Goal: Information Seeking & Learning: Learn about a topic

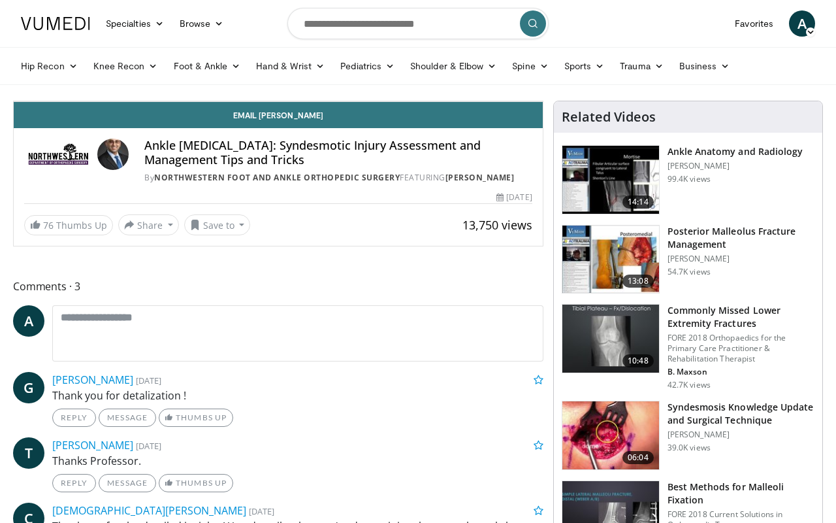
click at [297, 120] on icon "Video Player" at bounding box center [278, 101] width 37 height 37
click at [447, 101] on div "10 seconds Tap to unmute" at bounding box center [278, 101] width 529 height 0
click at [449, 101] on div "10 seconds Tap to unmute" at bounding box center [278, 101] width 529 height 0
click at [532, 75] on div "Progress Bar" at bounding box center [532, 72] width 1 height 5
click at [437, 114] on div "Video Player" at bounding box center [278, 101] width 317 height 26
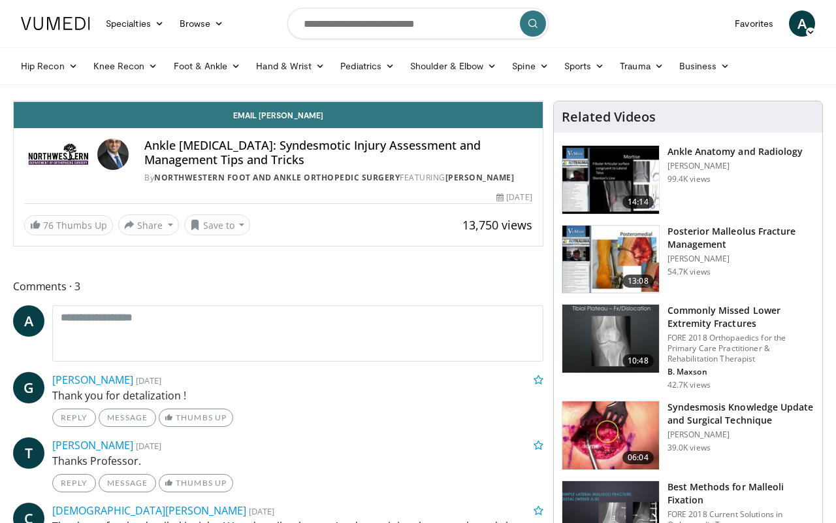
click at [297, 120] on icon "Video Player" at bounding box center [278, 101] width 37 height 37
click at [543, 101] on div "10 seconds Tap to unmute" at bounding box center [278, 101] width 529 height 0
click at [541, 75] on div "Progress Bar" at bounding box center [541, 72] width 1 height 5
click at [297, 120] on icon "Video Player" at bounding box center [278, 101] width 37 height 37
click at [415, 101] on div "10 seconds Tap to unmute" at bounding box center [278, 101] width 529 height 0
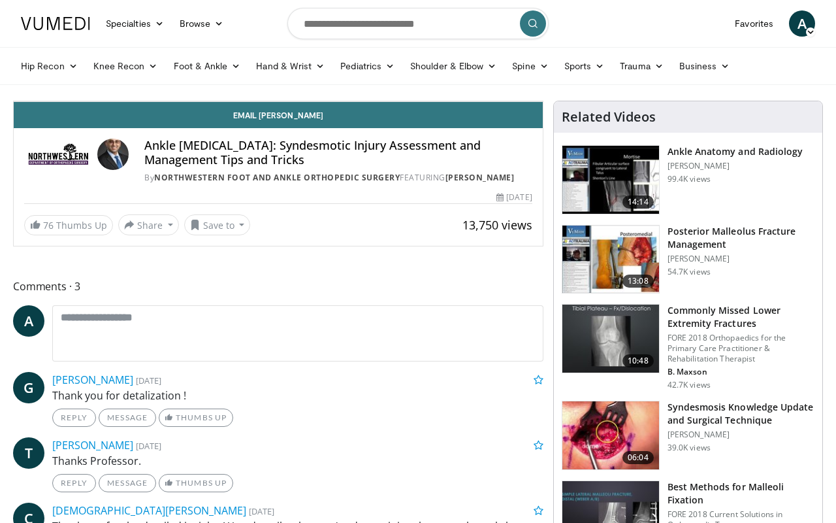
click at [297, 120] on icon "Video Player" at bounding box center [278, 101] width 37 height 37
click at [573, 75] on div "Progress Bar" at bounding box center [573, 72] width 1 height 5
click at [297, 120] on icon "Video Player" at bounding box center [278, 101] width 37 height 37
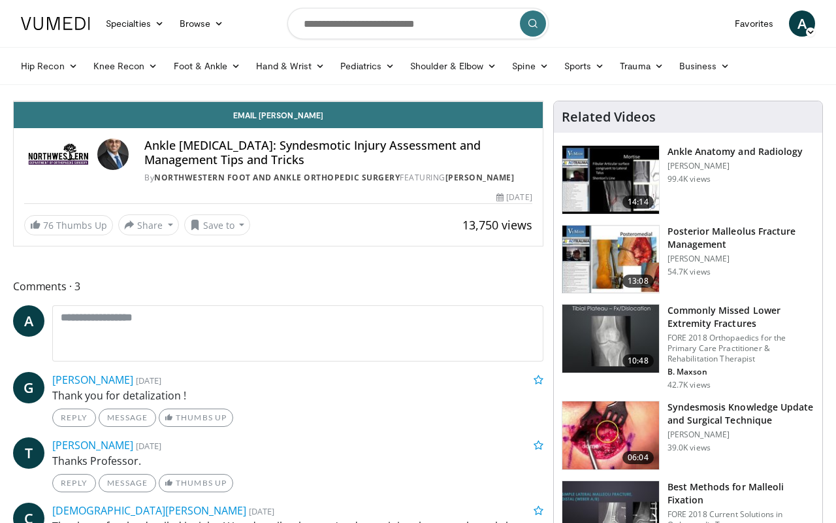
click at [611, 75] on div "Progress Bar" at bounding box center [611, 72] width 1 height 5
click at [601, 75] on div "Progress Bar" at bounding box center [601, 72] width 1 height 5
click at [606, 75] on div "Progress Bar" at bounding box center [606, 72] width 1 height 5
click at [542, 101] on div "10 seconds Tap to unmute" at bounding box center [278, 101] width 529 height 0
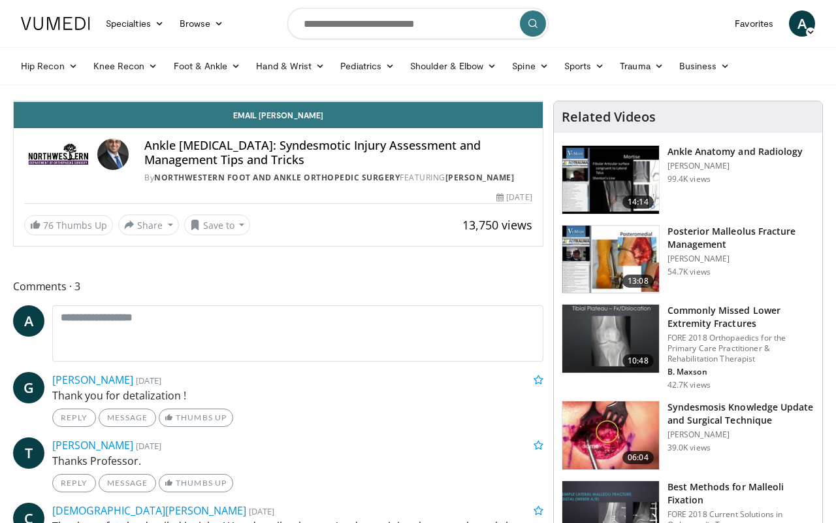
click at [543, 101] on div "10 seconds Tap to unmute" at bounding box center [278, 101] width 529 height 0
click at [543, 102] on video-js "**********" at bounding box center [278, 101] width 529 height 1
click at [543, 101] on span "Video Player" at bounding box center [530, 88] width 26 height 26
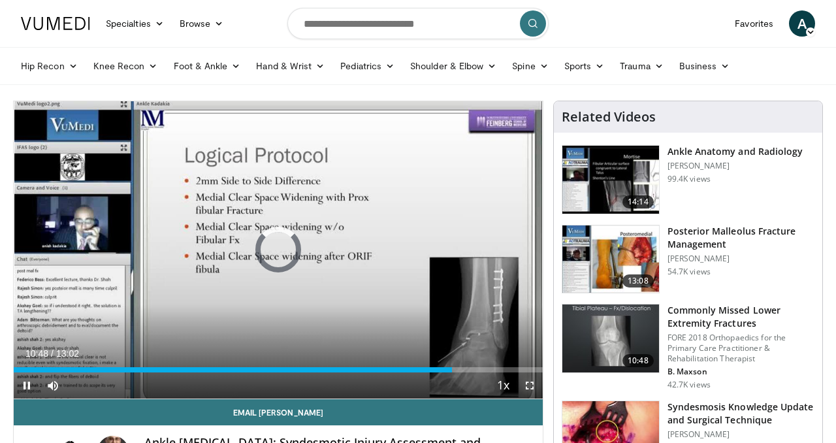
click at [531, 382] on span "Video Player" at bounding box center [530, 385] width 26 height 26
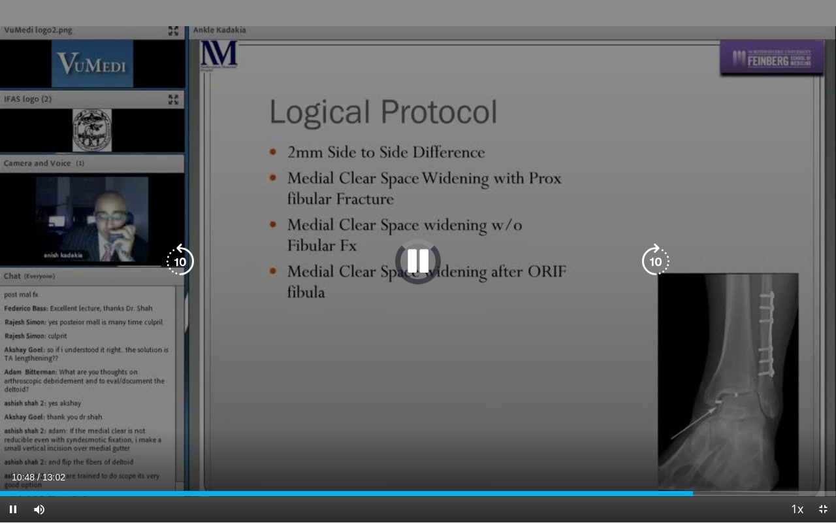
click at [726, 69] on div "10 seconds Tap to unmute" at bounding box center [418, 261] width 836 height 522
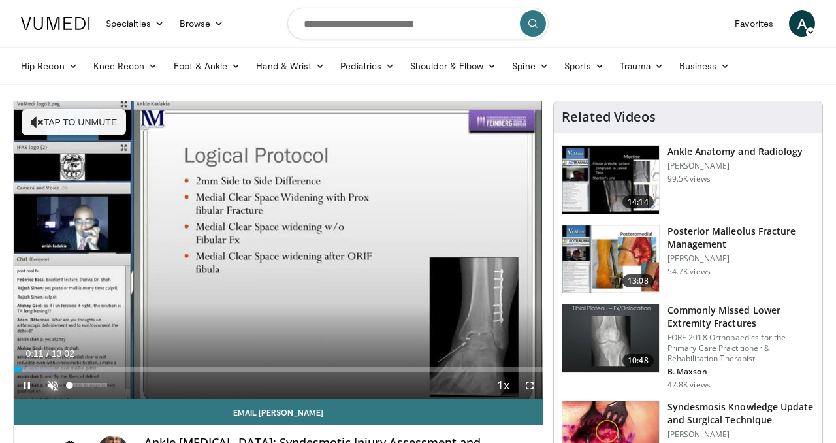
click at [55, 387] on span "Video Player" at bounding box center [53, 385] width 26 height 26
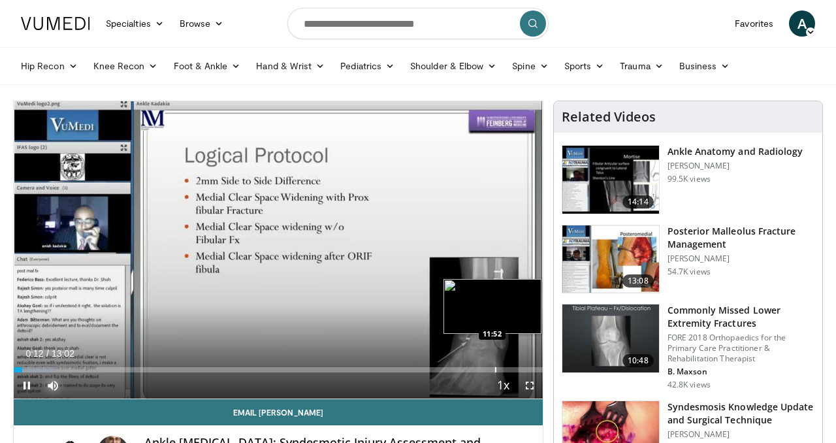
click at [495, 370] on div "Progress Bar" at bounding box center [495, 369] width 1 height 5
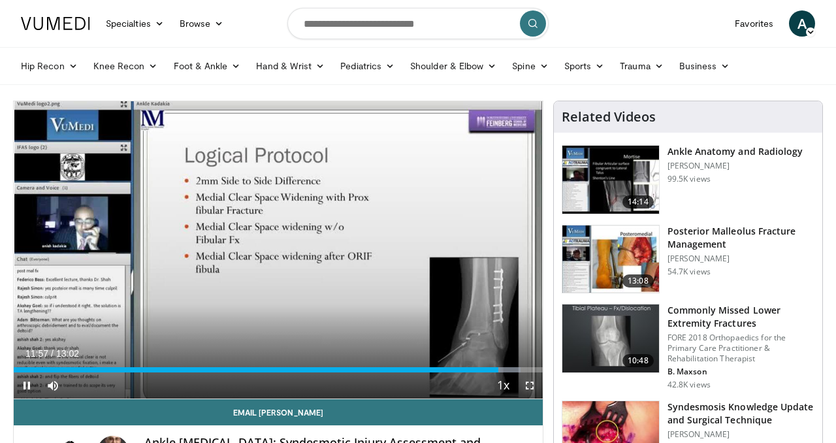
click at [530, 387] on span "Video Player" at bounding box center [530, 385] width 26 height 26
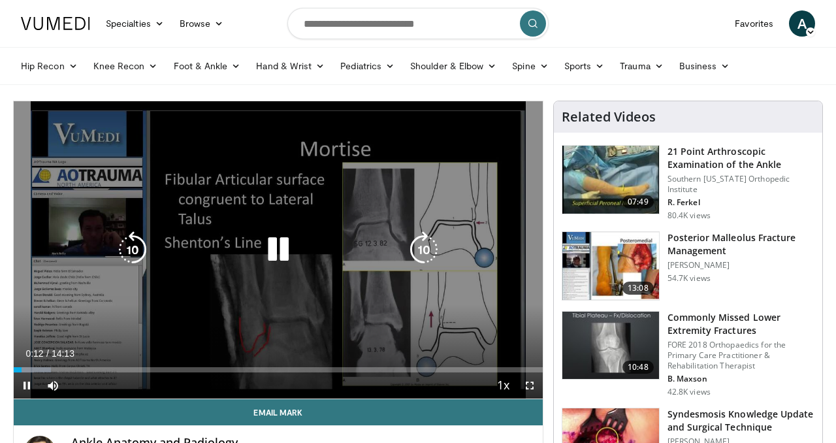
click at [276, 250] on icon "Video Player" at bounding box center [278, 249] width 37 height 37
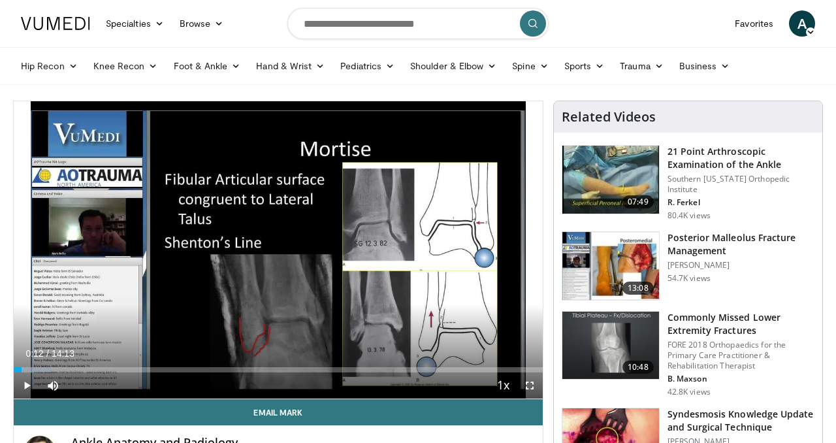
click at [594, 270] on img at bounding box center [610, 266] width 97 height 68
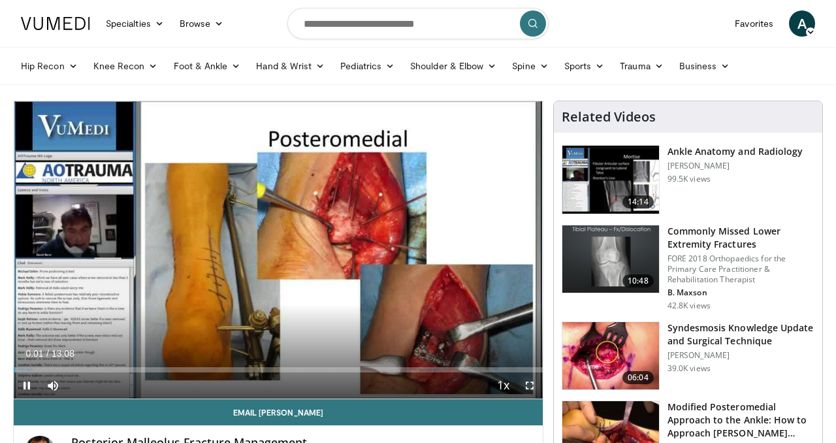
click at [532, 384] on span "Video Player" at bounding box center [530, 385] width 26 height 26
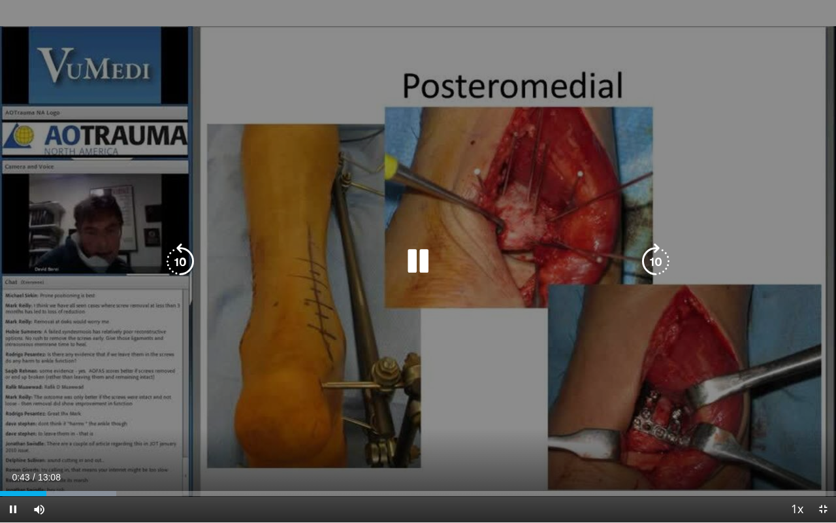
click at [417, 257] on icon "Video Player" at bounding box center [418, 261] width 37 height 37
click at [413, 261] on icon "Video Player" at bounding box center [418, 261] width 37 height 37
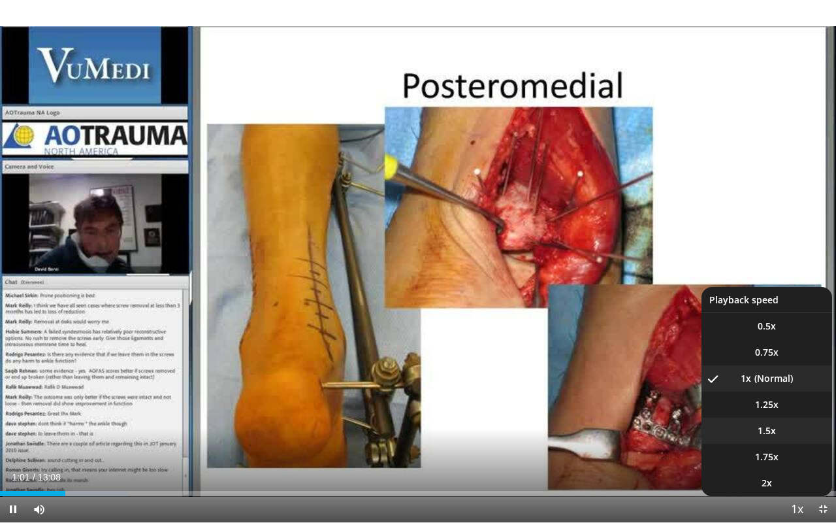
click at [774, 430] on span "1.5x" at bounding box center [767, 430] width 18 height 13
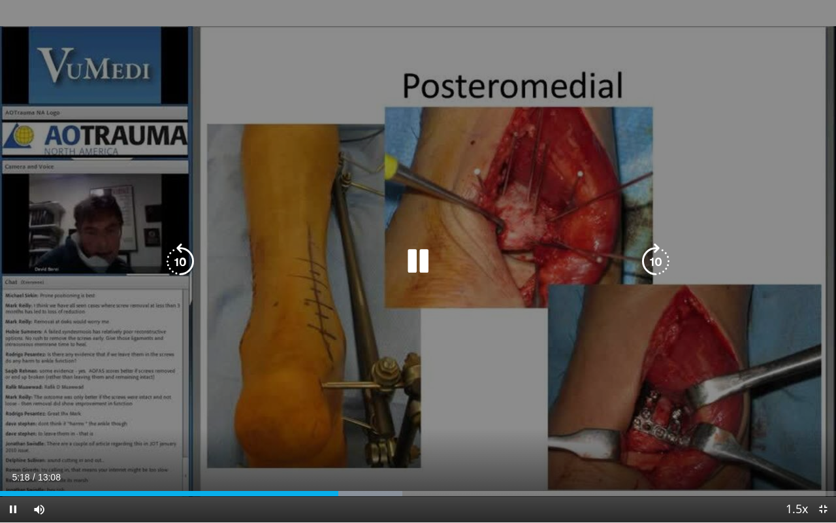
click at [451, 277] on div "10 seconds Tap to unmute" at bounding box center [418, 261] width 836 height 522
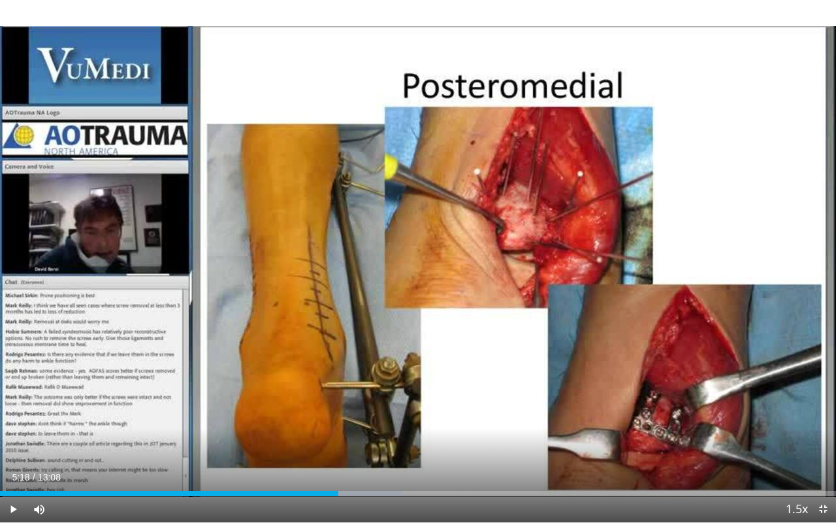
click at [445, 297] on div "10 seconds Tap to unmute" at bounding box center [418, 261] width 836 height 522
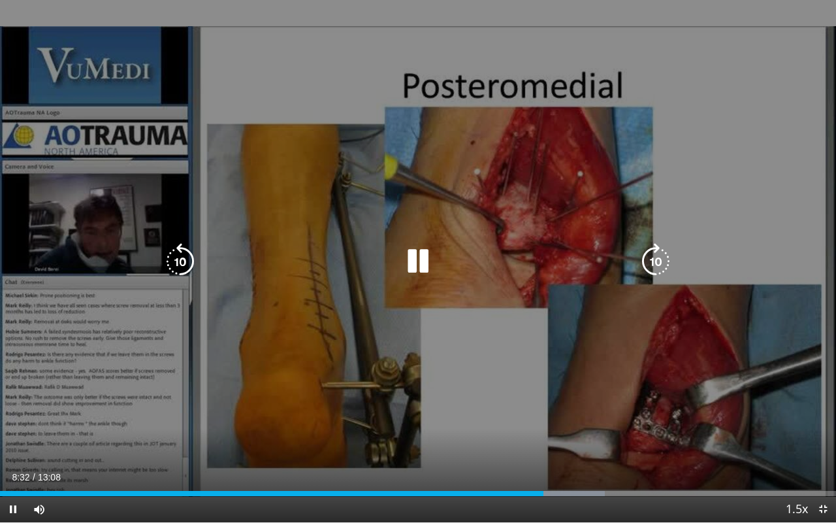
click at [375, 442] on div "10 seconds Tap to unmute" at bounding box center [418, 261] width 836 height 522
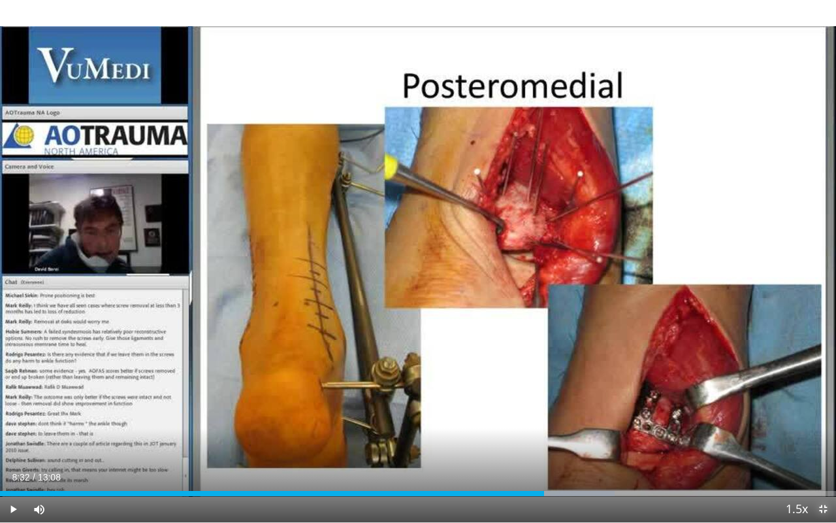
click at [824, 442] on span "Video Player" at bounding box center [823, 509] width 26 height 26
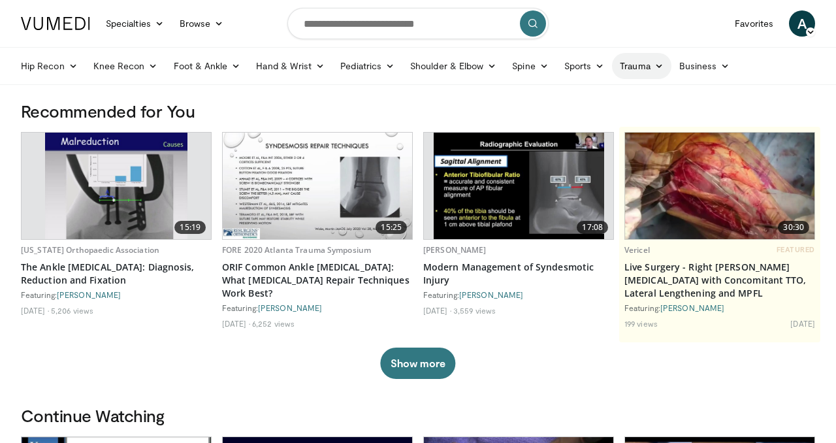
click at [629, 67] on link "Trauma" at bounding box center [641, 66] width 59 height 26
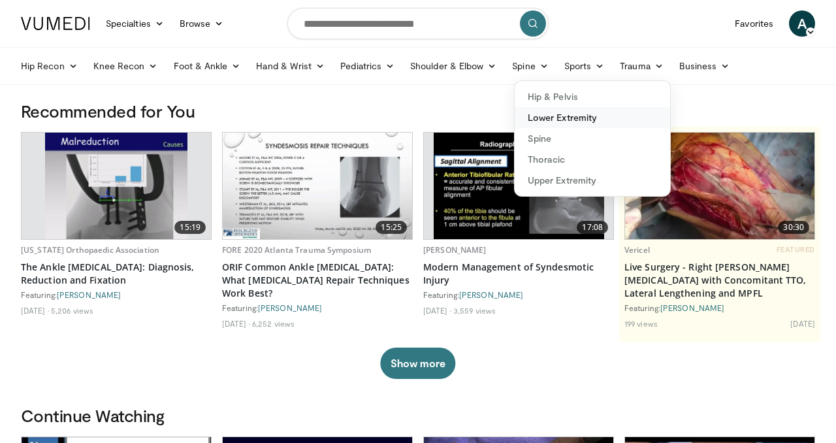
click at [562, 120] on link "Lower Extremity" at bounding box center [592, 117] width 155 height 21
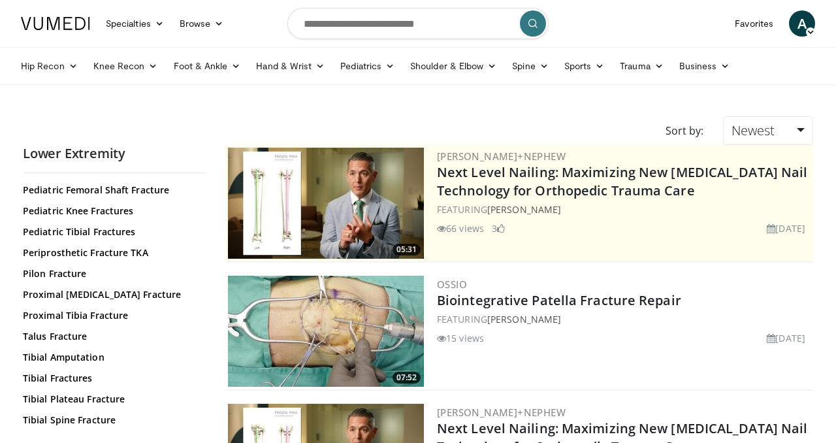
scroll to position [504, 0]
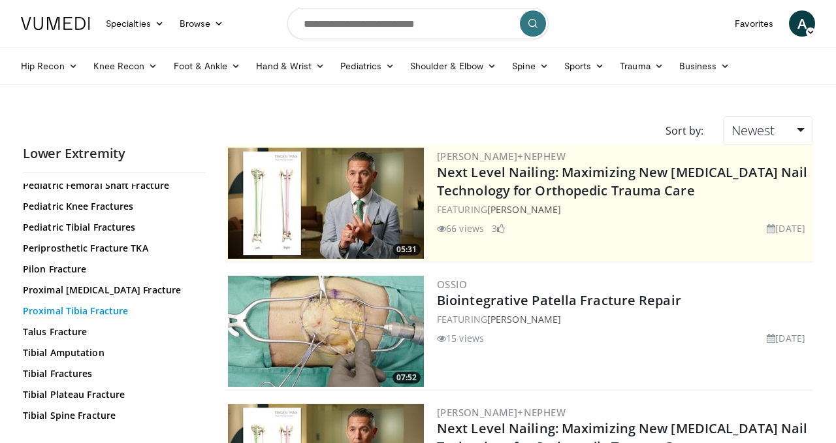
click at [95, 304] on link "Proximal Tibia Fracture" at bounding box center [111, 310] width 176 height 13
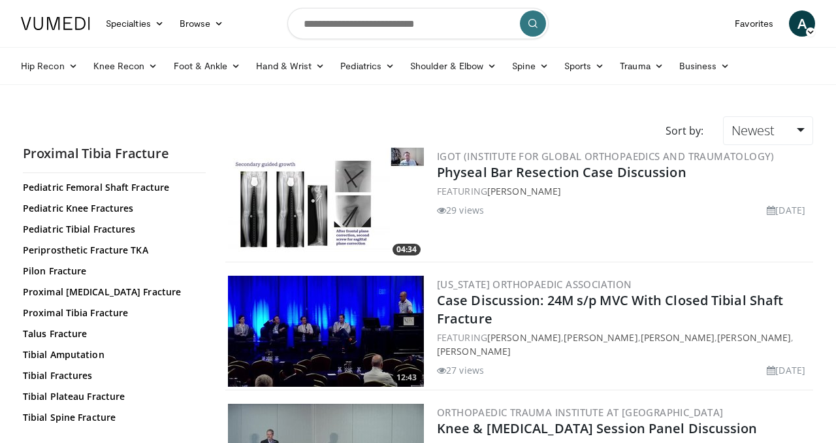
scroll to position [504, 0]
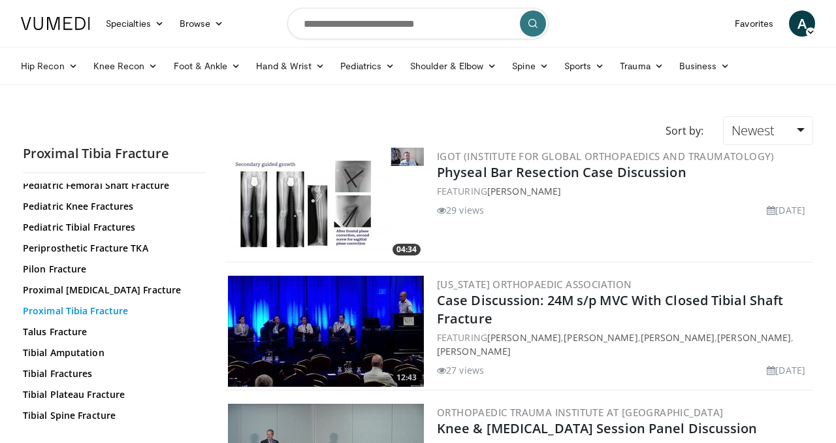
click at [89, 304] on link "Proximal Tibia Fracture" at bounding box center [111, 310] width 176 height 13
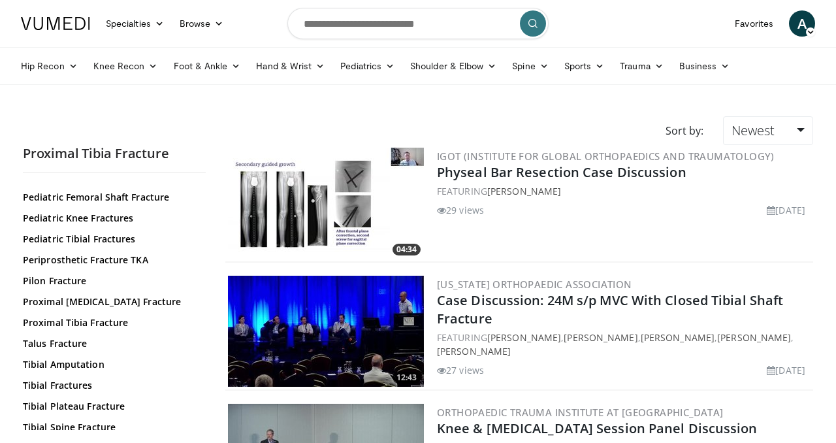
scroll to position [504, 0]
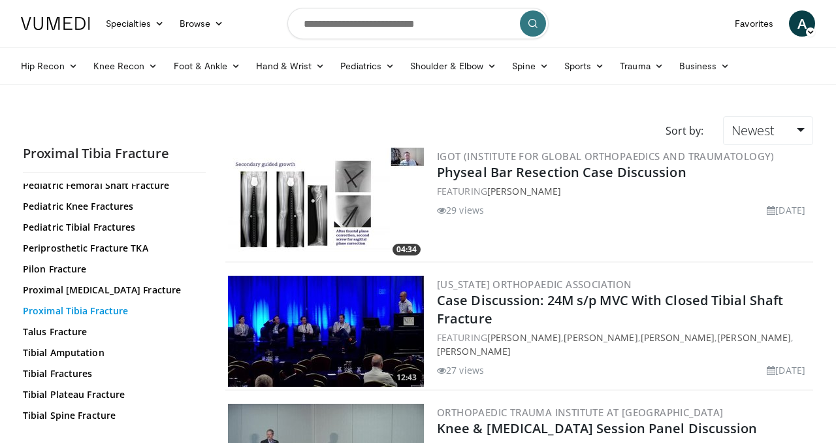
click at [97, 304] on link "Proximal Tibia Fracture" at bounding box center [111, 310] width 176 height 13
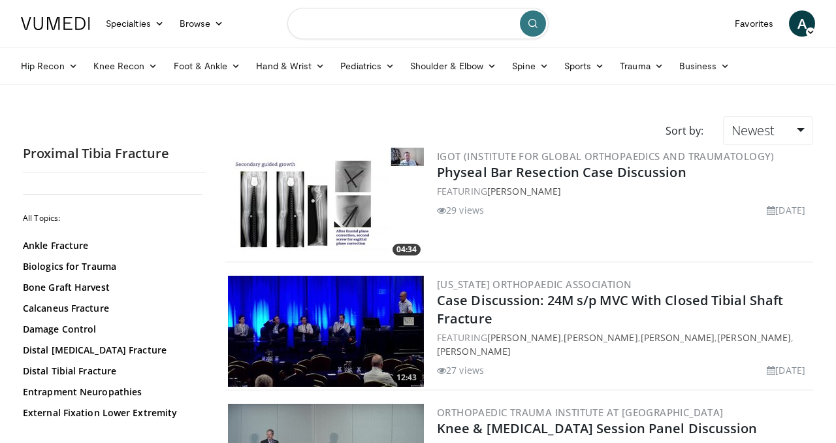
click at [410, 31] on input "Search topics, interventions" at bounding box center [417, 23] width 261 height 31
type input "**********"
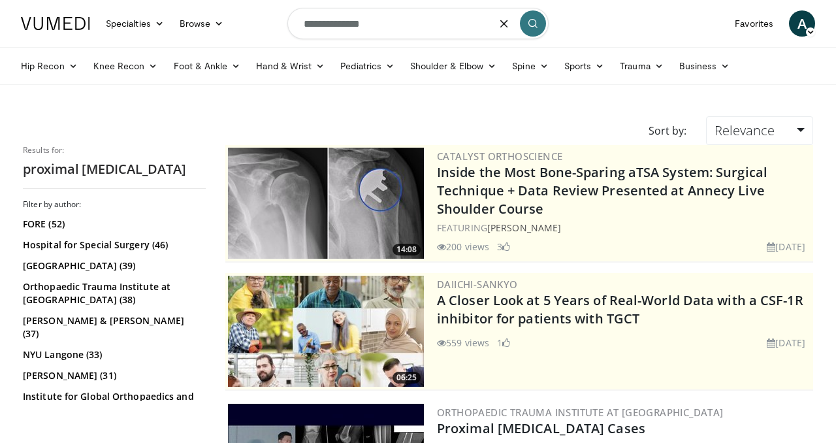
click at [344, 23] on input "**********" at bounding box center [417, 23] width 261 height 31
type input "**********"
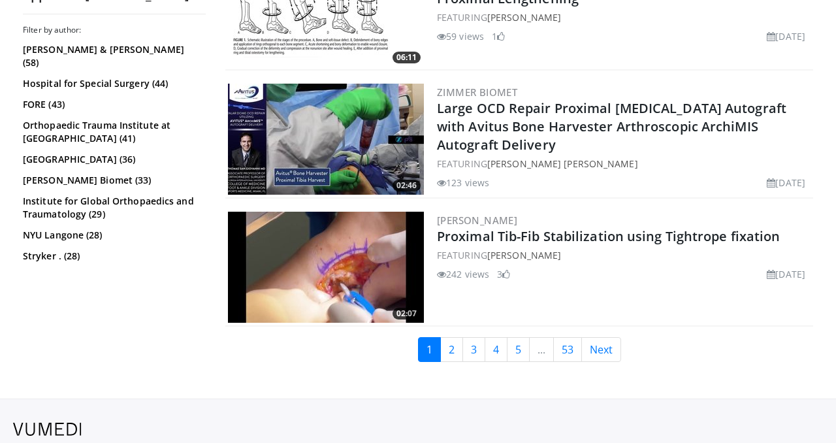
scroll to position [3301, 0]
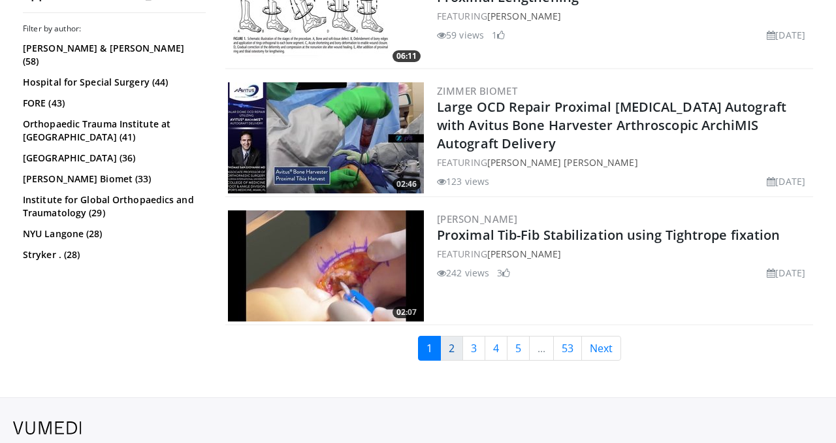
click at [453, 336] on link "2" at bounding box center [451, 348] width 23 height 25
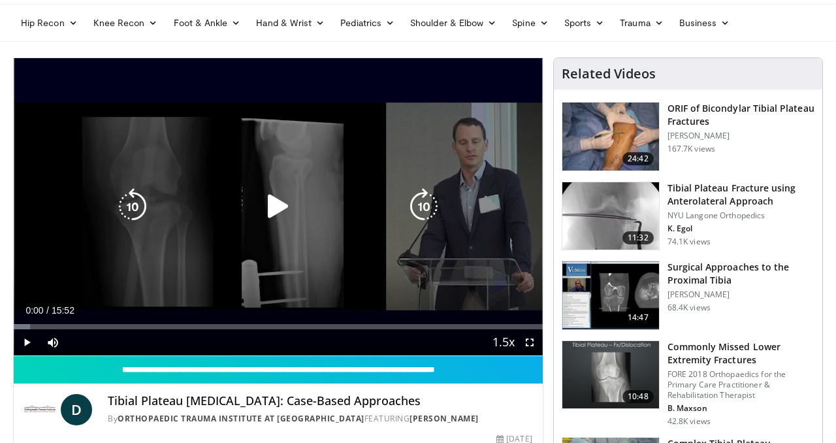
scroll to position [44, 0]
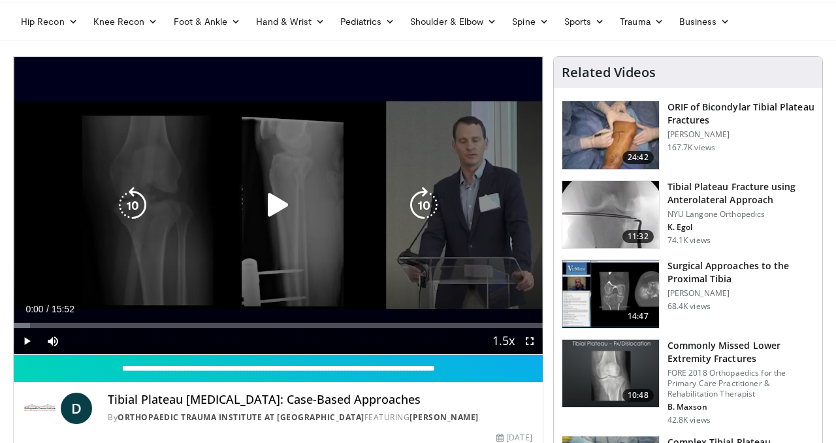
click at [282, 206] on icon "Video Player" at bounding box center [278, 205] width 37 height 37
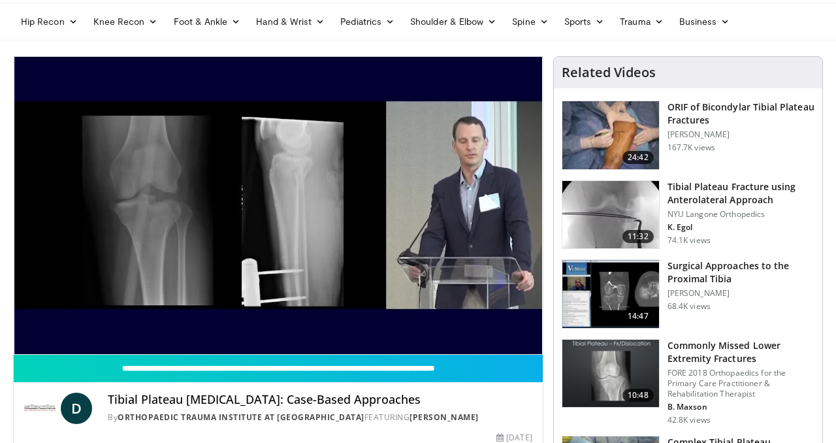
click at [476, 235] on div "10 seconds Tap to unmute" at bounding box center [278, 205] width 529 height 297
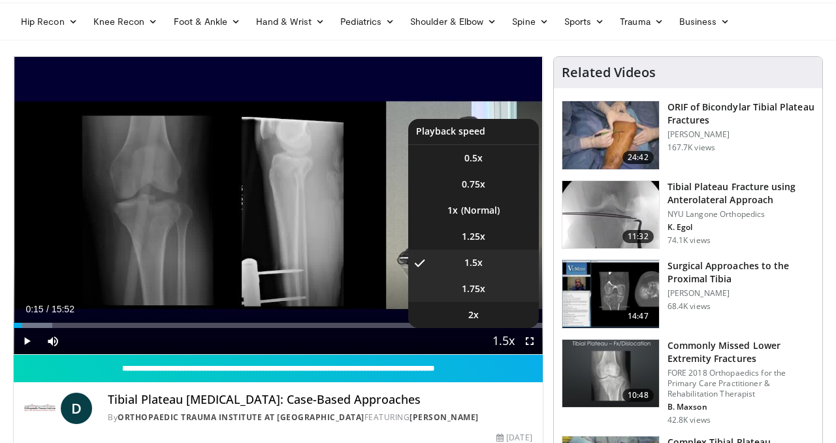
click at [481, 285] on span "1.75x" at bounding box center [474, 288] width 24 height 13
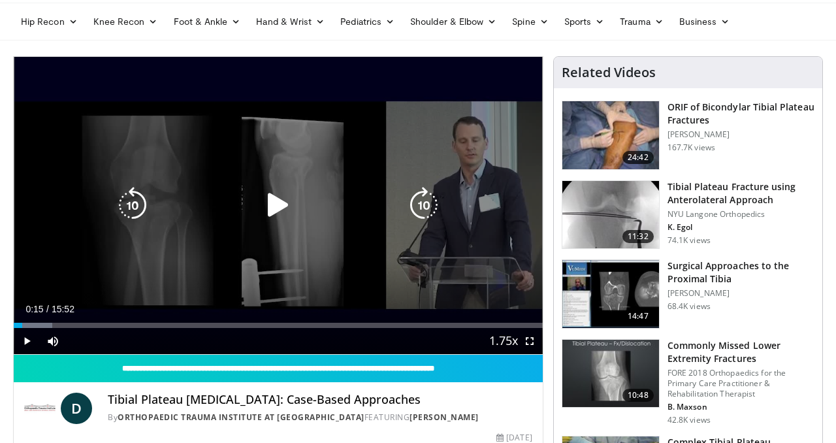
click at [406, 253] on div "10 seconds Tap to unmute" at bounding box center [278, 205] width 529 height 297
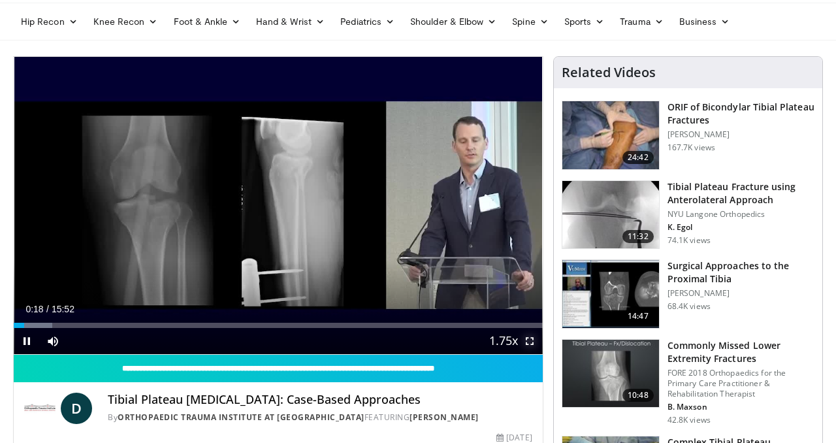
click at [532, 340] on span "Video Player" at bounding box center [530, 341] width 26 height 26
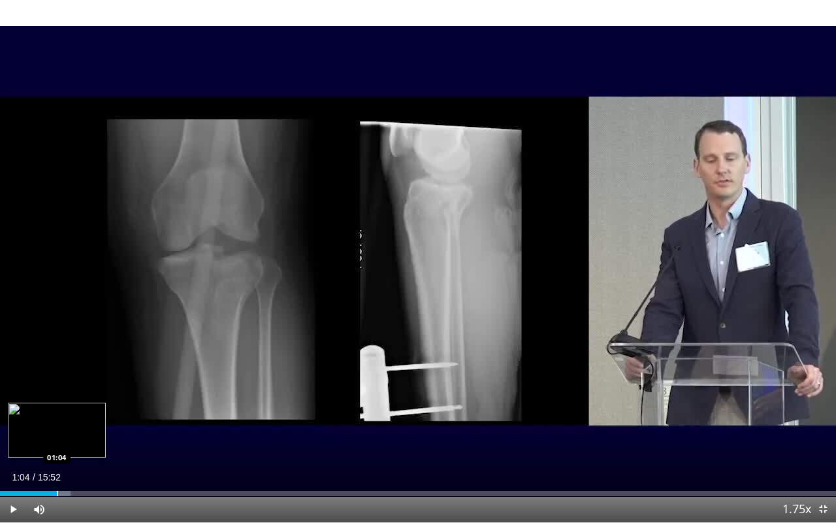
click at [57, 442] on div "Progress Bar" at bounding box center [57, 493] width 1 height 5
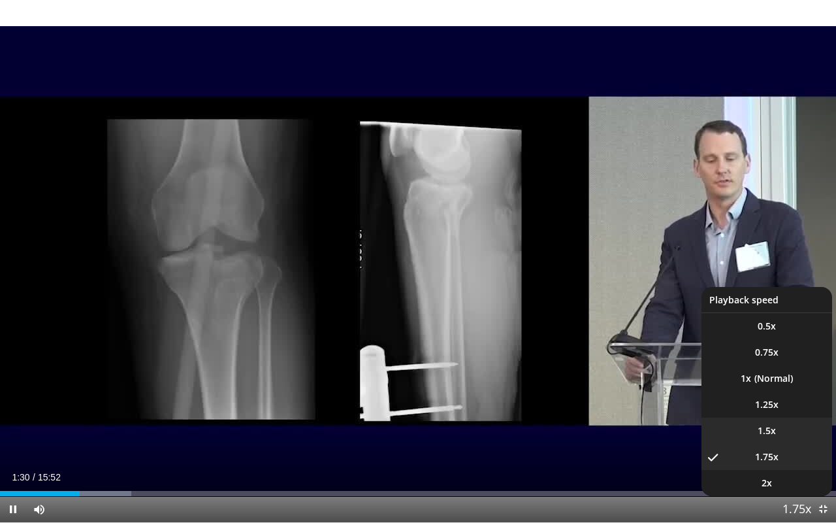
click at [769, 429] on span "1.5x" at bounding box center [767, 430] width 18 height 13
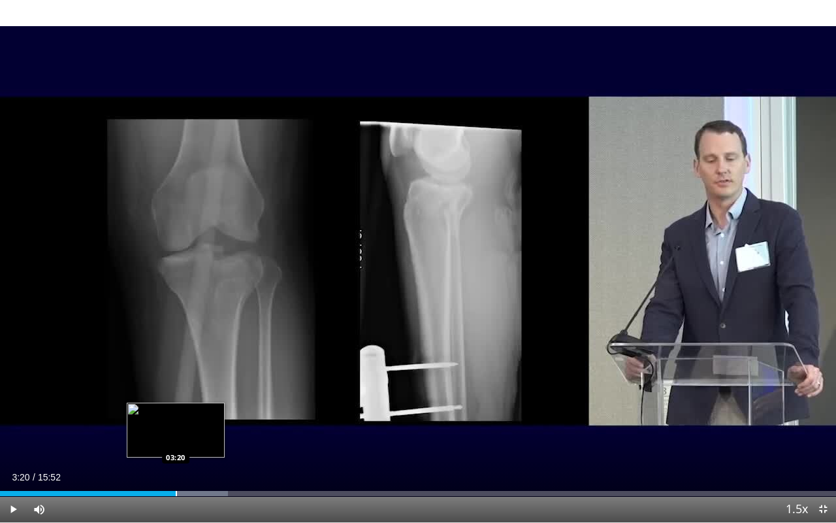
click at [176, 442] on div "Progress Bar" at bounding box center [176, 493] width 1 height 5
click at [188, 442] on div "Progress Bar" at bounding box center [188, 493] width 1 height 5
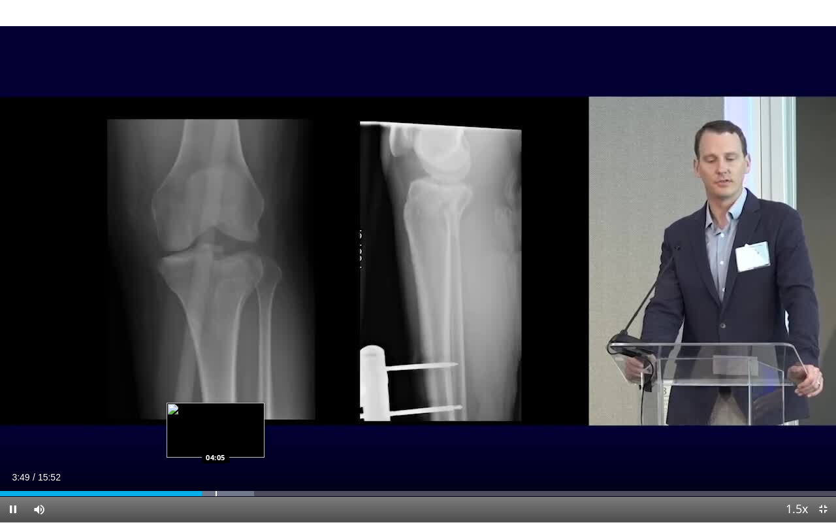
click at [216, 442] on div "Progress Bar" at bounding box center [216, 493] width 1 height 5
click at [227, 442] on div "Progress Bar" at bounding box center [227, 493] width 1 height 5
click at [240, 442] on video-js "**********" at bounding box center [418, 261] width 836 height 523
click at [246, 442] on div "Progress Bar" at bounding box center [246, 493] width 1 height 5
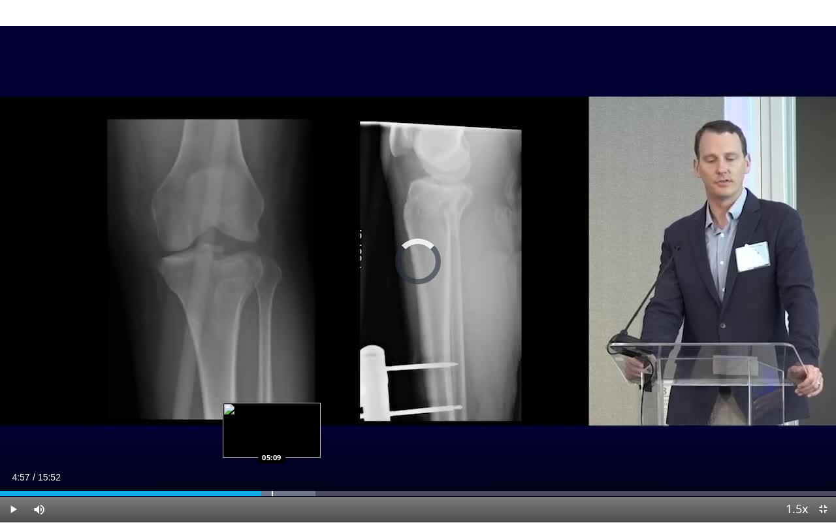
click at [272, 442] on div "Progress Bar" at bounding box center [272, 493] width 1 height 5
click at [290, 442] on div "Progress Bar" at bounding box center [290, 493] width 1 height 5
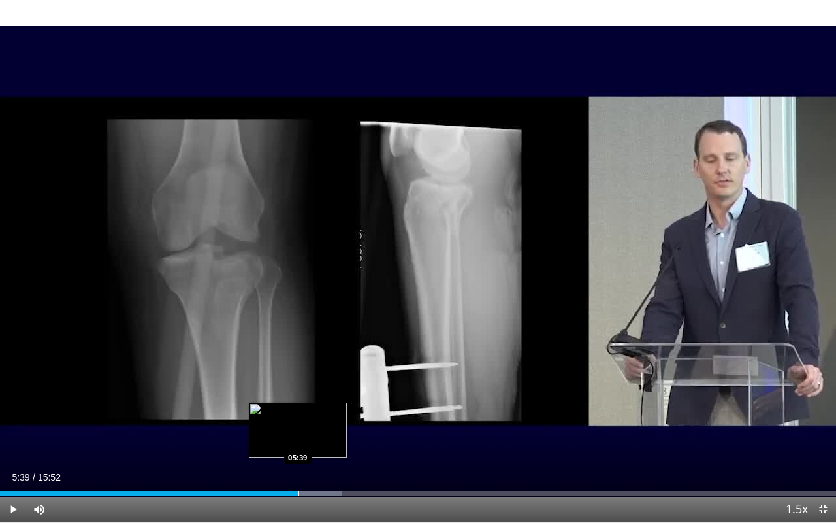
click at [298, 442] on div "Progress Bar" at bounding box center [298, 493] width 1 height 5
click at [310, 442] on div "Progress Bar" at bounding box center [310, 493] width 1 height 5
click at [321, 442] on div "Progress Bar" at bounding box center [321, 493] width 1 height 5
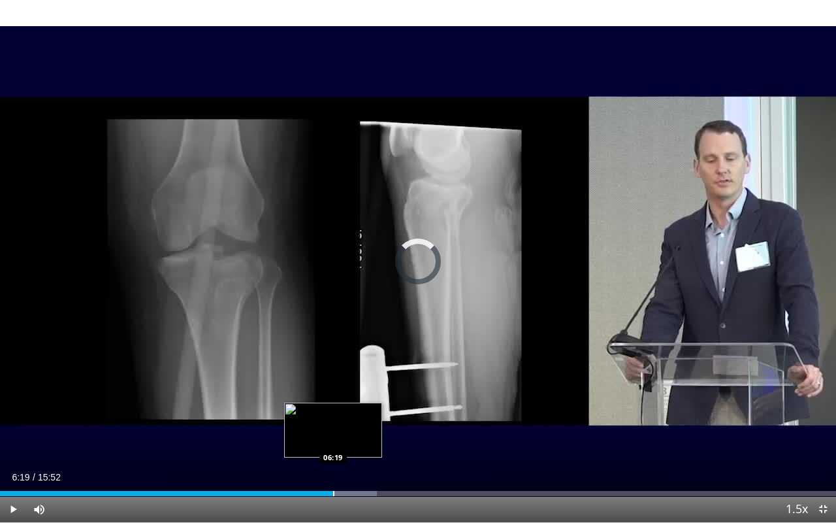
click at [333, 442] on div "Progress Bar" at bounding box center [333, 493] width 1 height 5
click at [349, 442] on div "Progress Bar" at bounding box center [349, 493] width 1 height 5
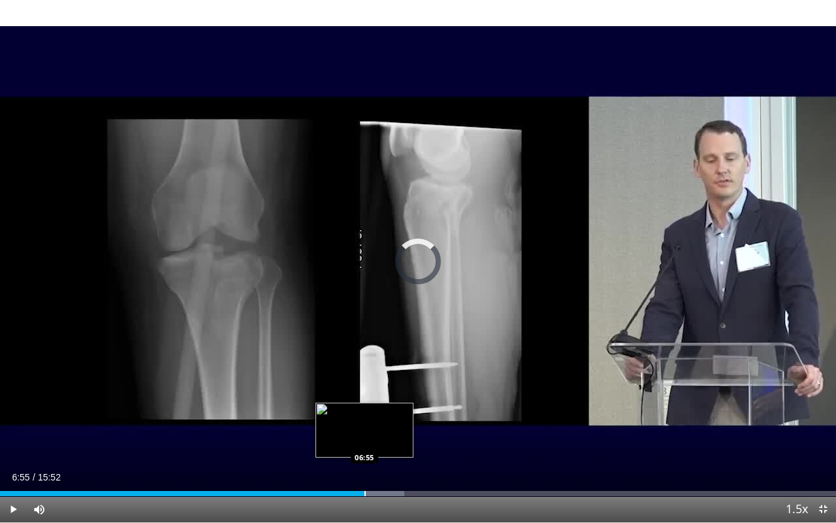
click at [364, 442] on div "Progress Bar" at bounding box center [364, 493] width 1 height 5
click at [376, 442] on div "Progress Bar" at bounding box center [376, 493] width 1 height 5
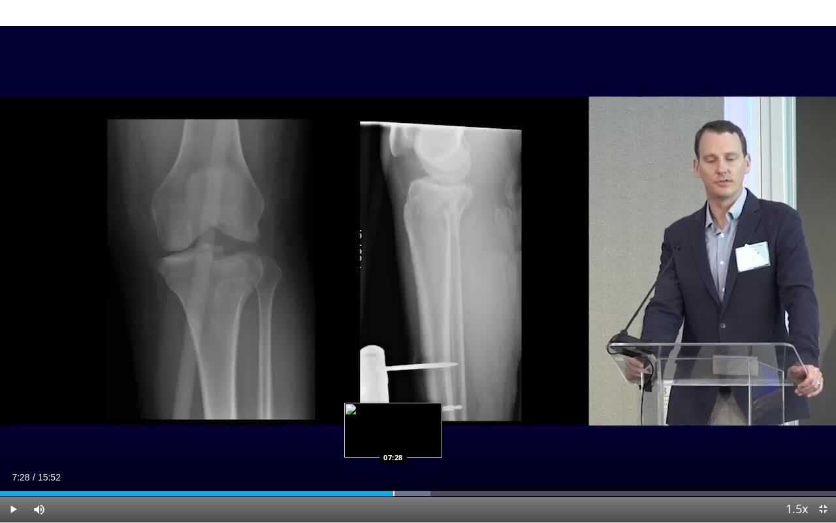
click at [393, 442] on div "Progress Bar" at bounding box center [393, 493] width 1 height 5
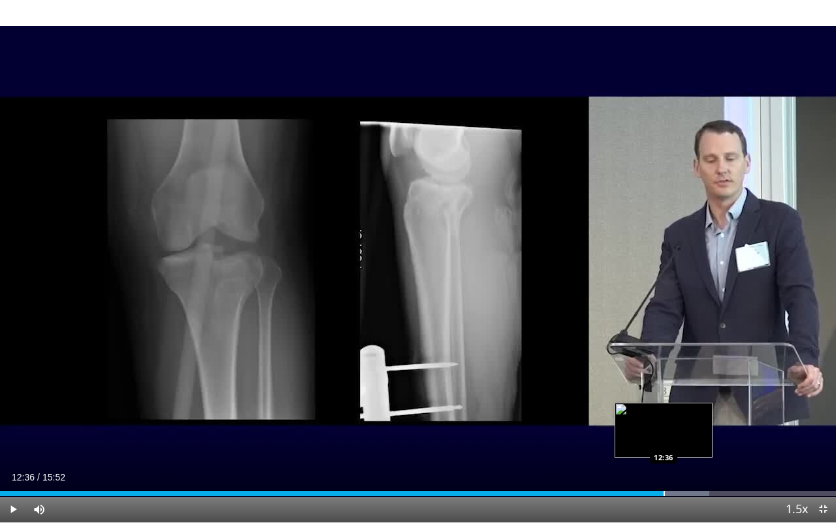
click at [664, 442] on div "Progress Bar" at bounding box center [664, 493] width 1 height 5
click at [679, 442] on div "Progress Bar" at bounding box center [679, 493] width 1 height 5
click at [693, 442] on div "Progress Bar" at bounding box center [693, 493] width 1 height 5
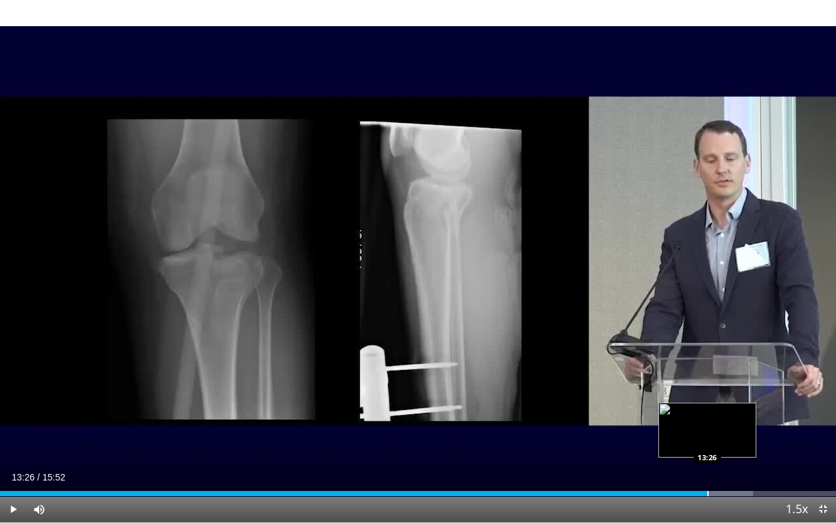
click at [707, 442] on div "Progress Bar" at bounding box center [707, 493] width 1 height 5
click at [719, 442] on div "Progress Bar" at bounding box center [719, 493] width 1 height 5
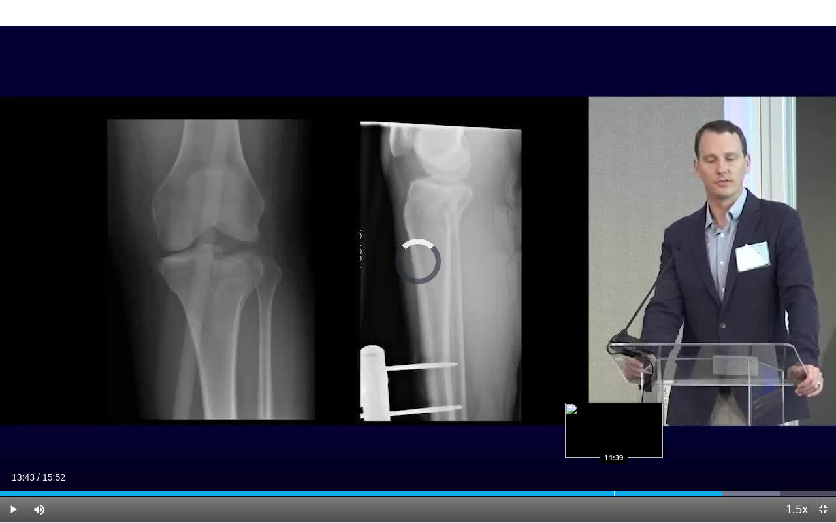
click at [614, 442] on div "Progress Bar" at bounding box center [614, 493] width 1 height 5
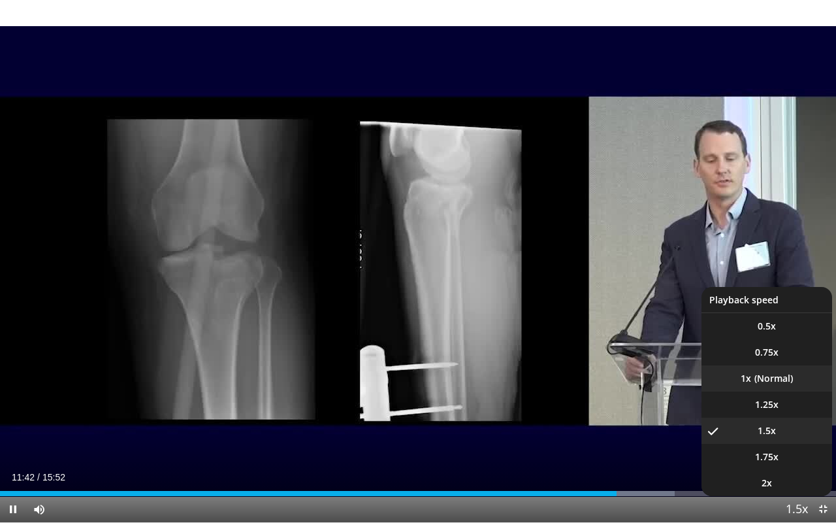
click at [760, 376] on li "1x" at bounding box center [767, 378] width 131 height 26
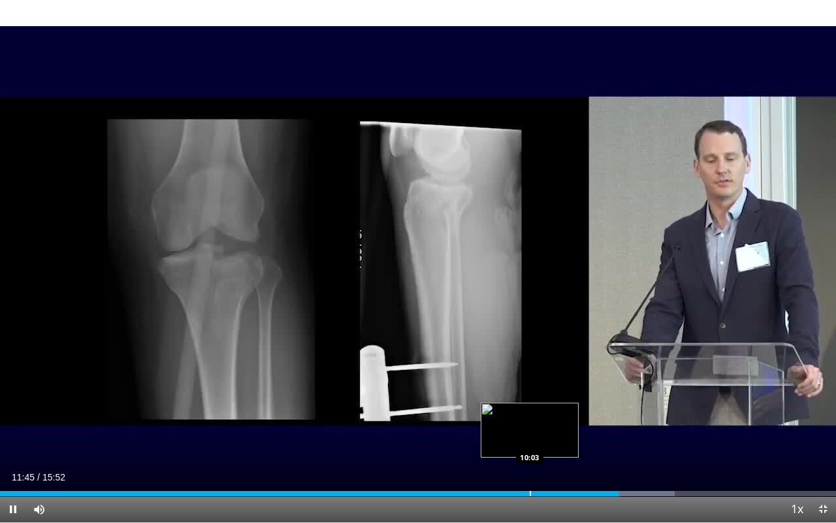
click at [530, 442] on div "Progress Bar" at bounding box center [530, 493] width 1 height 5
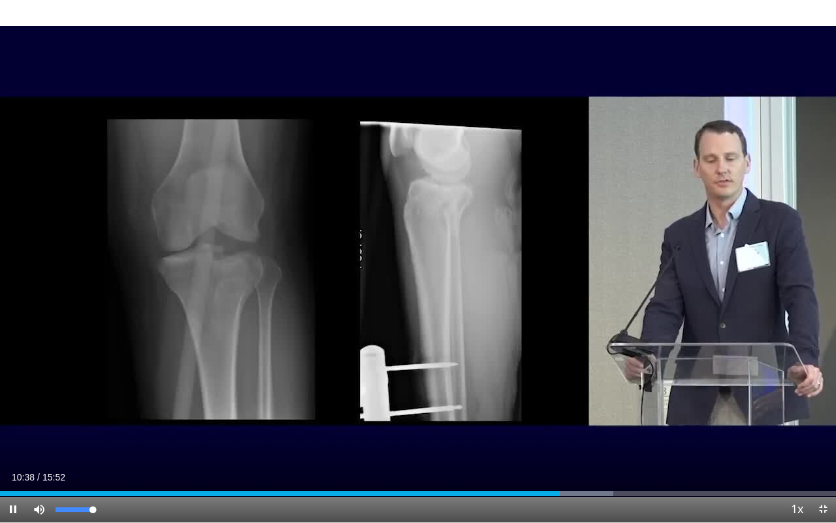
drag, startPoint x: 95, startPoint y: 508, endPoint x: 106, endPoint y: 509, distance: 11.2
click at [106, 442] on div "Mute 100%" at bounding box center [71, 509] width 91 height 26
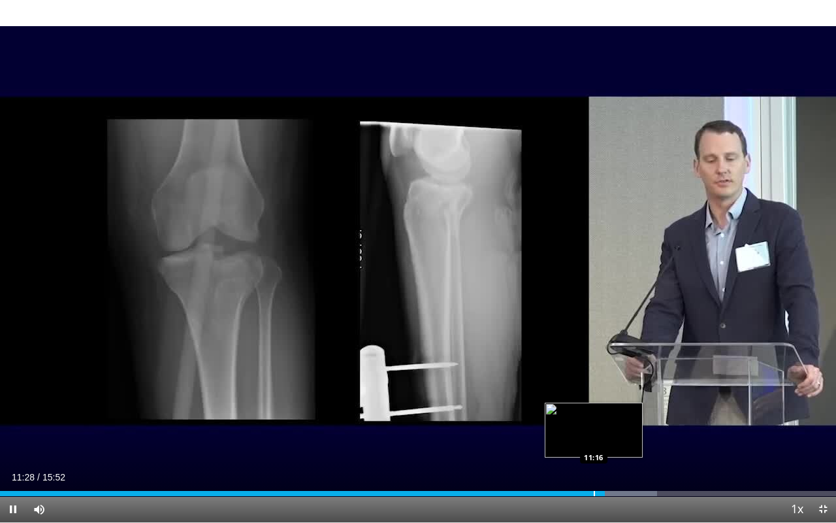
click at [594, 442] on div "Progress Bar" at bounding box center [594, 493] width 1 height 5
click at [585, 442] on div "Progress Bar" at bounding box center [585, 493] width 1 height 5
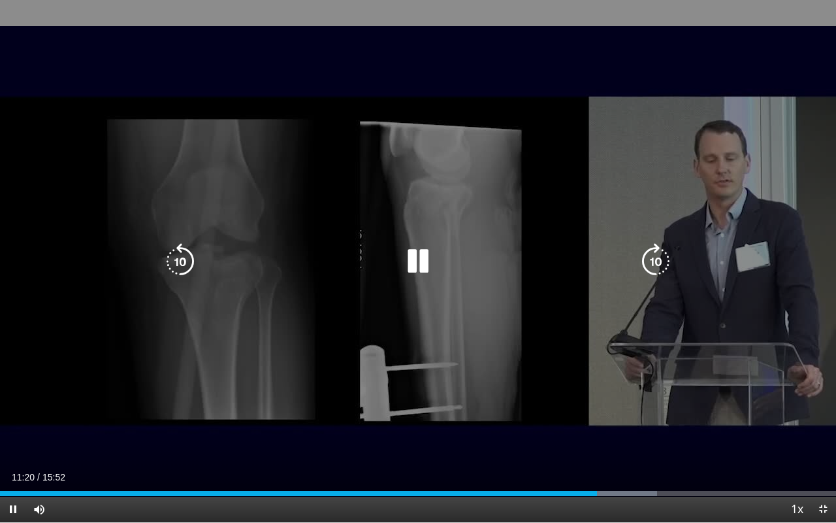
click at [453, 293] on div "10 seconds Tap to unmute" at bounding box center [418, 261] width 836 height 522
click at [560, 404] on div "10 seconds Tap to unmute" at bounding box center [418, 261] width 836 height 522
click at [634, 440] on div "10 seconds Tap to unmute" at bounding box center [418, 261] width 836 height 522
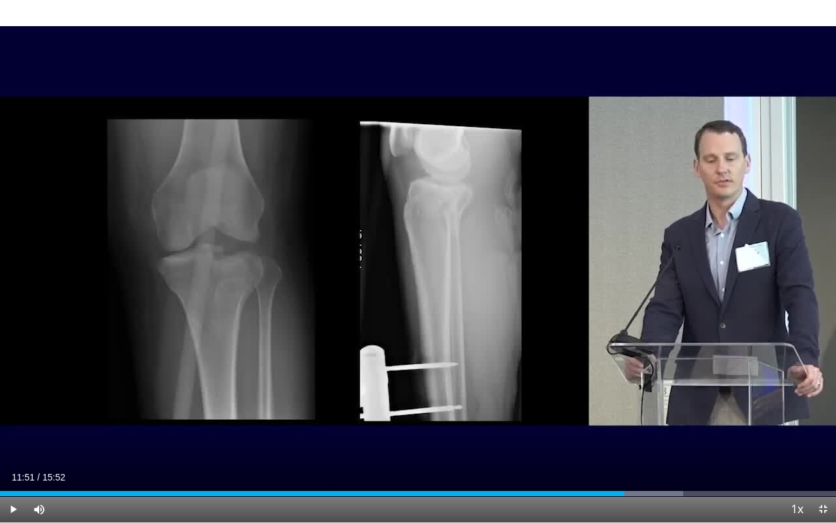
click at [528, 442] on div "Current Time 11:51 / Duration 15:52" at bounding box center [418, 477] width 836 height 12
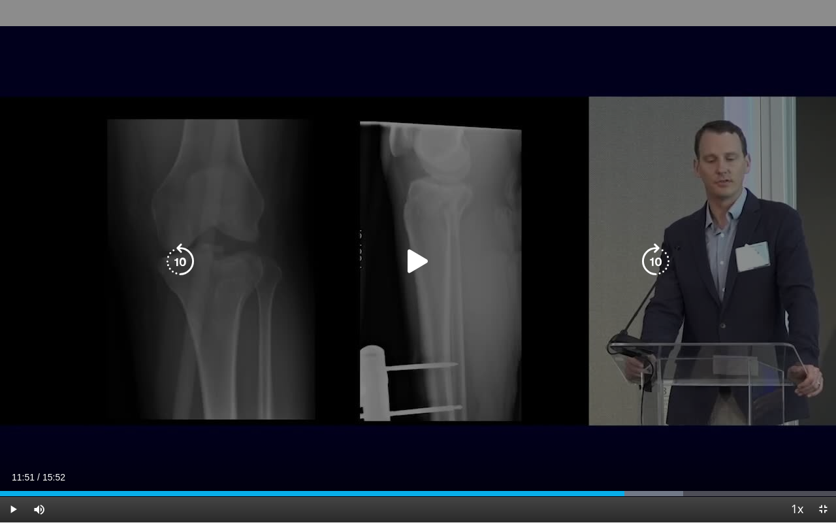
click at [493, 413] on div "10 seconds Tap to unmute" at bounding box center [418, 261] width 836 height 522
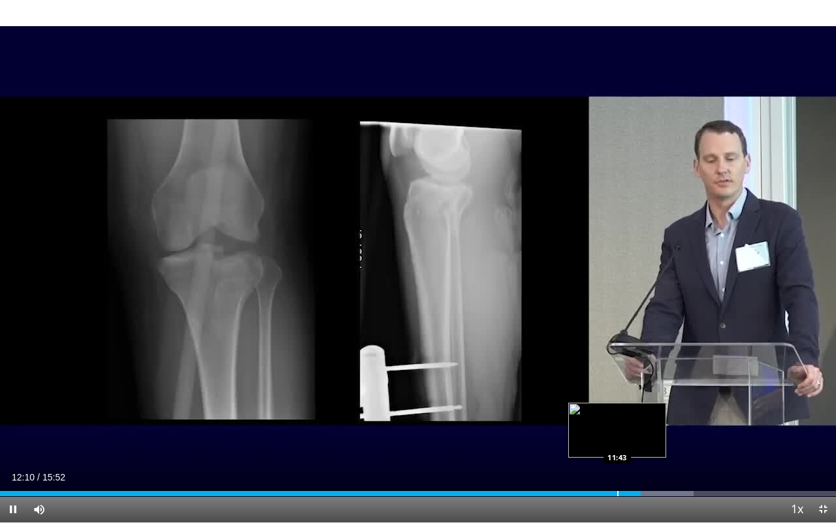
click at [617, 442] on div "Progress Bar" at bounding box center [617, 493] width 1 height 5
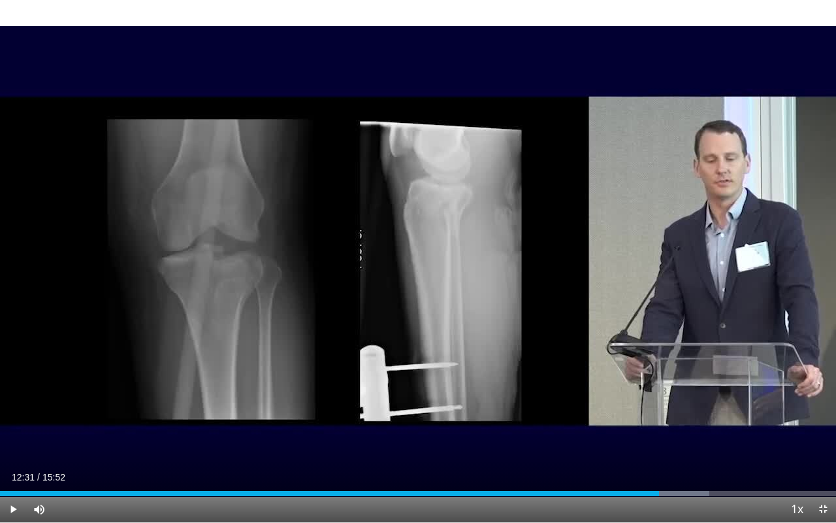
click at [659, 442] on div "Progress Bar" at bounding box center [659, 493] width 1 height 5
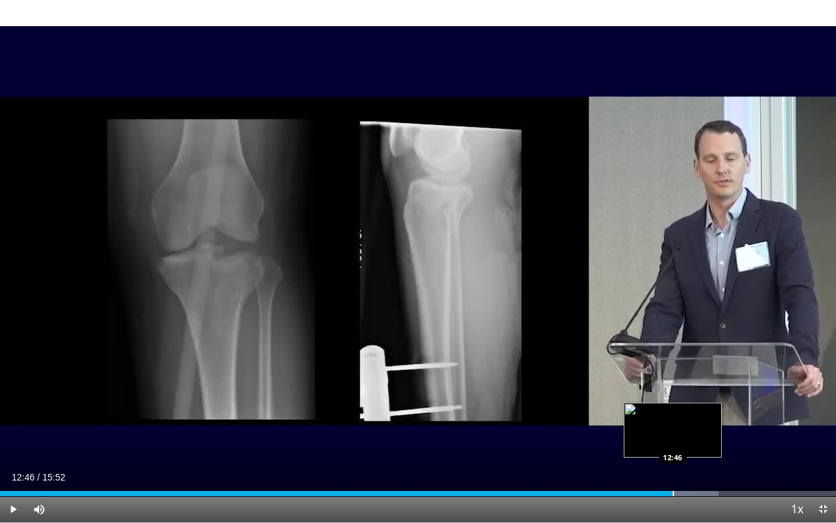
click at [673, 442] on div "Progress Bar" at bounding box center [673, 493] width 1 height 5
click at [682, 442] on div "Progress Bar" at bounding box center [682, 493] width 1 height 5
click at [694, 442] on div "Progress Bar" at bounding box center [694, 493] width 1 height 5
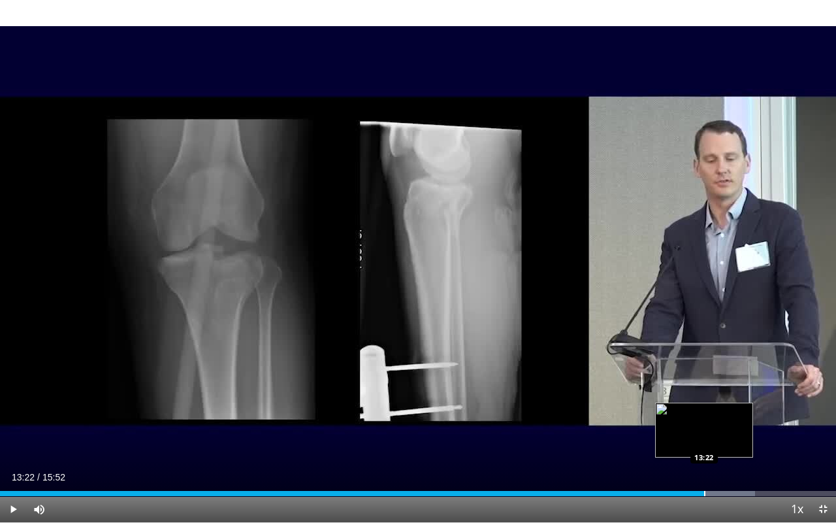
click at [704, 442] on div "Progress Bar" at bounding box center [704, 493] width 1 height 5
click at [718, 442] on div "Progress Bar" at bounding box center [718, 493] width 1 height 5
click at [725, 442] on div "Progress Bar" at bounding box center [725, 493] width 1 height 5
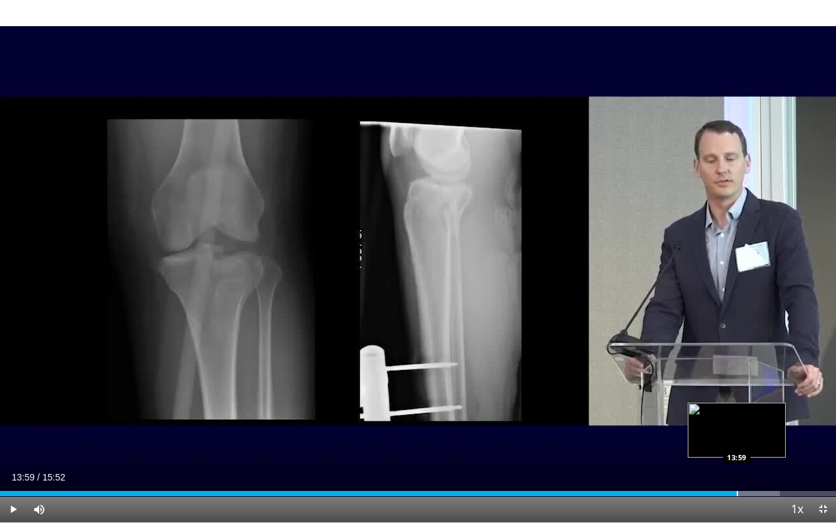
click at [737, 442] on div "Progress Bar" at bounding box center [737, 493] width 1 height 5
click at [749, 442] on div "Progress Bar" at bounding box center [749, 493] width 1 height 5
click at [762, 442] on div "Progress Bar" at bounding box center [762, 493] width 1 height 5
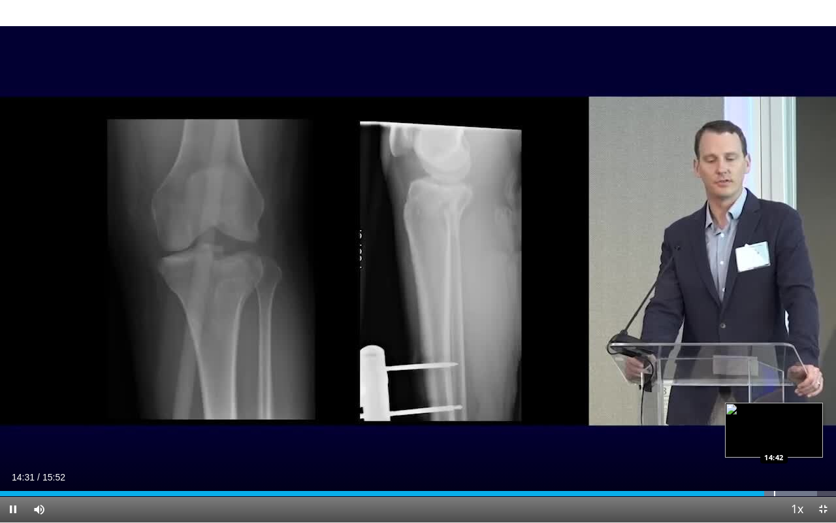
click at [774, 442] on div "Progress Bar" at bounding box center [774, 493] width 1 height 5
click at [784, 442] on div "Progress Bar" at bounding box center [784, 493] width 1 height 5
click at [794, 442] on div "Progress Bar" at bounding box center [794, 493] width 1 height 5
click at [806, 442] on div "Progress Bar" at bounding box center [806, 493] width 1 height 5
click at [812, 442] on div "Progress Bar" at bounding box center [812, 493] width 1 height 5
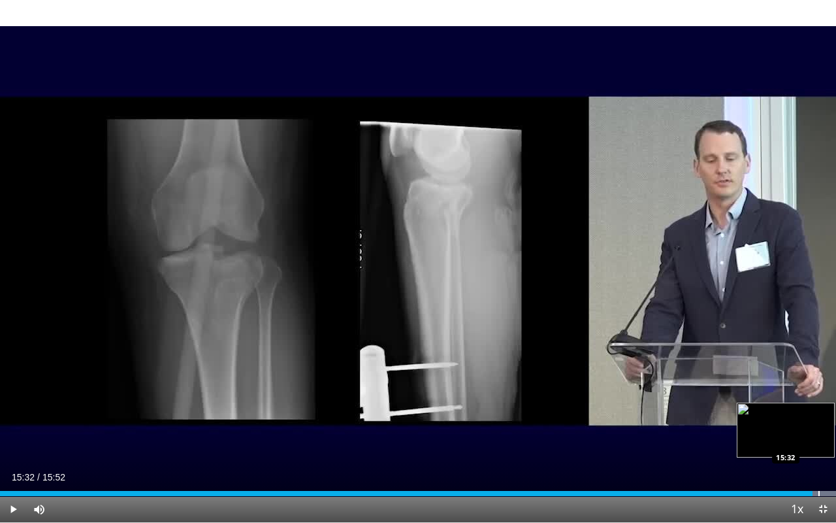
click at [818, 442] on div "Progress Bar" at bounding box center [818, 493] width 1 height 5
click at [822, 442] on span "Video Player" at bounding box center [823, 509] width 26 height 26
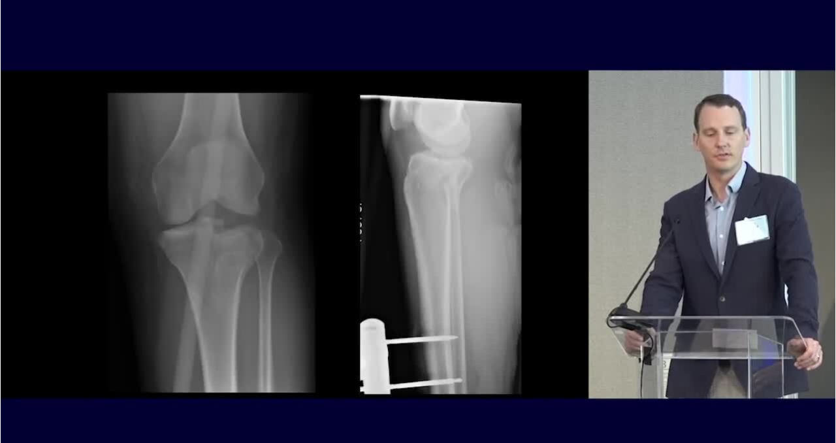
scroll to position [11, 0]
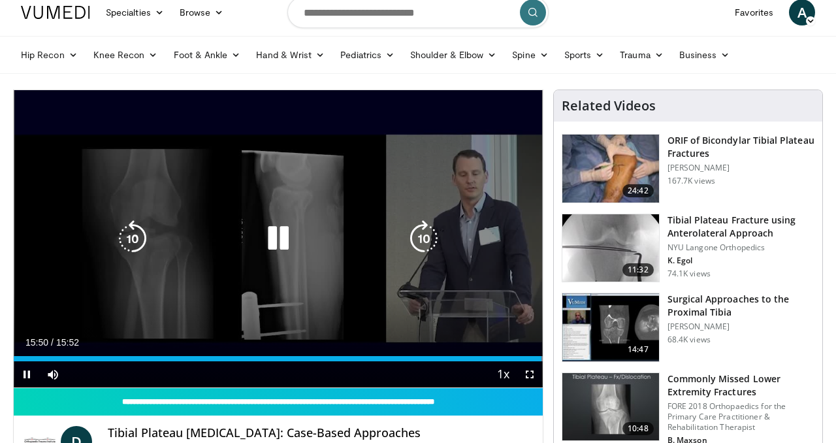
click at [383, 316] on div "10 seconds Tap to unmute" at bounding box center [278, 238] width 529 height 297
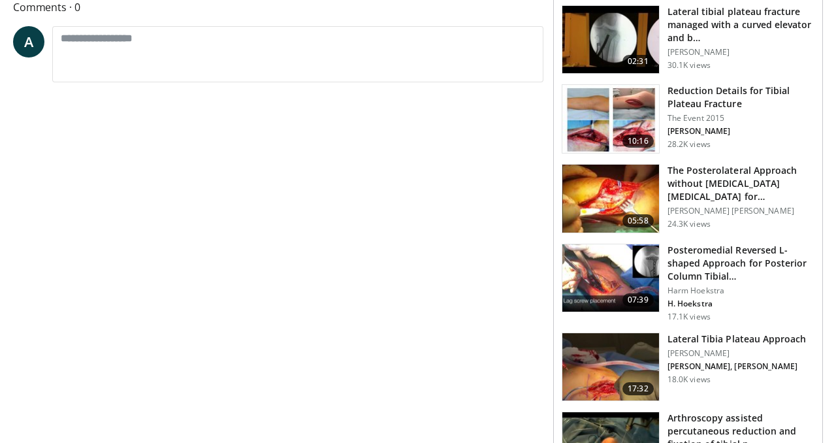
scroll to position [565, 0]
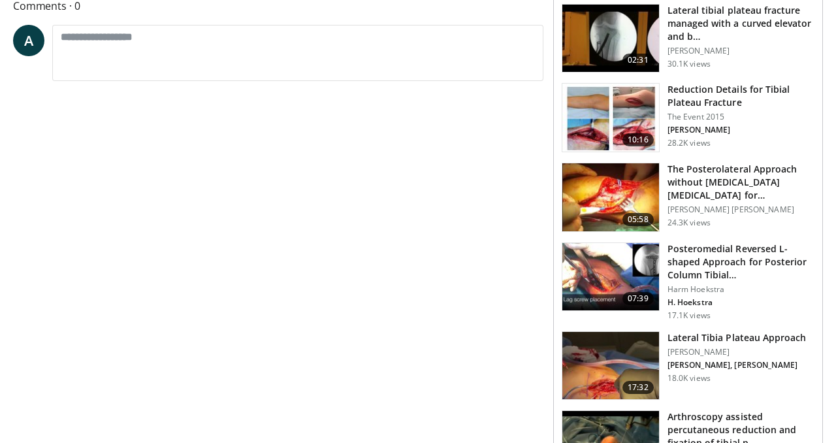
click at [585, 270] on img at bounding box center [610, 277] width 97 height 68
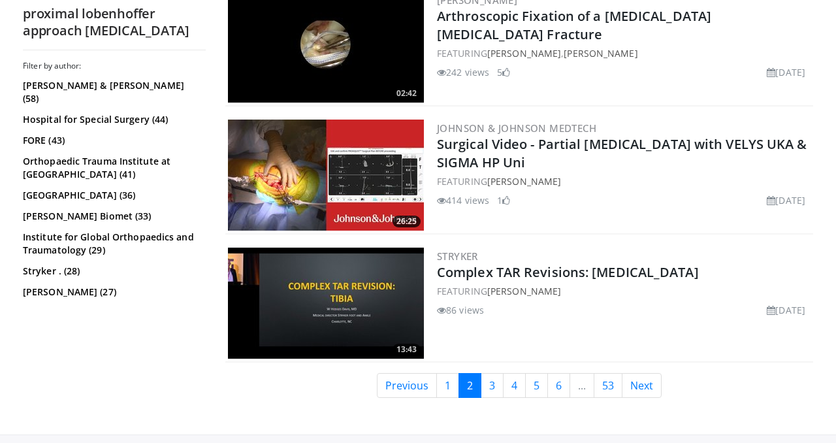
scroll to position [3195, 0]
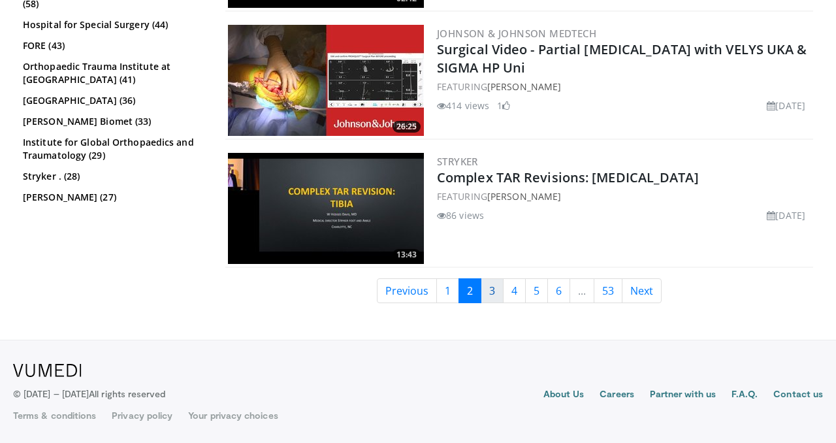
click at [491, 289] on link "3" at bounding box center [492, 290] width 23 height 25
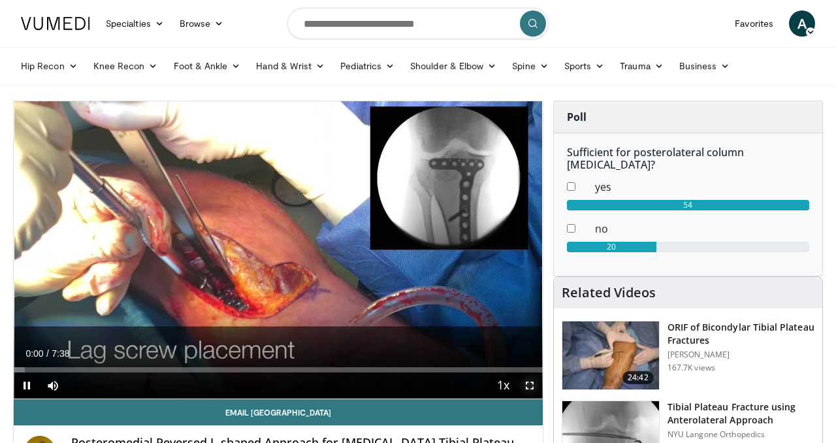
click at [530, 385] on span "Video Player" at bounding box center [530, 385] width 26 height 26
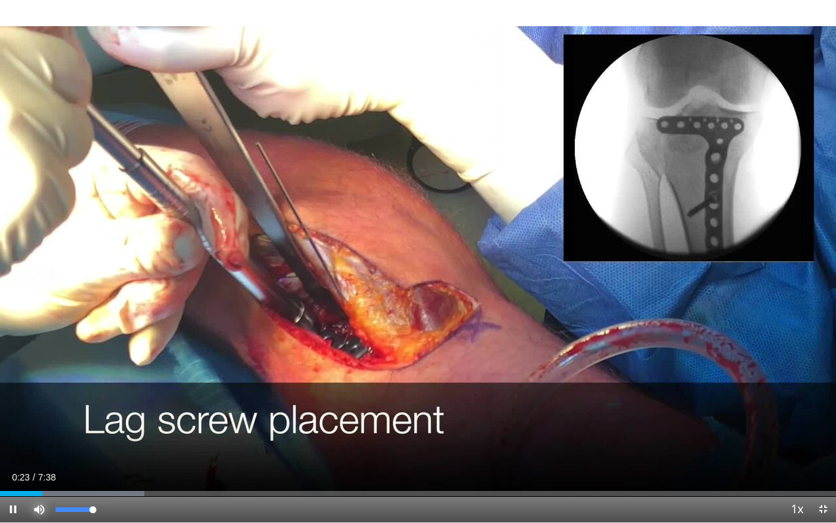
click at [39, 442] on span "Video Player" at bounding box center [39, 509] width 26 height 26
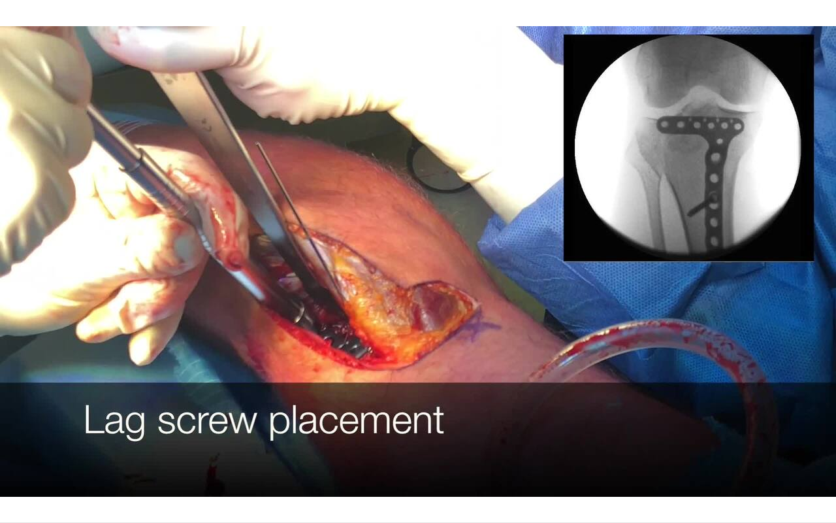
click at [39, 442] on video-js "**********" at bounding box center [418, 261] width 836 height 523
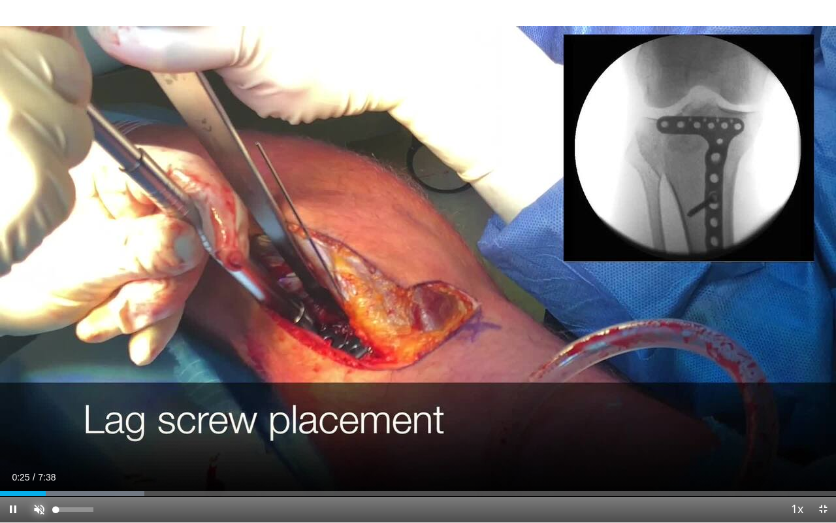
click at [40, 442] on span "Video Player" at bounding box center [39, 509] width 26 height 26
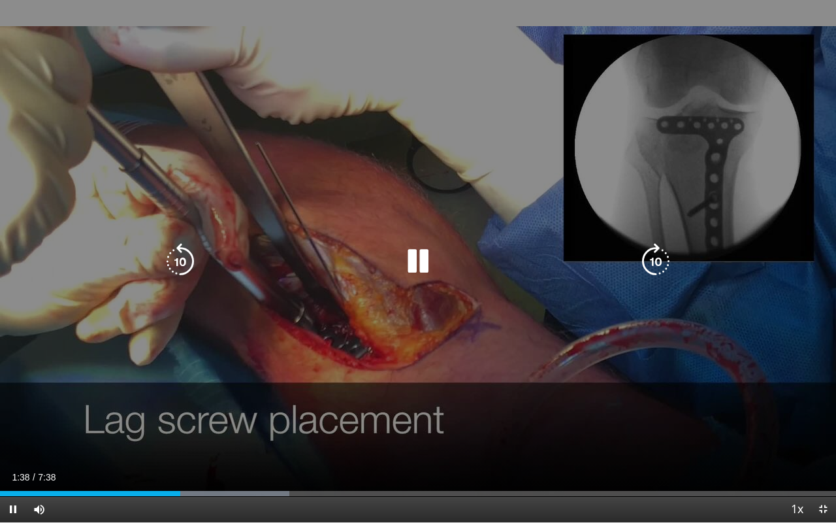
click at [417, 263] on icon "Video Player" at bounding box center [418, 261] width 37 height 37
click at [431, 255] on icon "Video Player" at bounding box center [418, 261] width 37 height 37
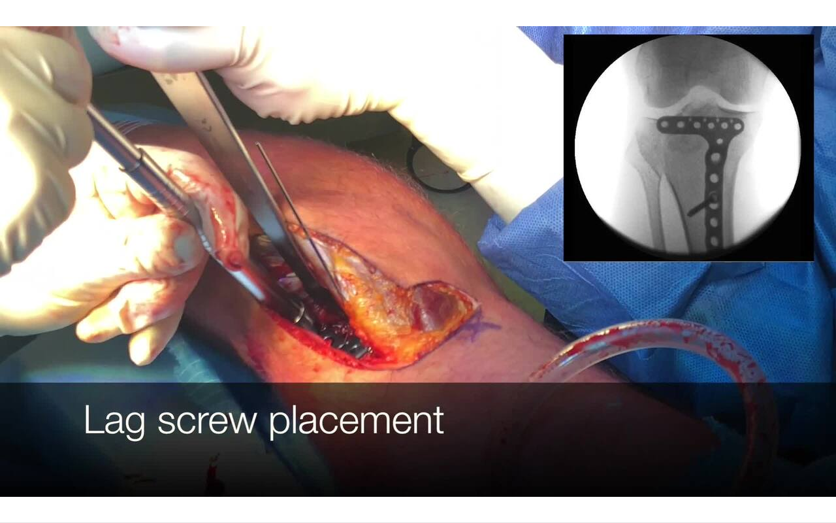
click at [494, 377] on div "10 seconds Tap to unmute" at bounding box center [418, 261] width 836 height 522
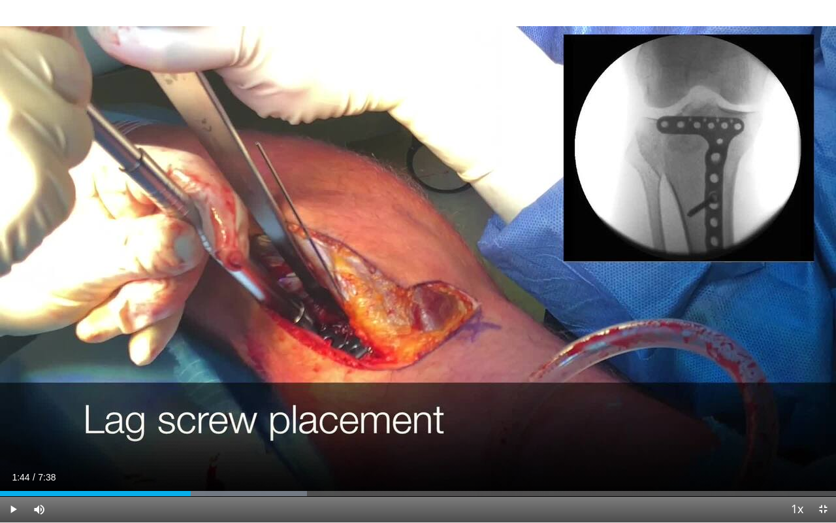
click at [494, 377] on div "10 seconds Tap to unmute" at bounding box center [418, 261] width 836 height 522
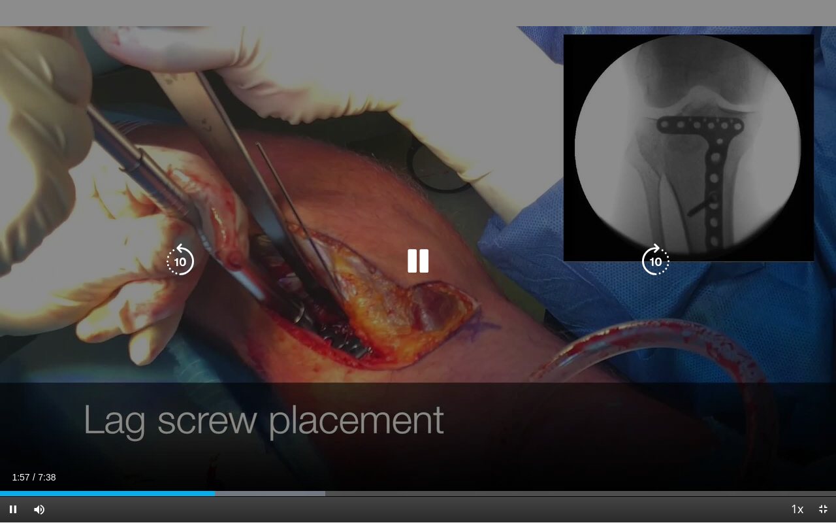
click at [527, 442] on video-js "**********" at bounding box center [418, 261] width 836 height 523
click at [537, 442] on div "10 seconds Tap to unmute" at bounding box center [418, 261] width 836 height 522
click at [538, 442] on div "10 seconds Tap to unmute" at bounding box center [418, 261] width 836 height 522
click at [545, 442] on div "10 seconds Tap to unmute" at bounding box center [418, 261] width 836 height 522
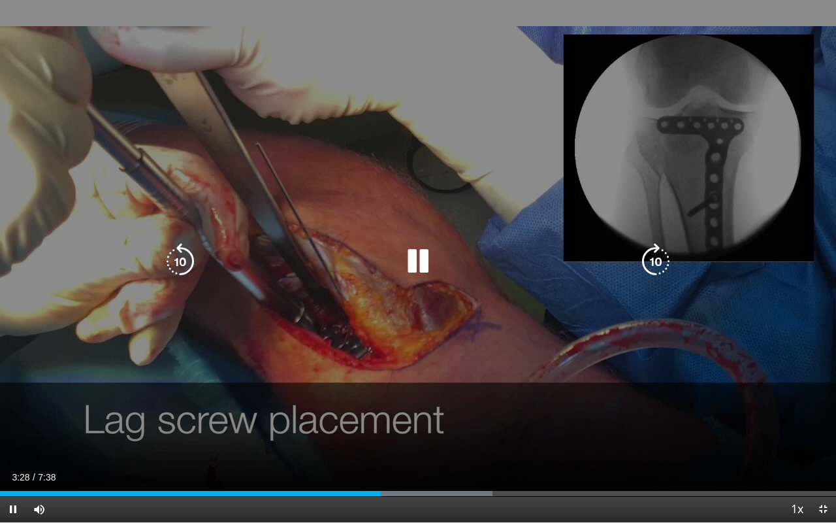
click at [543, 438] on div "10 seconds Tap to unmute" at bounding box center [418, 261] width 836 height 522
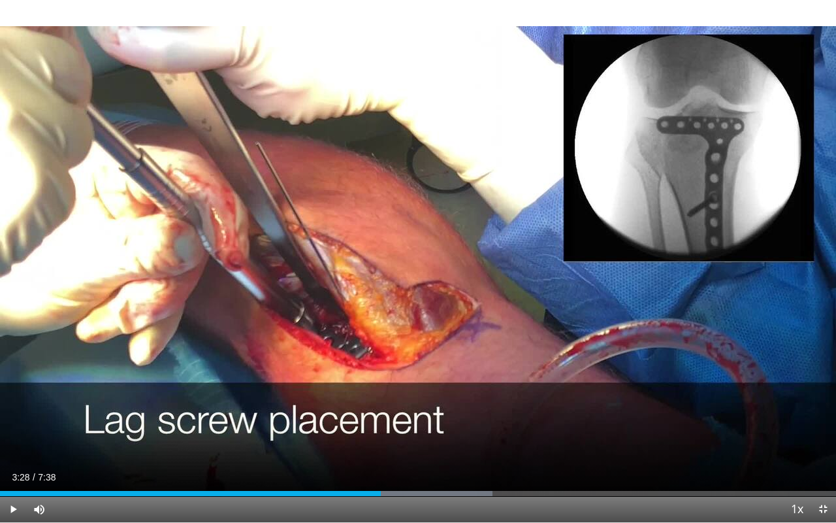
click at [543, 438] on div "10 seconds Tap to unmute" at bounding box center [418, 261] width 836 height 522
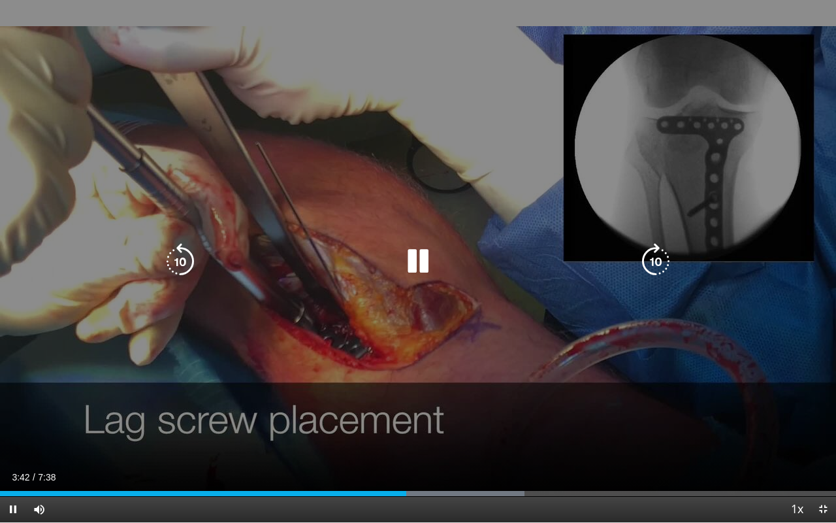
click at [457, 367] on div "10 seconds Tap to unmute" at bounding box center [418, 261] width 836 height 522
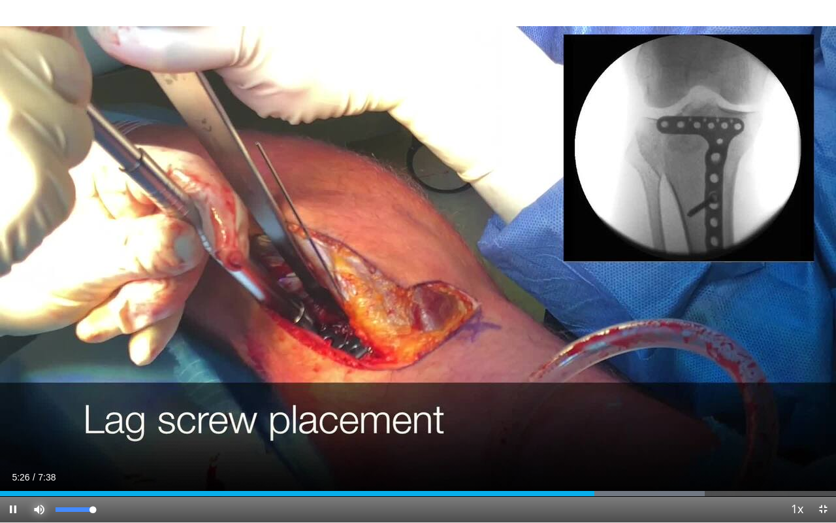
click at [39, 442] on span "Video Player" at bounding box center [39, 509] width 26 height 26
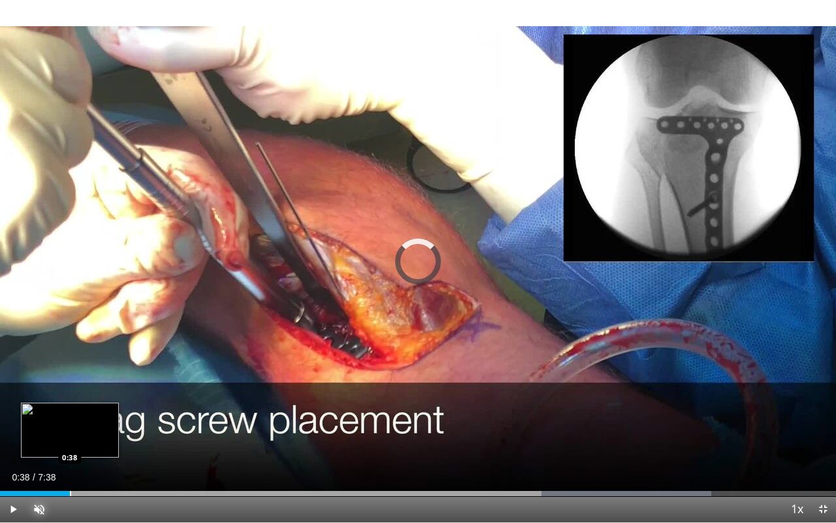
click at [70, 442] on div "Progress Bar" at bounding box center [70, 493] width 1 height 5
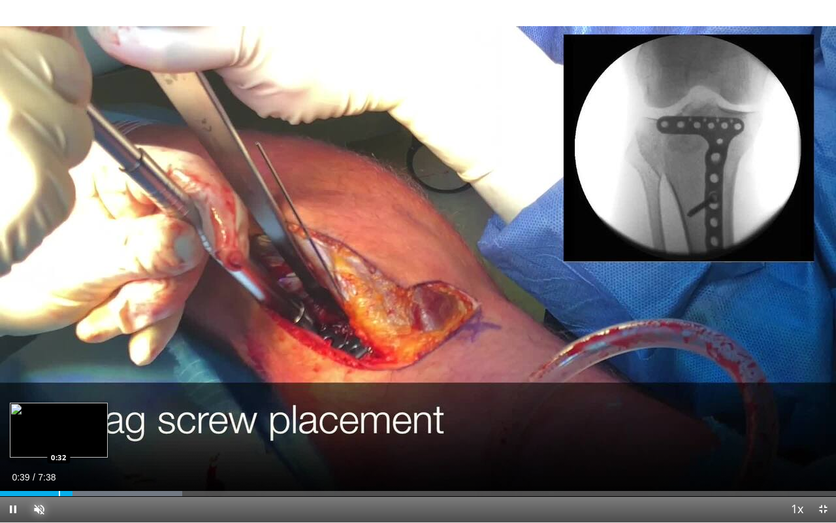
click at [59, 442] on div "Progress Bar" at bounding box center [59, 493] width 1 height 5
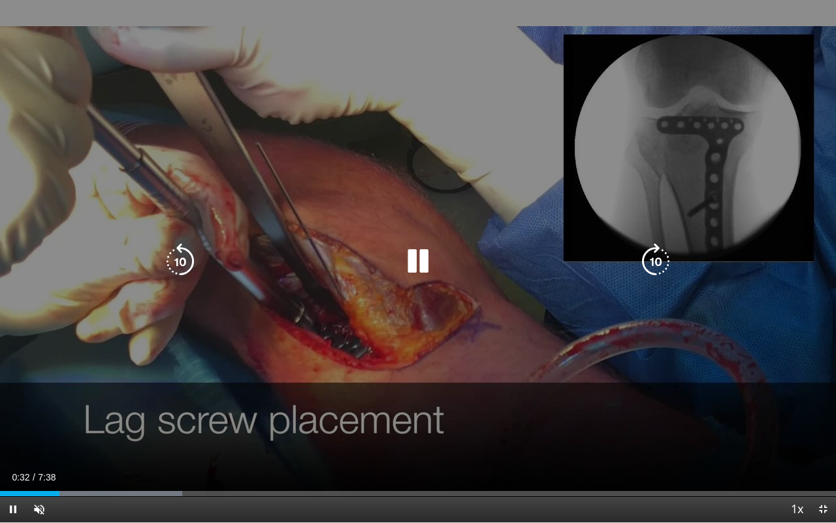
click at [38, 368] on div "10 seconds Tap to unmute" at bounding box center [418, 261] width 836 height 522
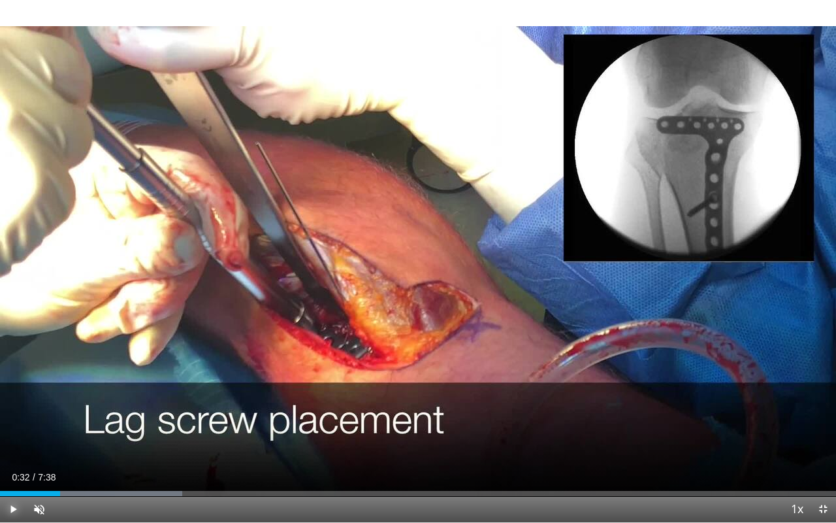
click at [18, 442] on span "Video Player" at bounding box center [13, 509] width 26 height 26
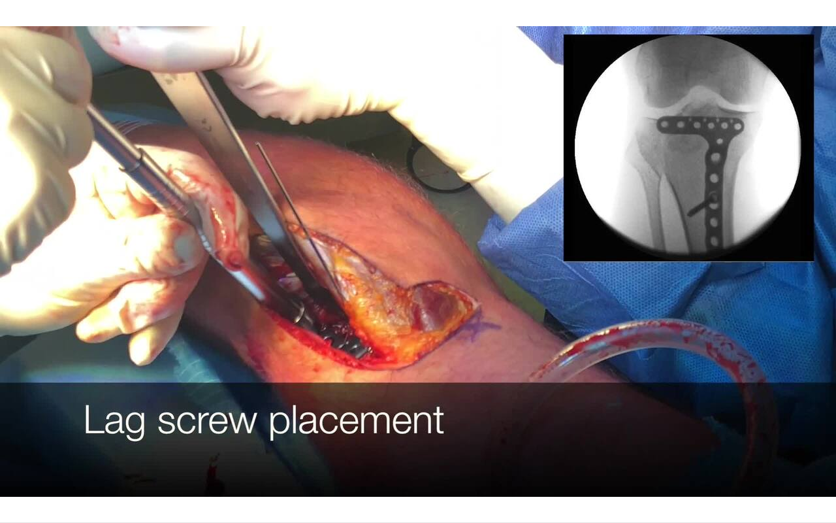
click at [70, 442] on div "10 seconds Tap to unmute" at bounding box center [418, 261] width 836 height 522
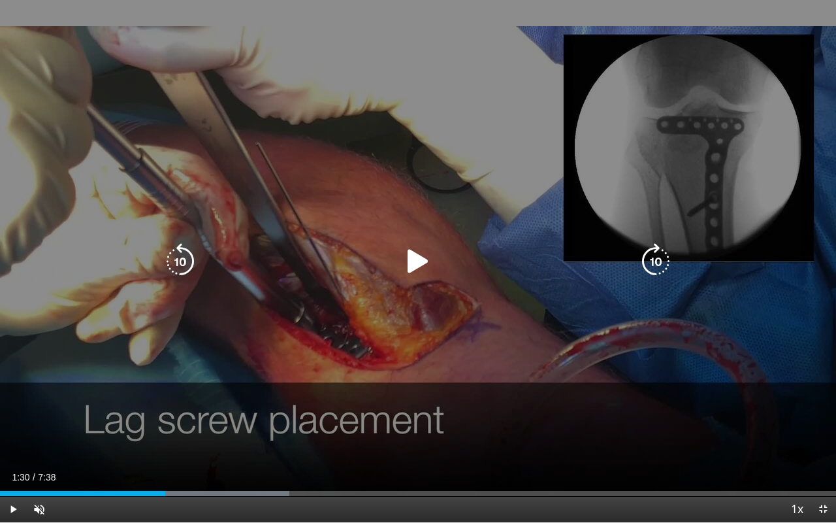
click at [62, 442] on div "10 seconds Tap to unmute" at bounding box center [418, 261] width 836 height 522
click at [58, 442] on div "10 seconds Tap to unmute" at bounding box center [418, 261] width 836 height 522
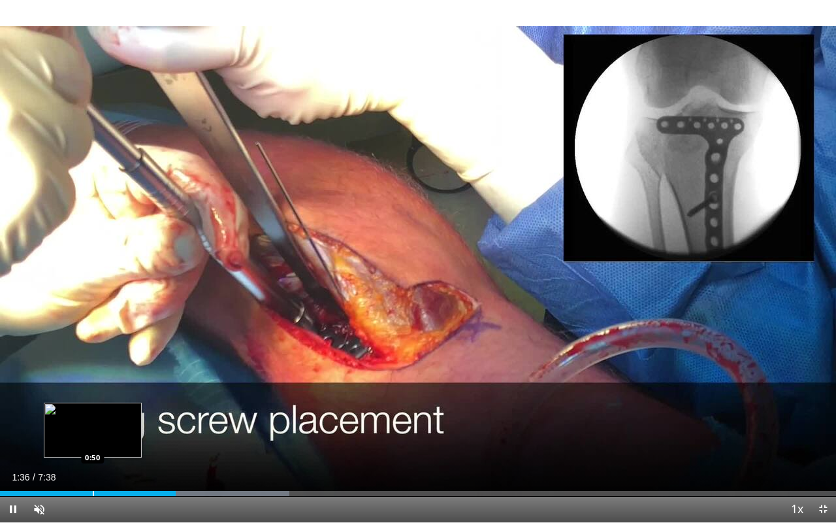
click at [93, 442] on div "Loaded : 34.59% 1:36 0:50" at bounding box center [418, 489] width 836 height 12
click at [76, 442] on div "Progress Bar" at bounding box center [76, 493] width 1 height 5
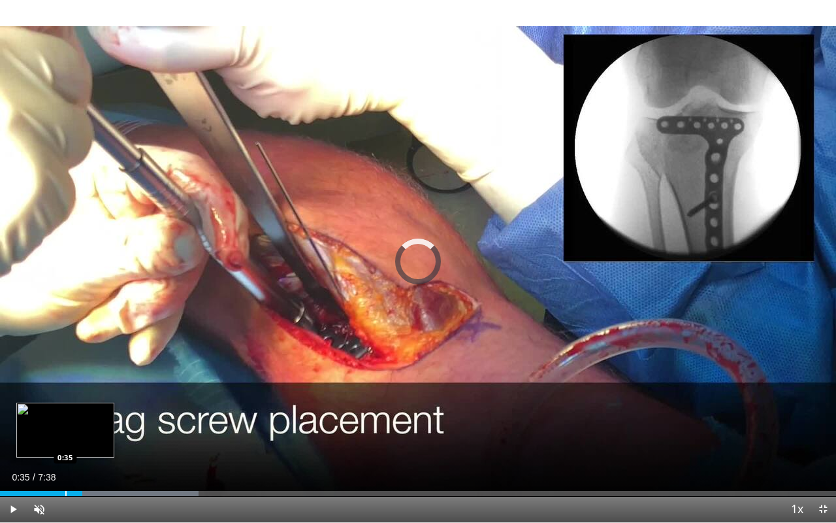
click at [65, 442] on div "Progress Bar" at bounding box center [65, 493] width 1 height 5
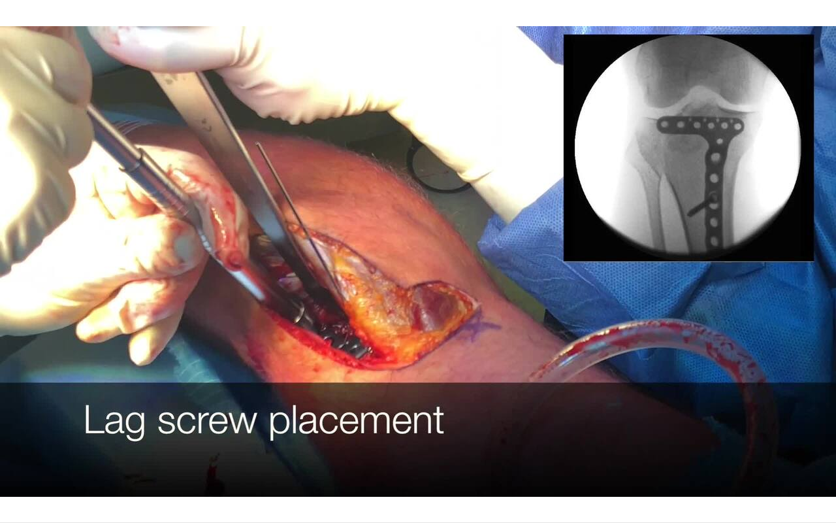
click at [57, 442] on video-js "**********" at bounding box center [418, 261] width 836 height 523
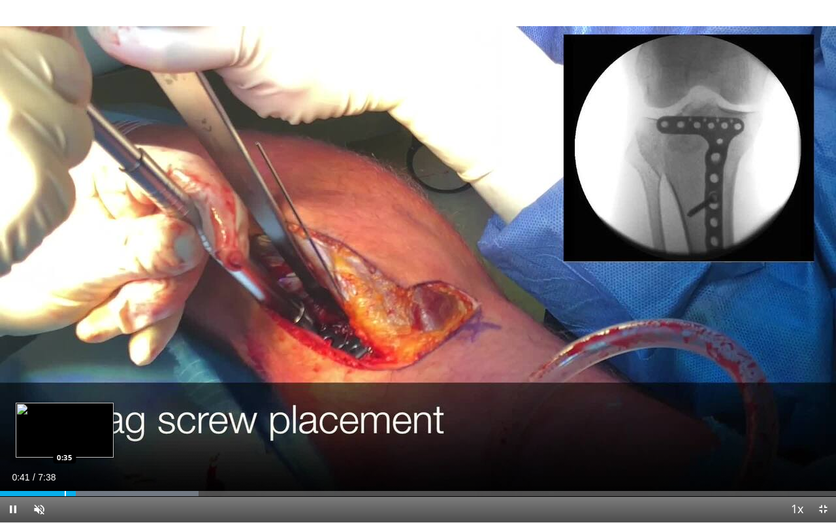
click at [65, 442] on video-js "**********" at bounding box center [418, 261] width 836 height 523
click at [50, 442] on div "Loaded : 23.77% 0:27 0:27" at bounding box center [418, 493] width 836 height 5
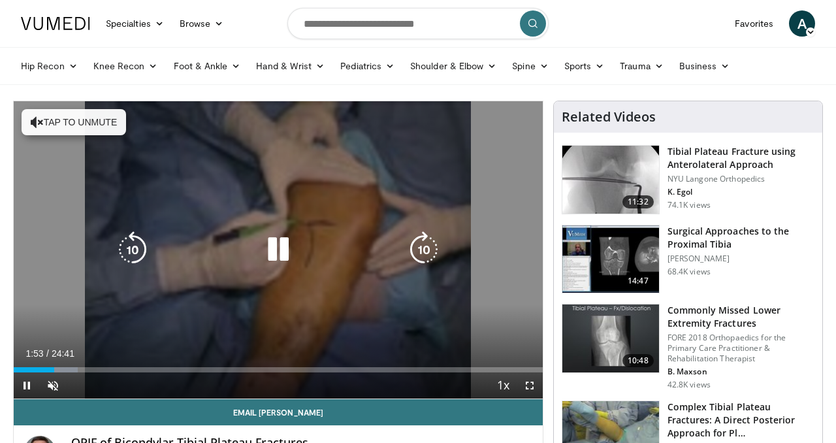
click at [278, 257] on icon "Video Player" at bounding box center [278, 249] width 37 height 37
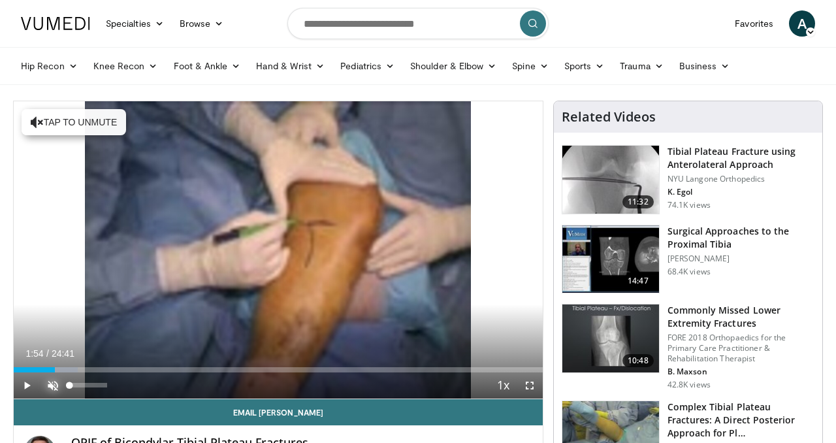
click at [53, 386] on span "Video Player" at bounding box center [53, 385] width 26 height 26
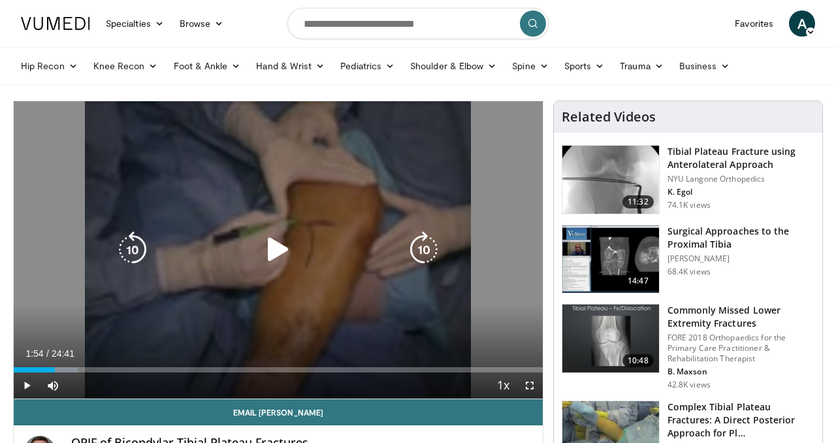
click at [273, 261] on icon "Video Player" at bounding box center [278, 249] width 37 height 37
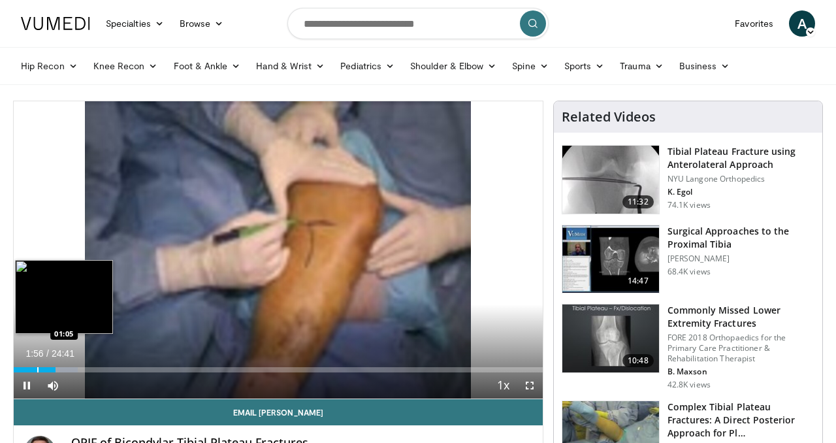
click at [37, 367] on div "Progress Bar" at bounding box center [37, 369] width 1 height 5
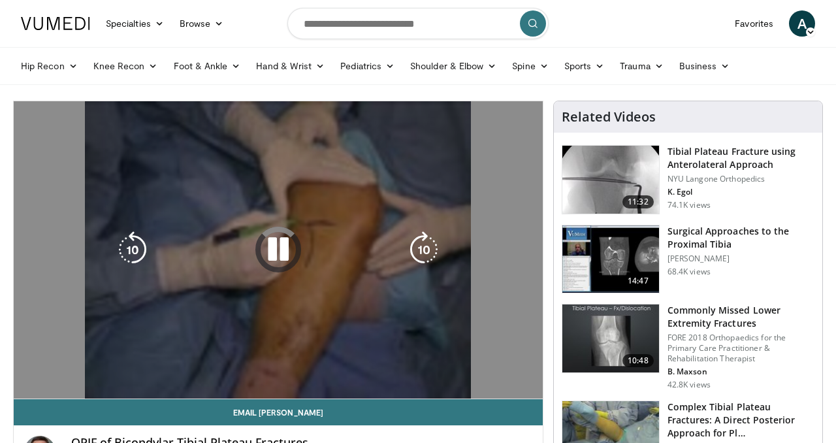
click at [29, 368] on div "10 seconds Tap to unmute" at bounding box center [278, 249] width 529 height 297
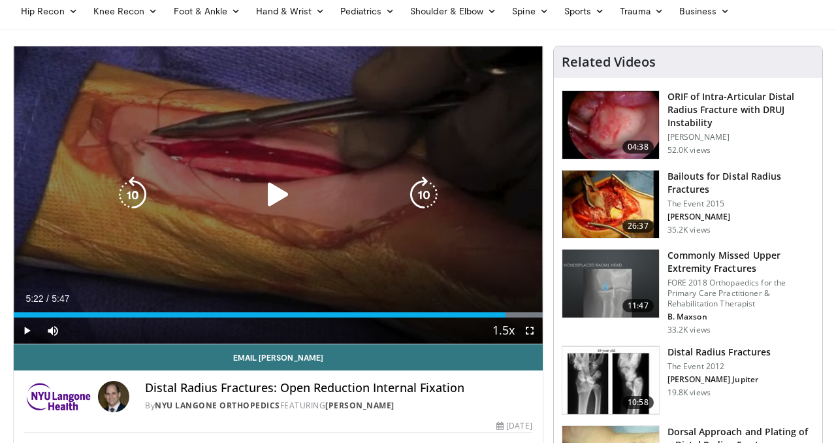
scroll to position [54, 0]
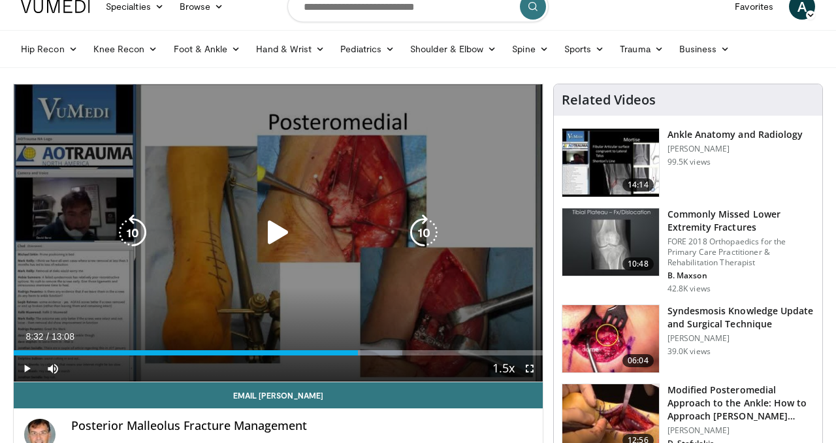
scroll to position [22, 0]
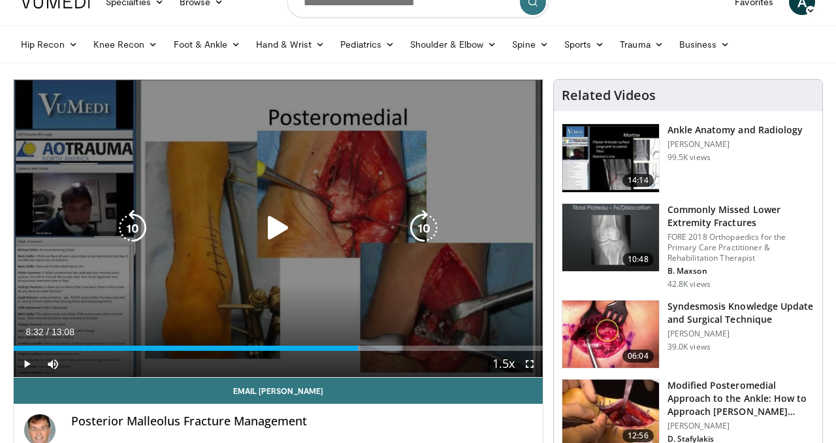
click at [272, 231] on icon "Video Player" at bounding box center [278, 228] width 37 height 37
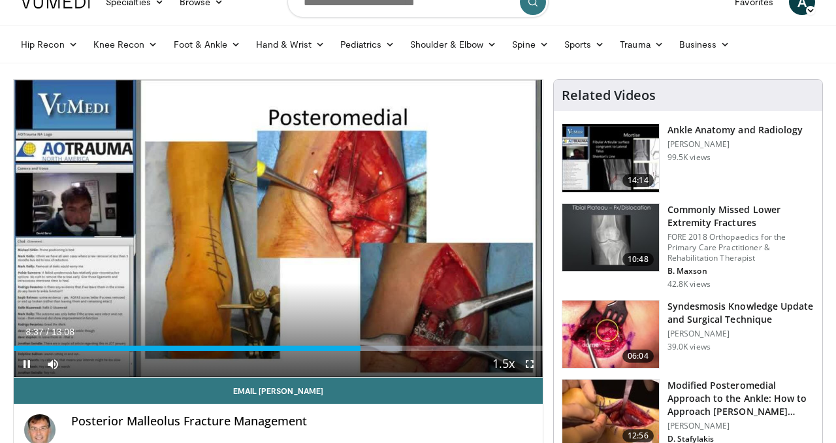
click at [530, 364] on span "Video Player" at bounding box center [530, 364] width 26 height 26
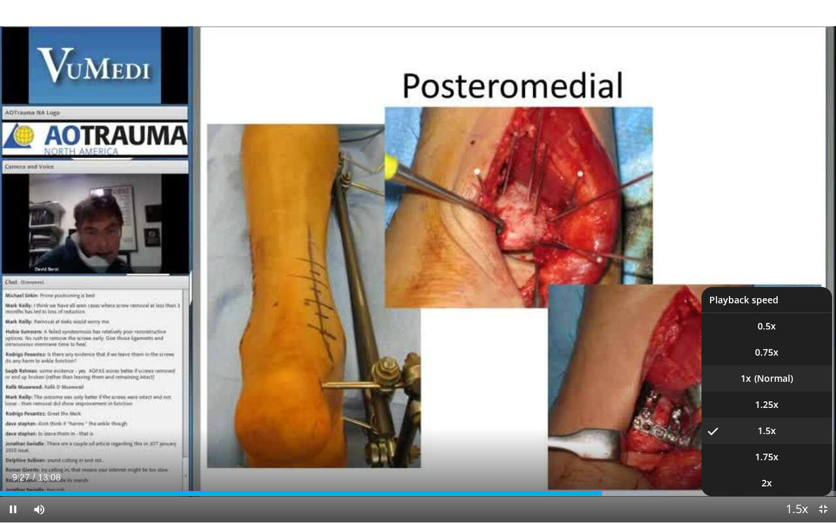
click at [764, 376] on li "1x" at bounding box center [767, 378] width 131 height 26
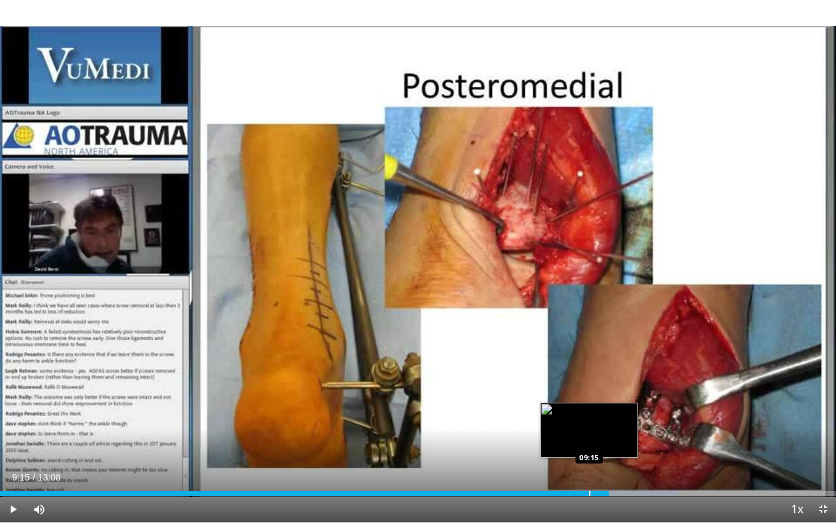
click at [589, 442] on div "Progress Bar" at bounding box center [589, 493] width 1 height 5
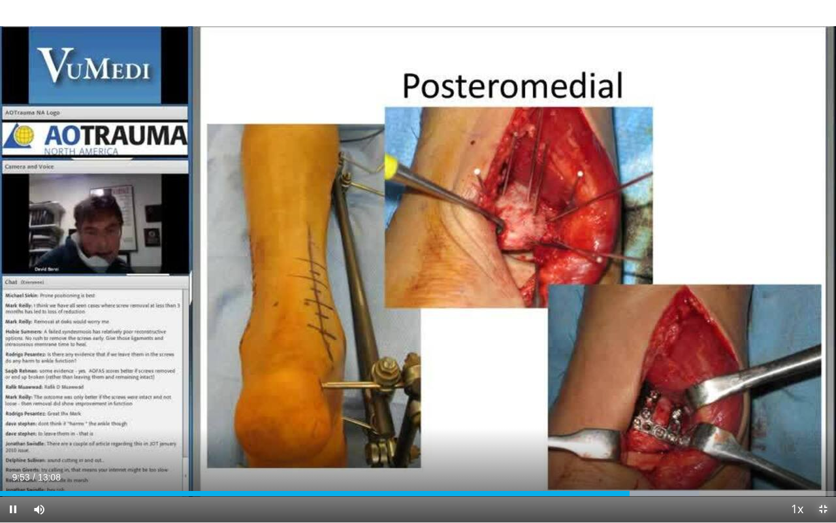
click at [822, 442] on span "Video Player" at bounding box center [823, 509] width 26 height 26
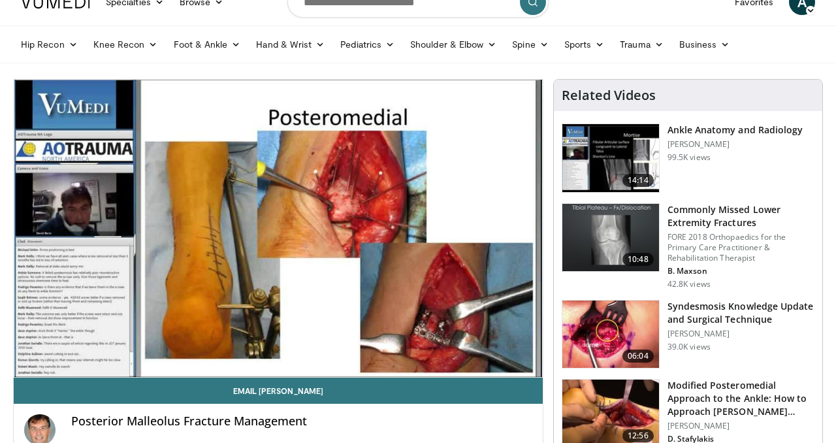
click at [581, 325] on img at bounding box center [610, 334] width 97 height 68
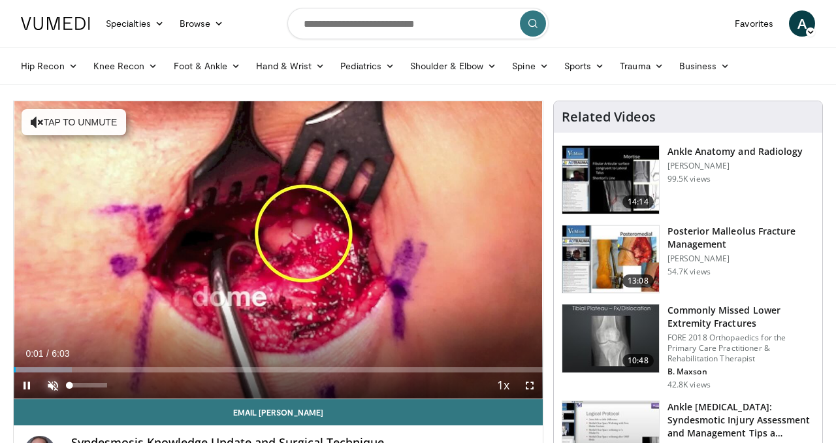
click at [52, 386] on span "Video Player" at bounding box center [53, 385] width 26 height 26
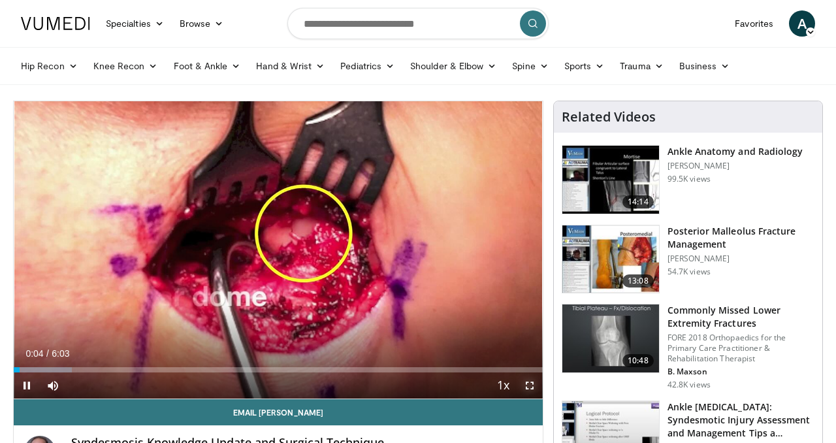
click at [530, 387] on span "Video Player" at bounding box center [530, 385] width 26 height 26
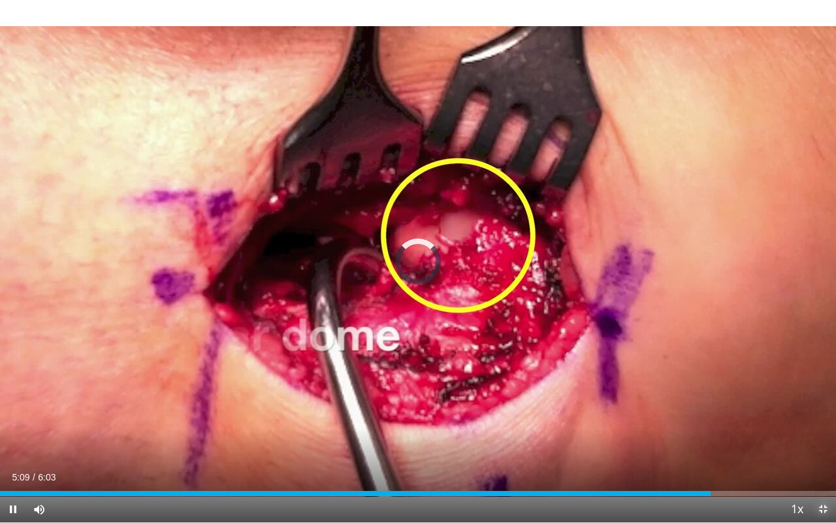
click at [824, 442] on span "Video Player" at bounding box center [823, 509] width 26 height 26
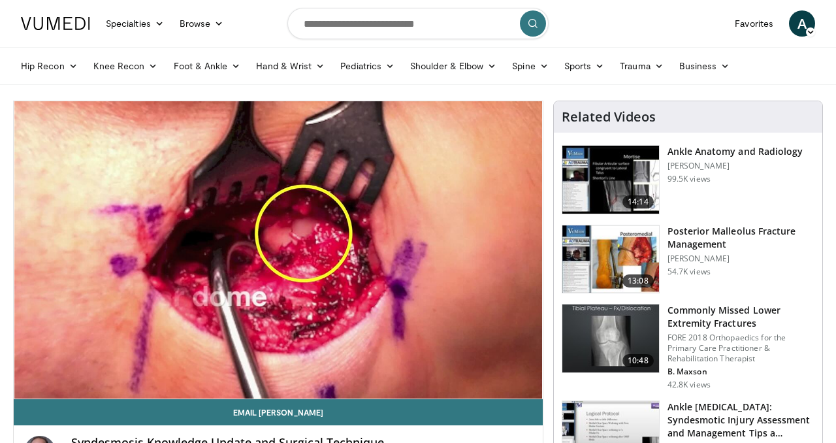
click at [483, 43] on form at bounding box center [417, 23] width 261 height 47
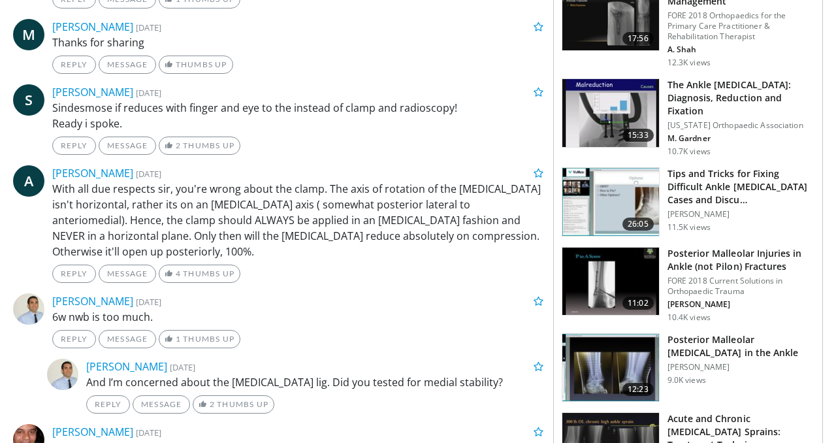
scroll to position [845, 0]
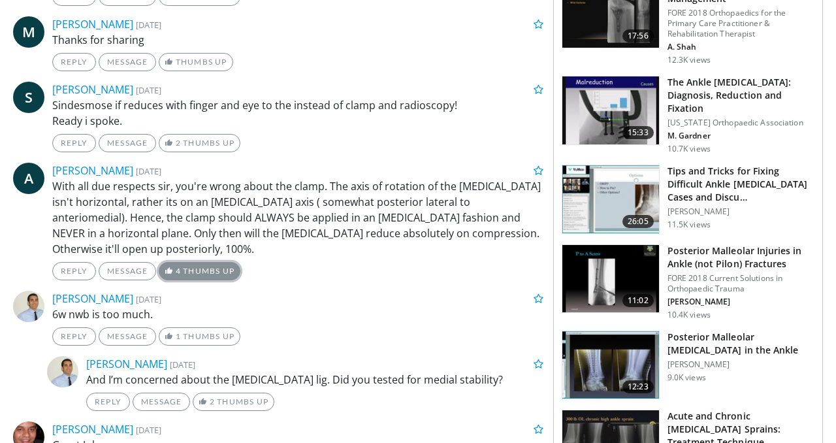
click at [169, 262] on link "4 Thumbs Up" at bounding box center [200, 271] width 82 height 18
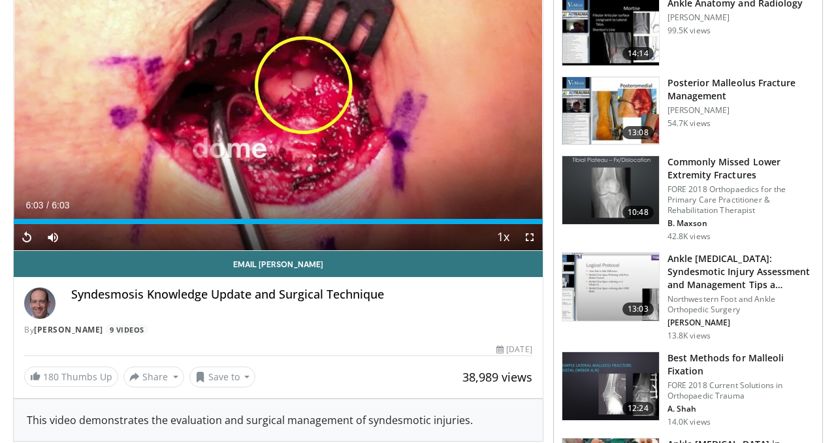
scroll to position [150, 0]
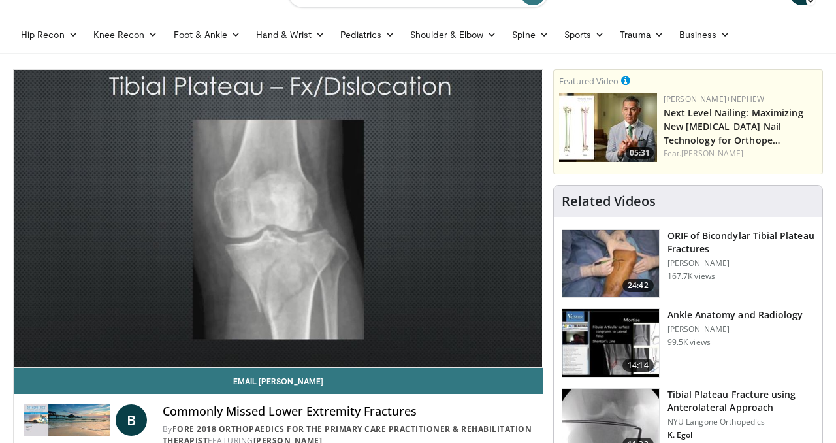
scroll to position [38, 0]
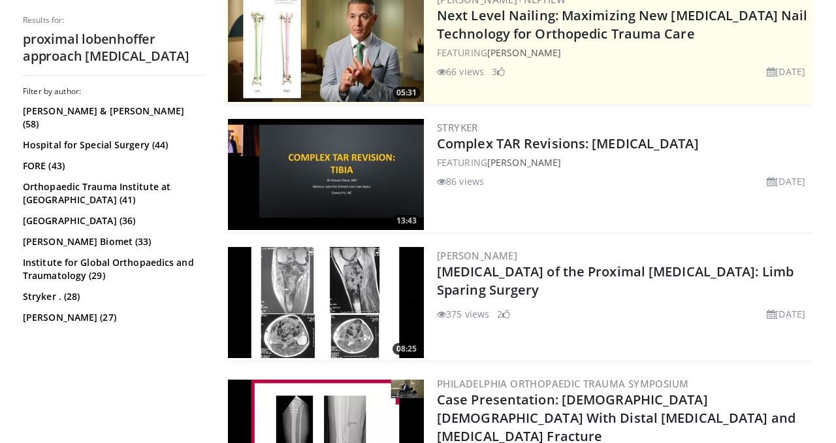
scroll to position [287, 0]
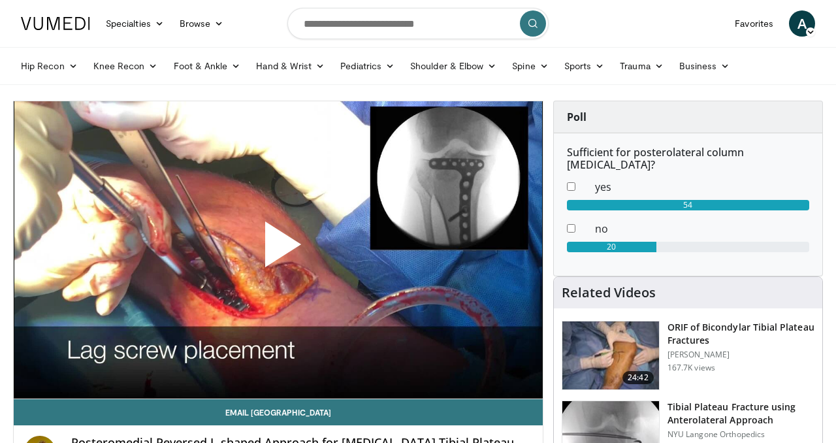
click at [278, 250] on span "Video Player" at bounding box center [278, 250] width 0 height 0
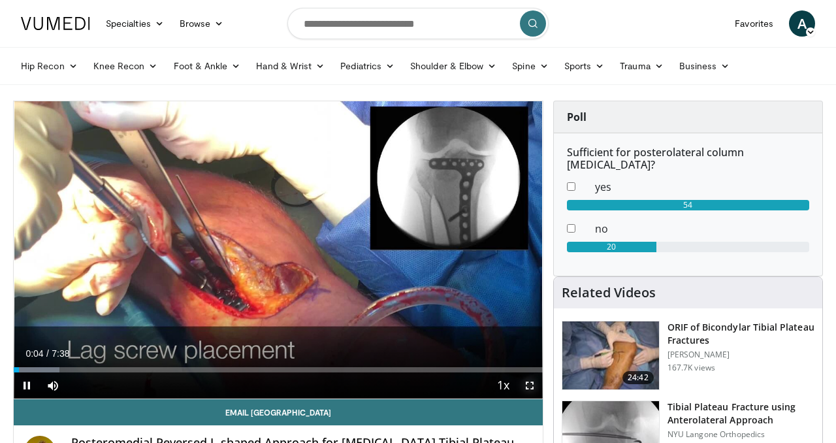
click at [528, 384] on span "Video Player" at bounding box center [530, 385] width 26 height 26
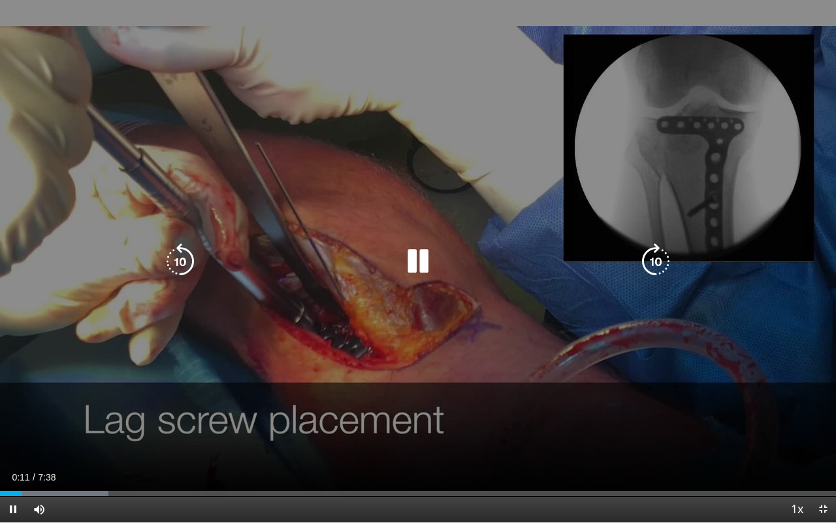
click at [29, 442] on div "10 seconds Tap to unmute" at bounding box center [418, 261] width 836 height 522
click at [707, 418] on div "10 seconds Tap to unmute" at bounding box center [418, 261] width 836 height 522
click at [21, 442] on div "10 seconds Tap to unmute" at bounding box center [418, 261] width 836 height 522
click at [59, 413] on div "10 seconds Tap to unmute" at bounding box center [418, 261] width 836 height 522
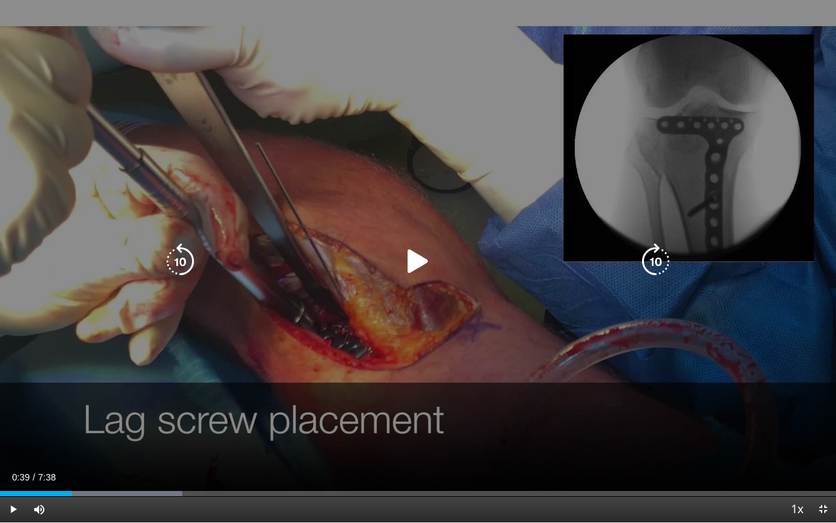
click at [694, 349] on div "10 seconds Tap to unmute" at bounding box center [418, 261] width 836 height 522
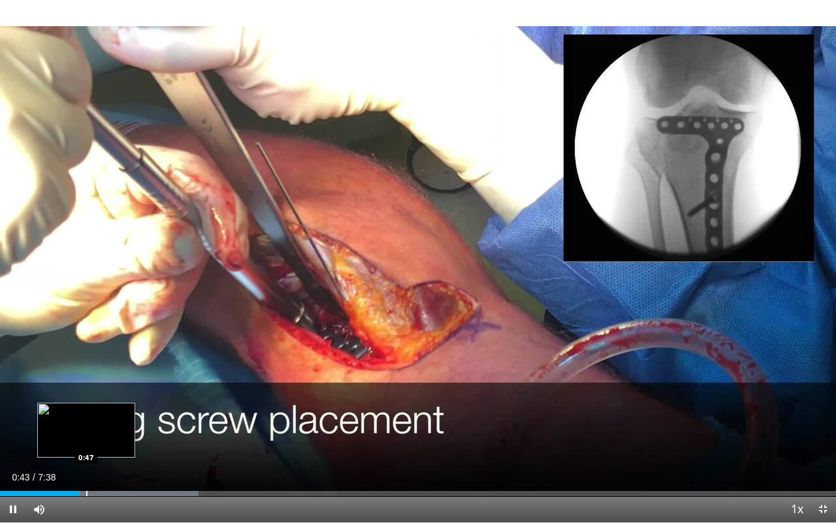
click at [86, 442] on div "Progress Bar" at bounding box center [86, 493] width 1 height 5
click at [99, 442] on div "Progress Bar" at bounding box center [99, 493] width 1 height 5
click at [110, 442] on div "Progress Bar" at bounding box center [110, 493] width 1 height 5
click at [125, 442] on div "Progress Bar" at bounding box center [125, 493] width 1 height 5
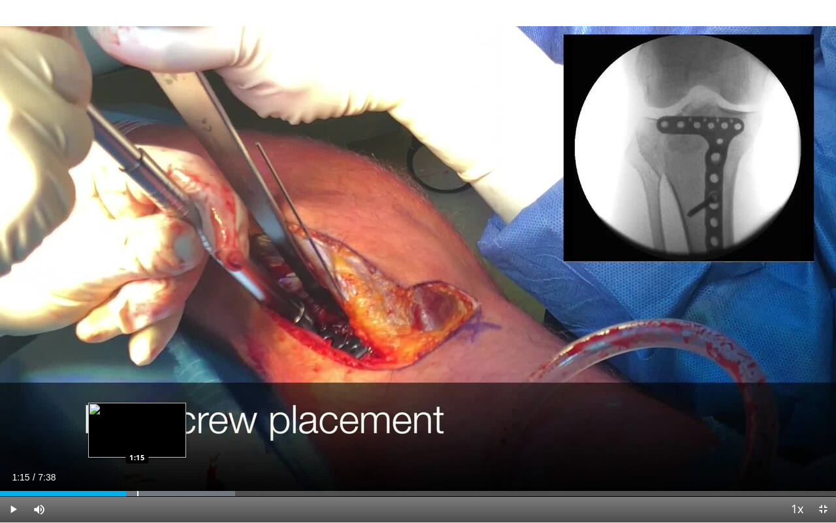
click at [137, 442] on div "Progress Bar" at bounding box center [137, 493] width 1 height 5
click at [155, 442] on div "Progress Bar" at bounding box center [155, 493] width 1 height 5
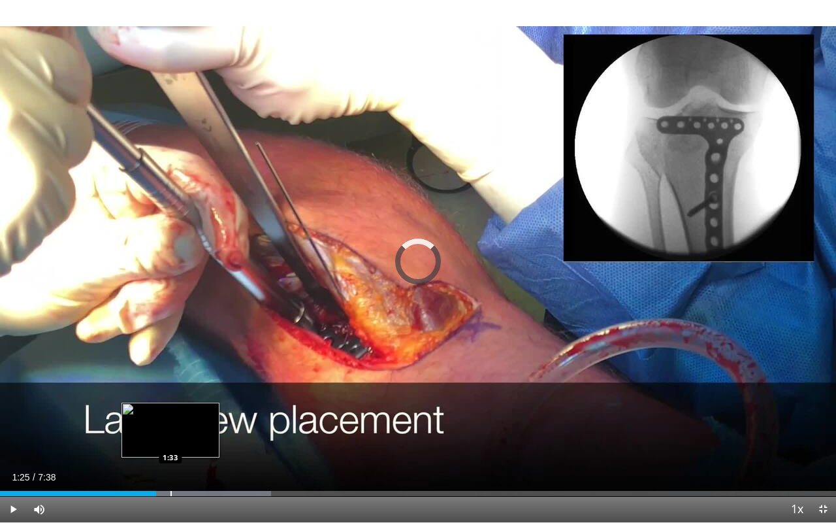
click at [170, 442] on div "Progress Bar" at bounding box center [170, 493] width 1 height 5
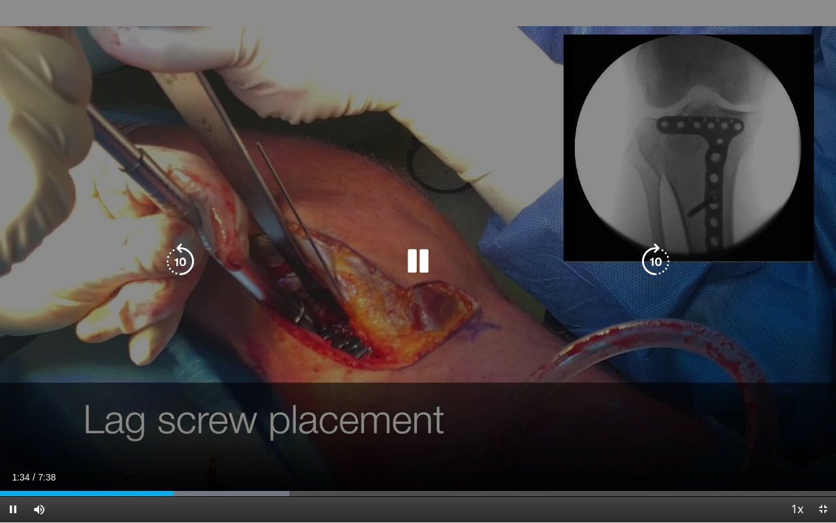
click at [144, 442] on div "10 seconds Tap to unmute" at bounding box center [418, 261] width 836 height 522
click at [593, 265] on div "Video Player" at bounding box center [418, 261] width 502 height 26
click at [415, 265] on icon "Video Player" at bounding box center [418, 261] width 37 height 37
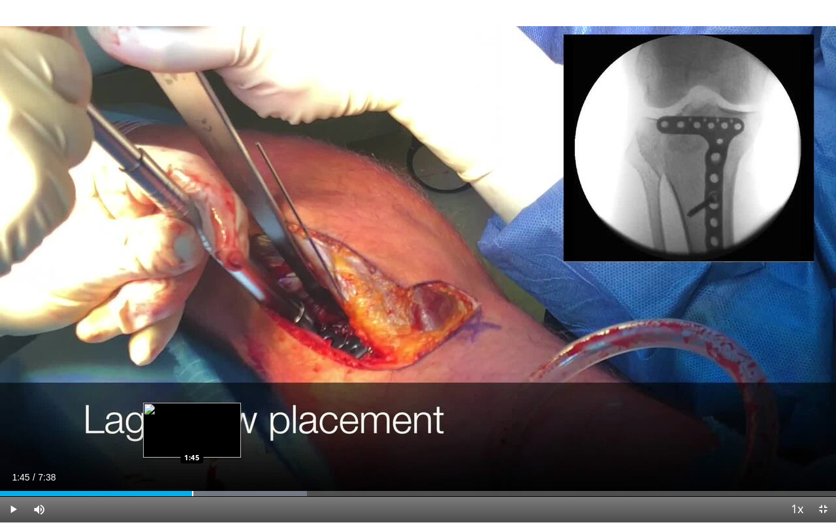
click at [192, 442] on div "Progress Bar" at bounding box center [192, 493] width 1 height 5
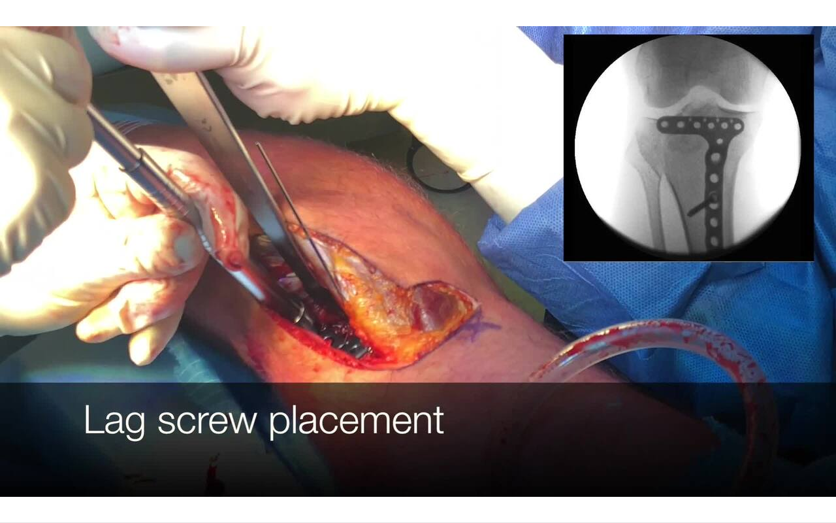
click at [202, 442] on video-js "**********" at bounding box center [418, 261] width 836 height 523
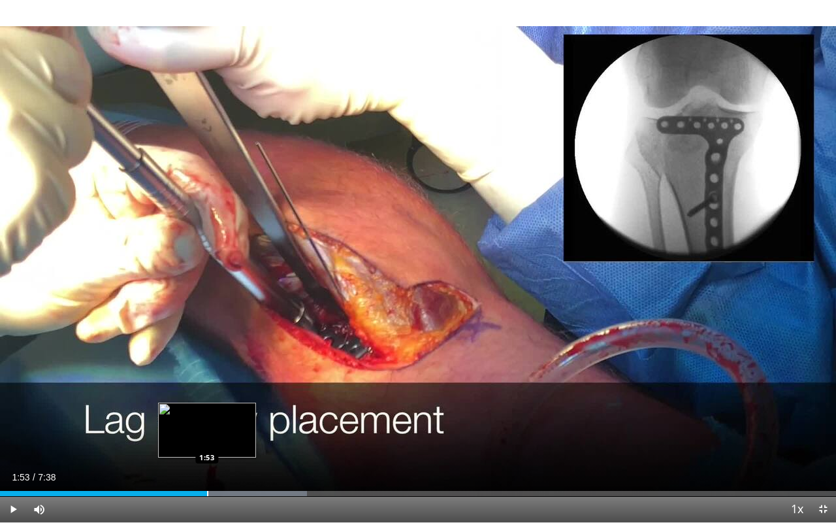
click at [207, 442] on div "Progress Bar" at bounding box center [207, 493] width 1 height 5
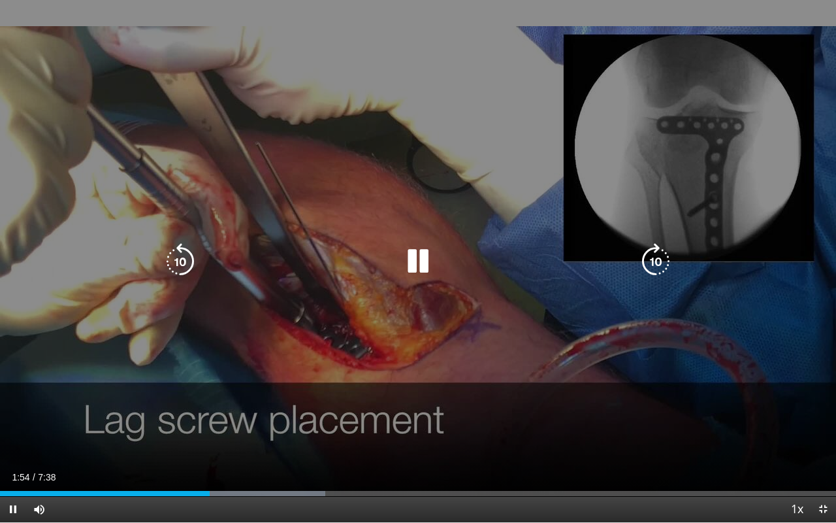
click at [159, 440] on div "10 seconds Tap to unmute" at bounding box center [418, 261] width 836 height 522
click at [624, 314] on div "10 seconds Tap to unmute" at bounding box center [418, 261] width 836 height 522
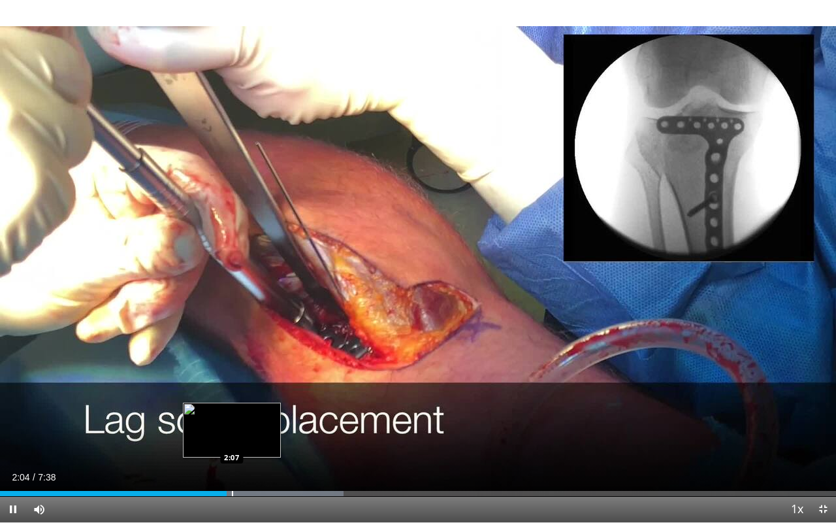
click at [232, 442] on div "Progress Bar" at bounding box center [232, 493] width 1 height 5
click at [240, 442] on div "Progress Bar" at bounding box center [240, 493] width 1 height 5
click at [256, 442] on div "Progress Bar" at bounding box center [256, 493] width 1 height 5
click at [265, 442] on div "Progress Bar" at bounding box center [265, 493] width 1 height 5
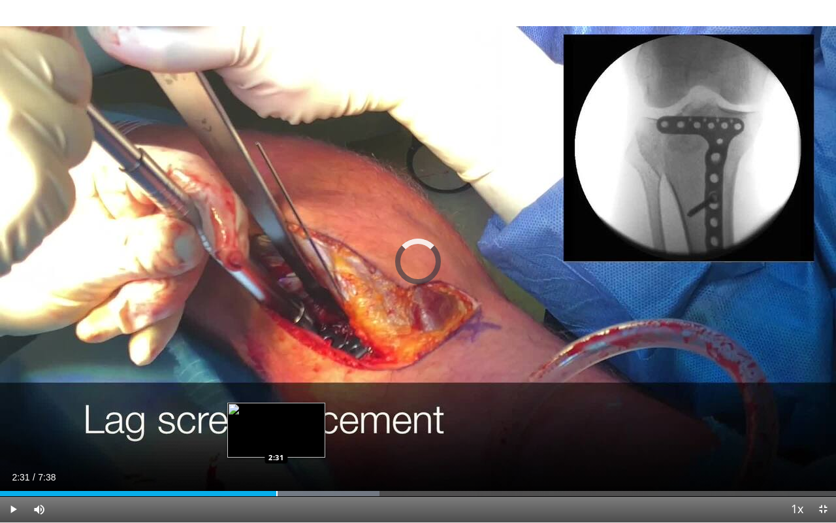
click at [276, 442] on div "Progress Bar" at bounding box center [276, 493] width 1 height 5
click at [285, 442] on div "Progress Bar" at bounding box center [285, 493] width 1 height 5
click at [296, 442] on div "Progress Bar" at bounding box center [310, 493] width 175 height 5
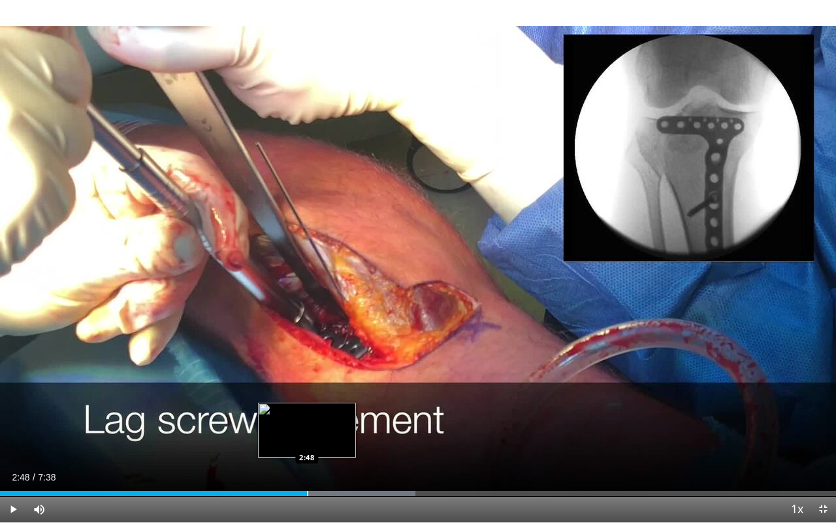
click at [307, 442] on div "Progress Bar" at bounding box center [307, 493] width 1 height 5
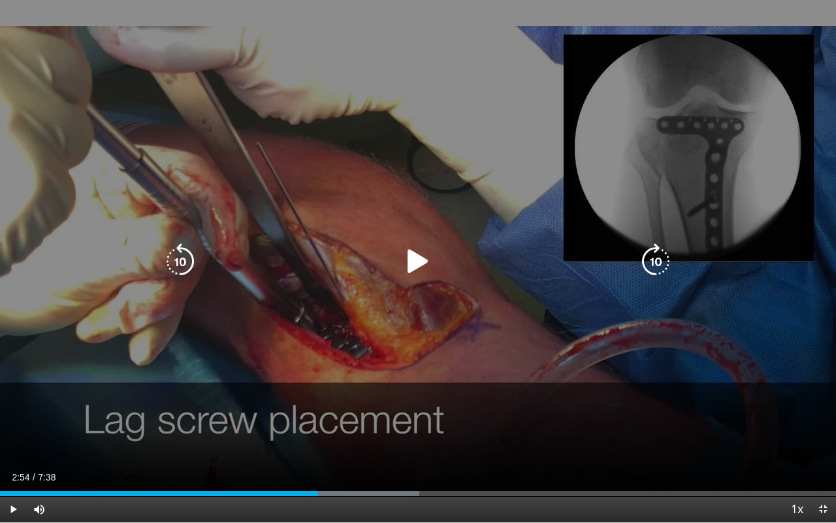
click at [0, 0] on div "Progress Bar" at bounding box center [0, 0] width 0 height 0
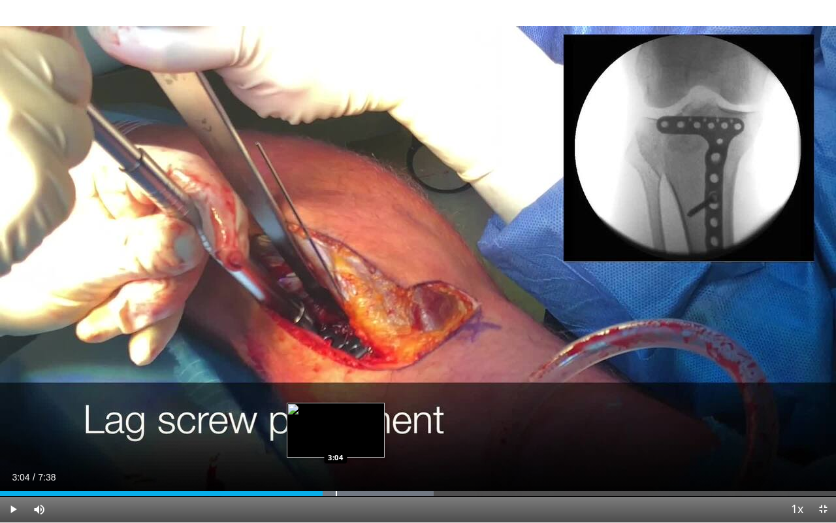
click at [336, 442] on div "Progress Bar" at bounding box center [336, 493] width 1 height 5
click at [346, 442] on div "Progress Bar" at bounding box center [346, 493] width 1 height 5
click at [338, 442] on div "Progress Bar" at bounding box center [338, 493] width 1 height 5
click at [351, 442] on div "Loaded : 56.21% 3:13 3:13" at bounding box center [418, 493] width 836 height 5
click at [363, 442] on div "Loaded : 56.21% 3:19 3:19" at bounding box center [418, 489] width 836 height 12
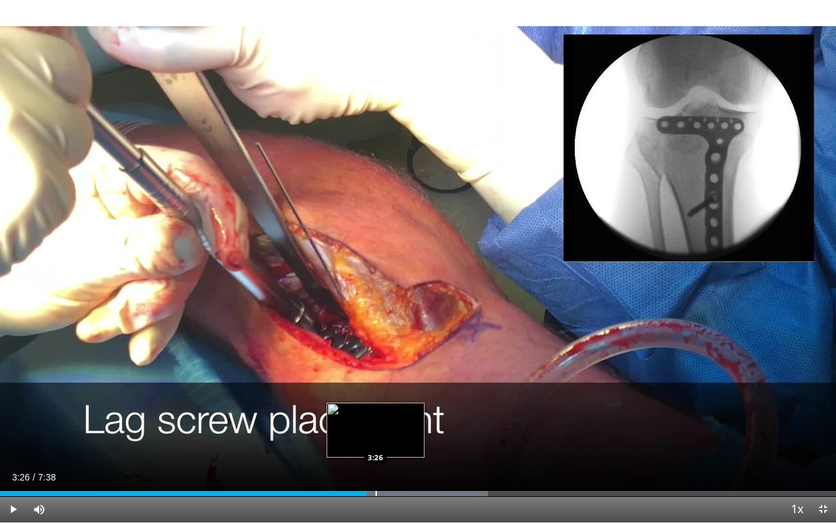
click at [376, 442] on div "Progress Bar" at bounding box center [376, 493] width 1 height 5
click at [372, 442] on div "Loaded : 58.92% 3:23 3:23" at bounding box center [418, 489] width 836 height 12
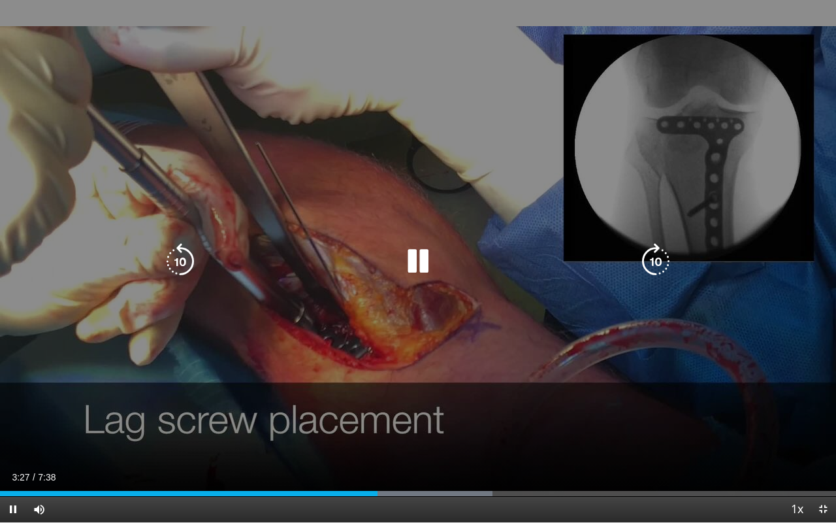
click at [265, 442] on div "10 seconds Tap to unmute" at bounding box center [418, 261] width 836 height 522
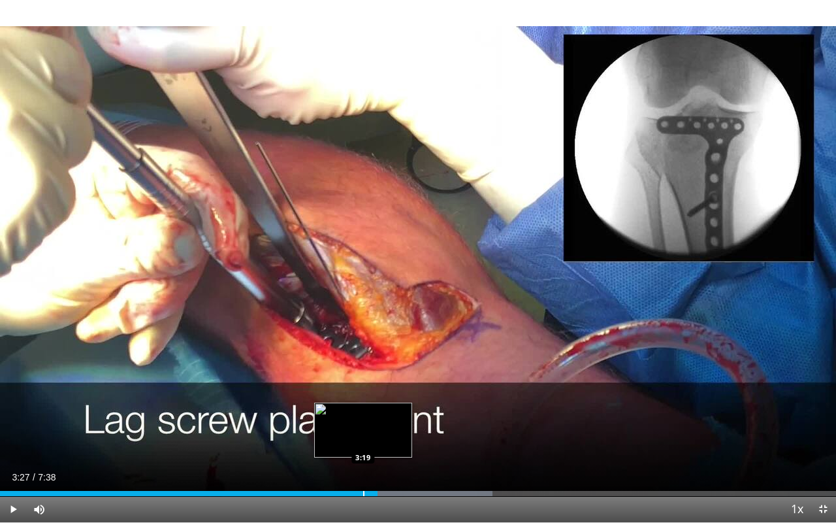
click at [363, 442] on div "Progress Bar" at bounding box center [363, 493] width 1 height 5
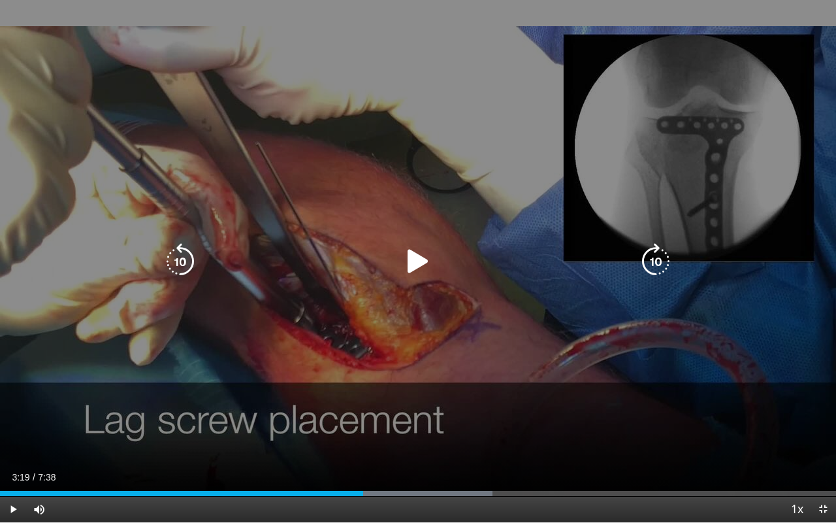
click at [277, 442] on div "10 seconds Tap to unmute" at bounding box center [418, 261] width 836 height 522
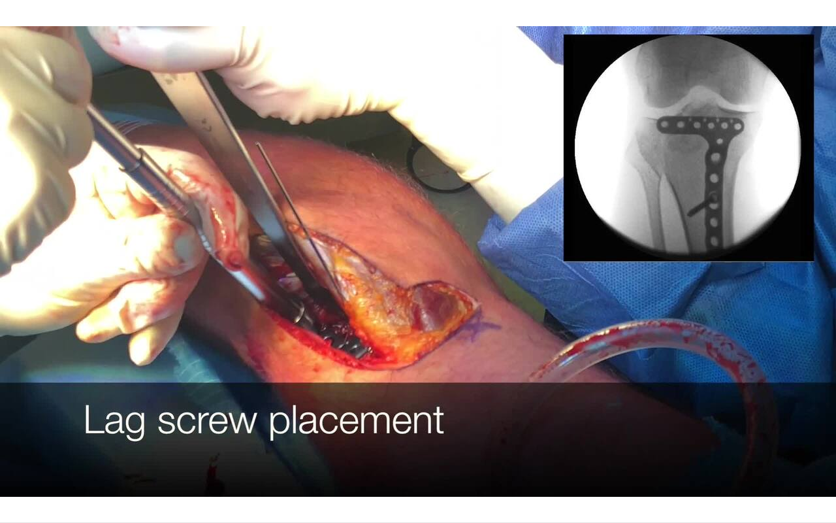
click at [277, 442] on div "10 seconds Tap to unmute" at bounding box center [418, 261] width 836 height 522
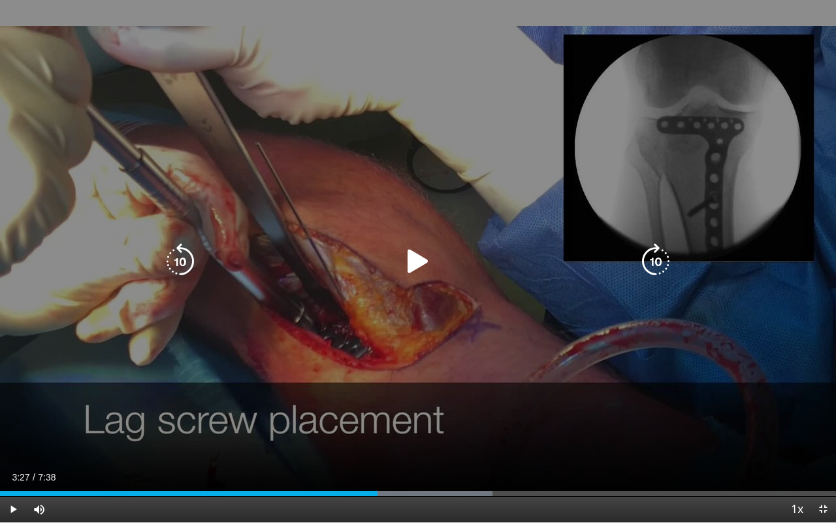
click at [577, 387] on div "10 seconds Tap to unmute" at bounding box center [418, 261] width 836 height 522
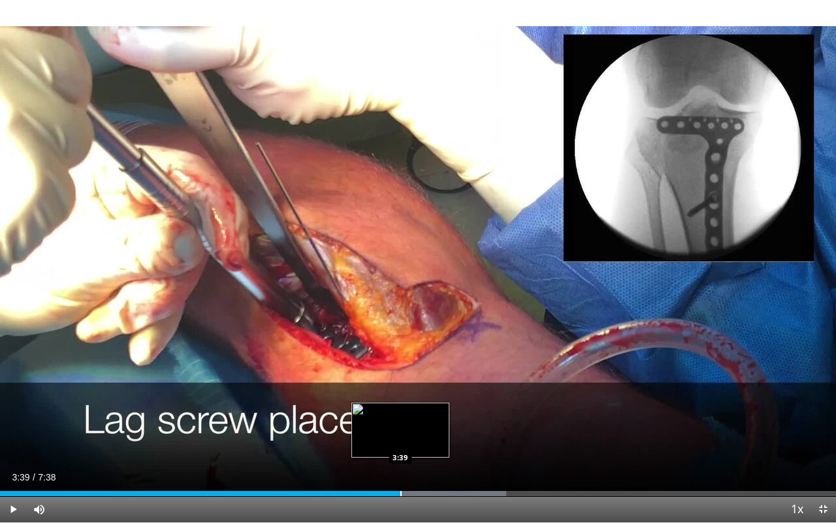
click at [400, 442] on div "Progress Bar" at bounding box center [400, 493] width 1 height 5
click at [410, 442] on div "Loaded : 61.10% 3:45 3:45" at bounding box center [418, 489] width 836 height 12
click at [428, 442] on div "Loaded : 62.70% 3:46 3:55" at bounding box center [418, 489] width 836 height 12
click at [418, 442] on div "Progress Bar" at bounding box center [418, 493] width 1 height 5
click at [435, 442] on div "Progress Bar" at bounding box center [435, 493] width 1 height 5
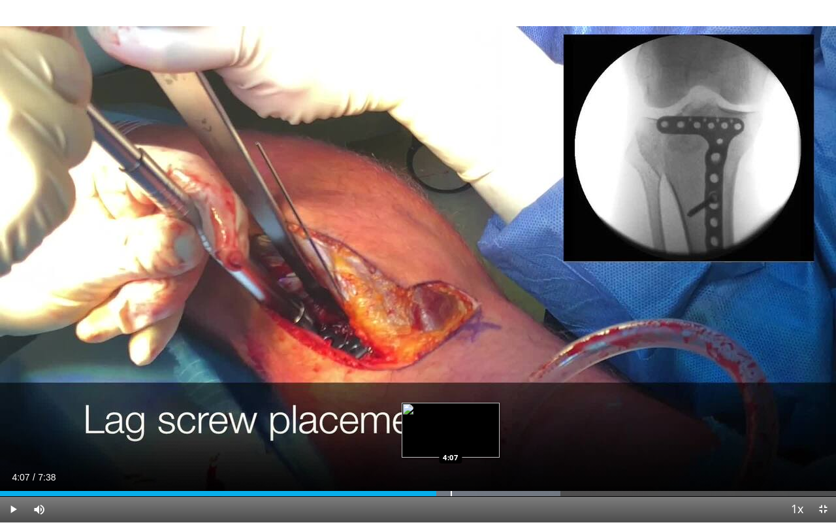
click at [451, 442] on div "Progress Bar" at bounding box center [451, 493] width 1 height 5
click at [463, 442] on div "Progress Bar" at bounding box center [463, 493] width 1 height 5
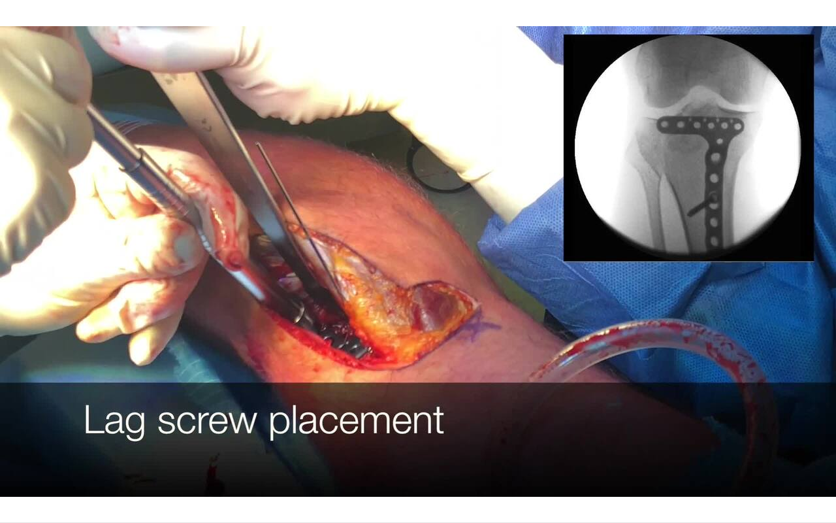
click at [473, 442] on video-js "**********" at bounding box center [418, 261] width 836 height 523
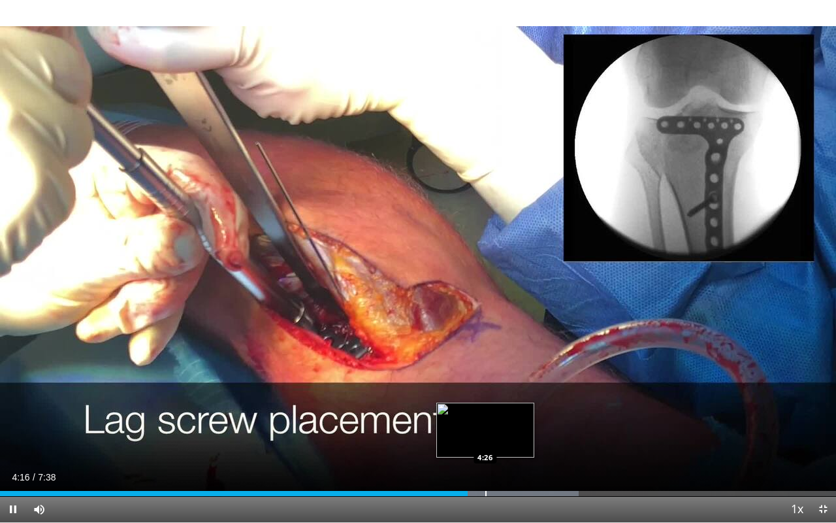
click at [485, 442] on div "Progress Bar" at bounding box center [485, 493] width 1 height 5
click at [500, 442] on div "Progress Bar" at bounding box center [500, 493] width 1 height 5
click at [513, 442] on div "Progress Bar" at bounding box center [513, 493] width 1 height 5
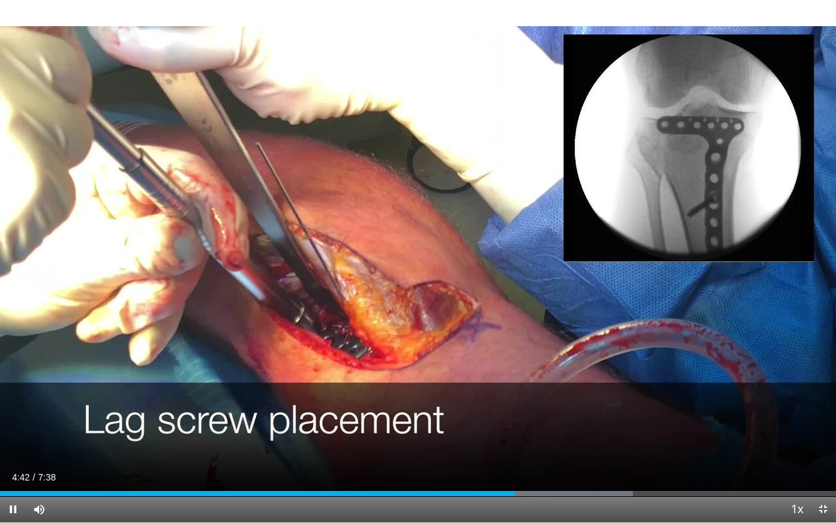
click at [528, 442] on div "Current Time 4:42 / Duration 7:38" at bounding box center [418, 477] width 836 height 12
click at [528, 442] on div "Progress Bar" at bounding box center [528, 493] width 1 height 5
click at [542, 442] on div "10 seconds Tap to unmute" at bounding box center [418, 261] width 836 height 522
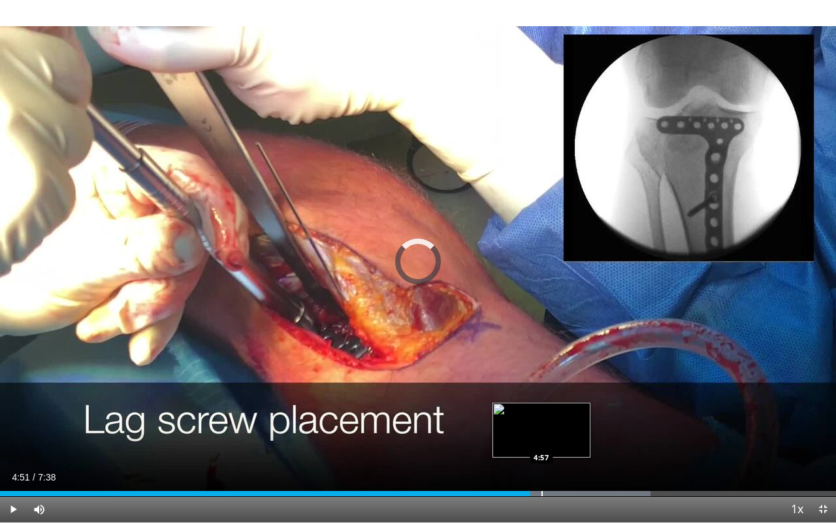
click at [542, 442] on div "Progress Bar" at bounding box center [542, 493] width 1 height 5
click at [547, 442] on div "Loaded : 78.56% 5:00 5:00" at bounding box center [418, 489] width 836 height 12
click at [558, 442] on div "Loaded : 78.56% 5:00 5:06" at bounding box center [418, 489] width 836 height 12
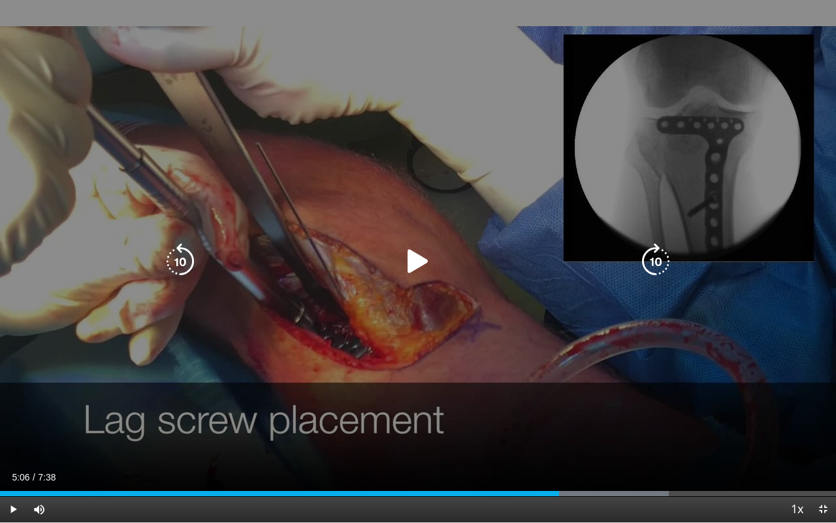
click at [560, 442] on div "10 seconds Tap to unmute" at bounding box center [418, 261] width 836 height 522
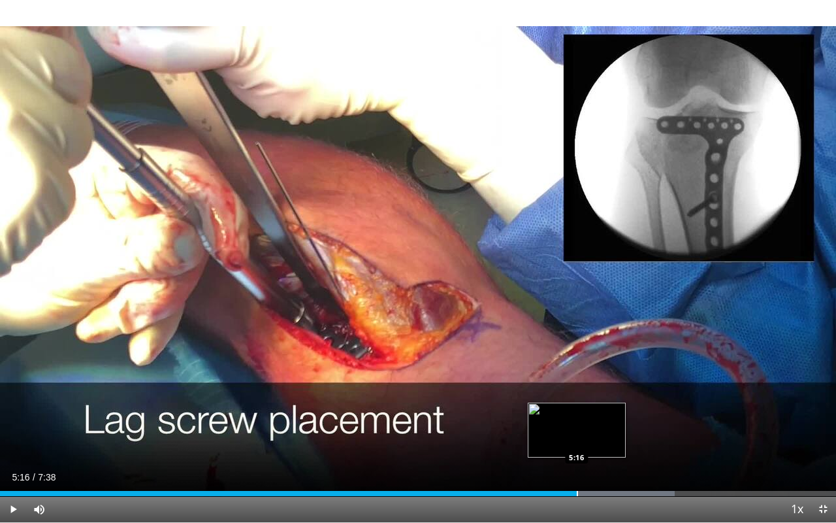
click at [577, 442] on div "Progress Bar" at bounding box center [577, 493] width 1 height 5
click at [593, 442] on div "Progress Bar" at bounding box center [593, 493] width 1 height 5
click at [607, 442] on div "Progress Bar" at bounding box center [607, 493] width 1 height 5
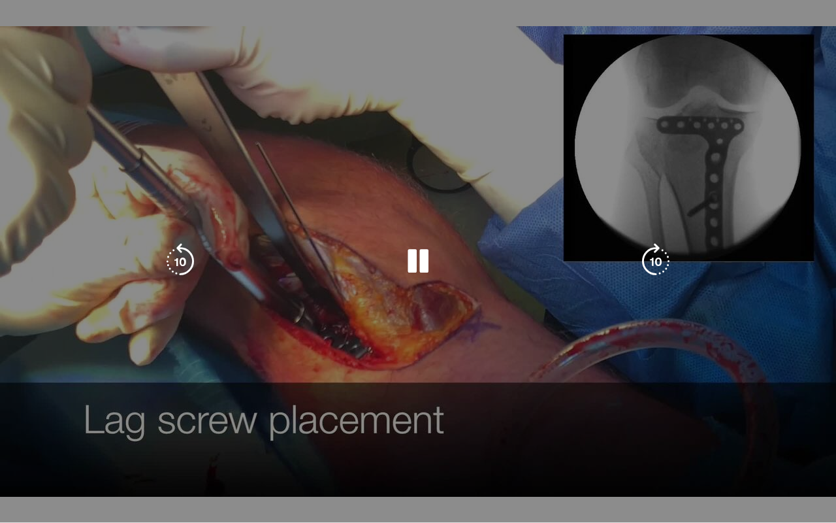
click at [621, 442] on div "10 seconds Tap to unmute" at bounding box center [418, 261] width 836 height 522
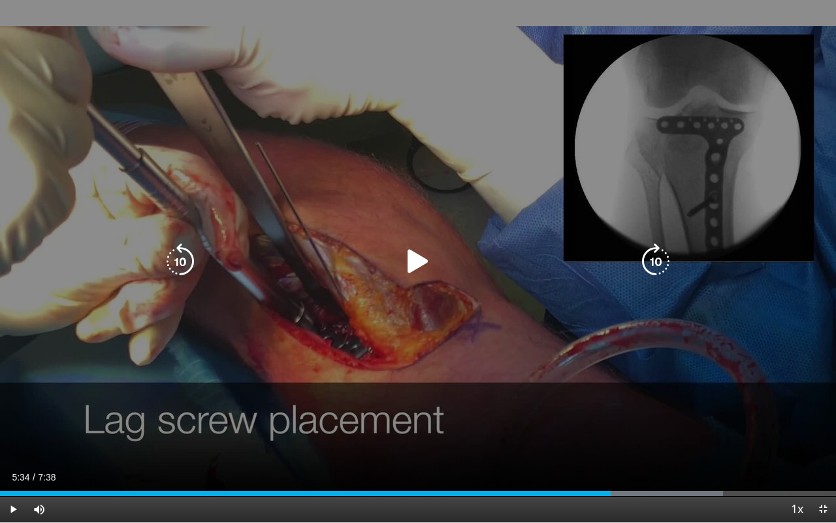
click at [615, 442] on div "10 seconds Tap to unmute" at bounding box center [418, 261] width 836 height 522
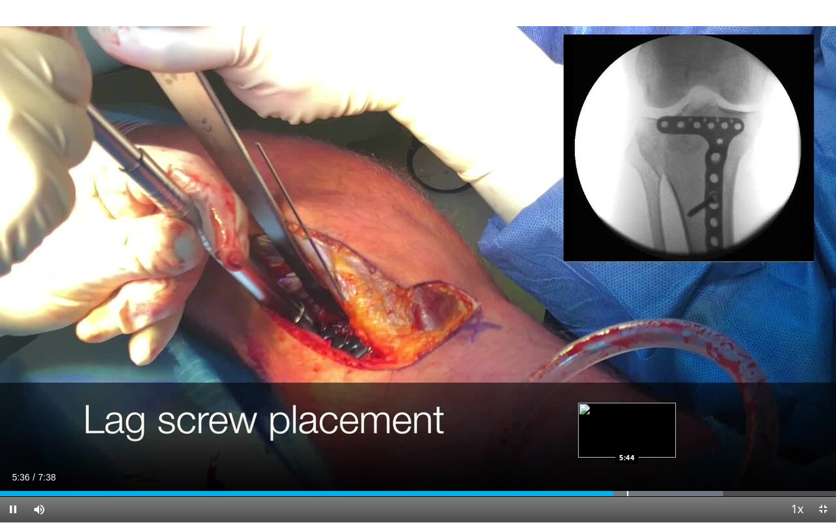
click at [627, 442] on div "Progress Bar" at bounding box center [627, 493] width 1 height 5
click at [641, 442] on div "Progress Bar" at bounding box center [641, 493] width 1 height 5
click at [656, 442] on div "Progress Bar" at bounding box center [656, 493] width 1 height 5
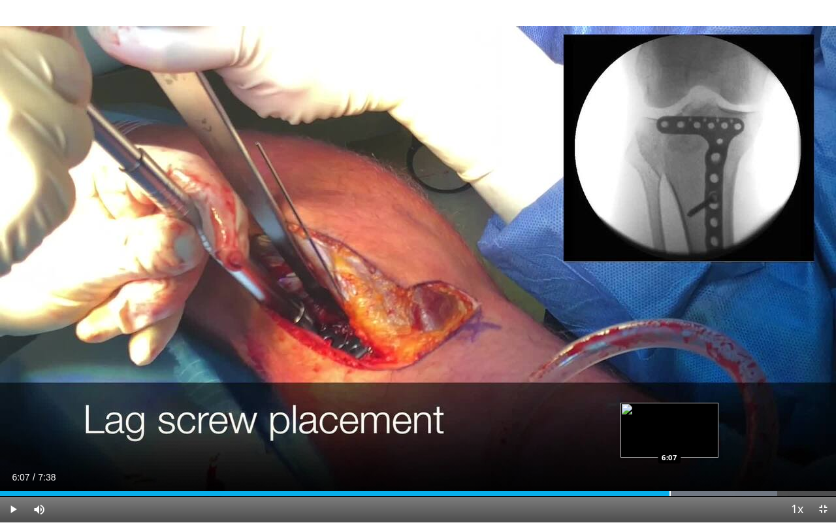
click at [670, 442] on div "Progress Bar" at bounding box center [670, 493] width 1 height 5
click at [679, 442] on div "Progress Bar" at bounding box center [679, 493] width 1 height 5
click at [695, 442] on div "Progress Bar" at bounding box center [695, 493] width 1 height 5
click at [711, 442] on div "Progress Bar" at bounding box center [711, 493] width 1 height 5
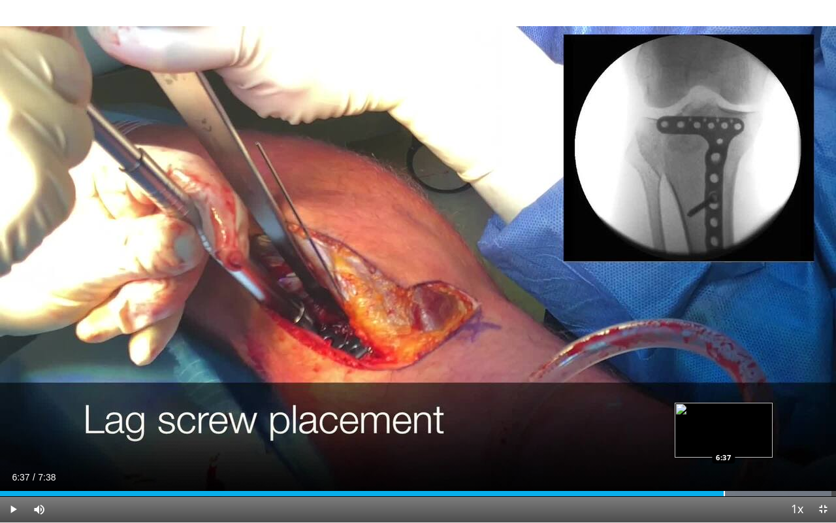
click at [724, 442] on div "Progress Bar" at bounding box center [724, 493] width 1 height 5
click at [738, 442] on div "Progress Bar" at bounding box center [738, 493] width 1 height 5
click at [747, 442] on div "Progress Bar" at bounding box center [747, 493] width 1 height 5
click at [762, 442] on div "Progress Bar" at bounding box center [762, 493] width 1 height 5
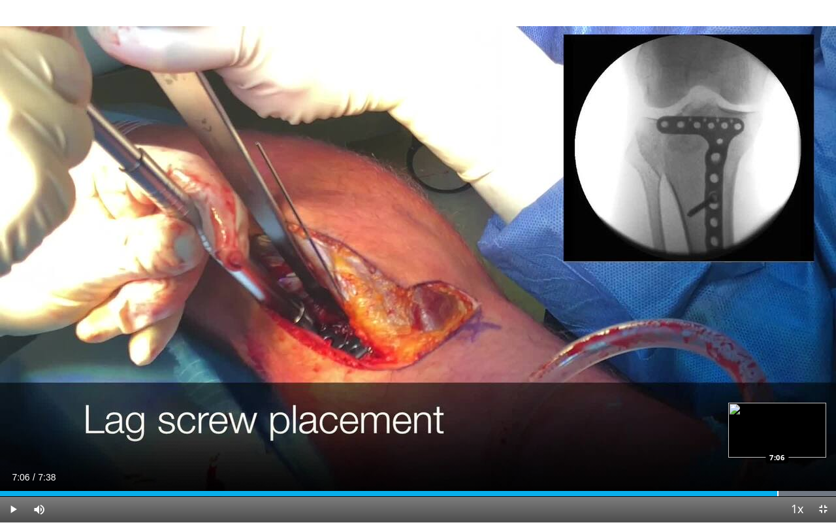
click at [777, 442] on div "Loaded : 100.00% 7:06 7:06" at bounding box center [418, 489] width 836 height 12
click at [788, 442] on div "Loaded : 100.00% 7:07 7:12" at bounding box center [418, 489] width 836 height 12
click at [799, 442] on div "Loaded : 100.00% 7:13 7:18" at bounding box center [418, 489] width 836 height 12
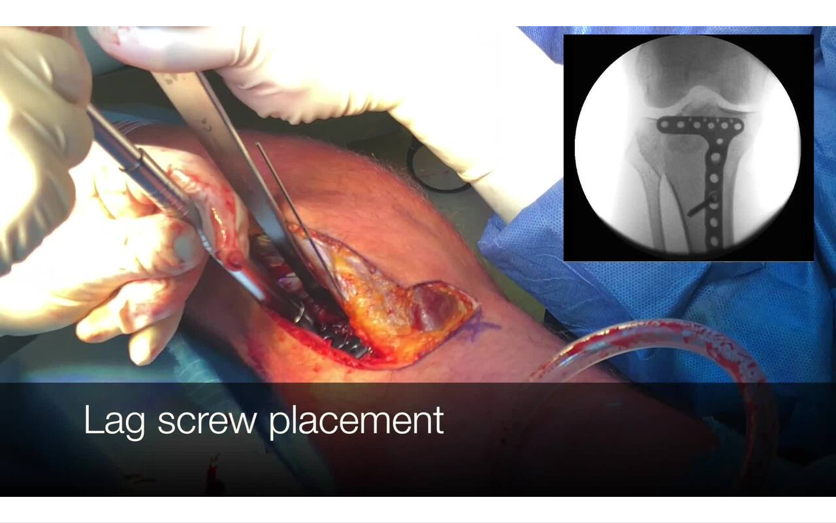
click at [812, 442] on video-js "**********" at bounding box center [418, 261] width 836 height 523
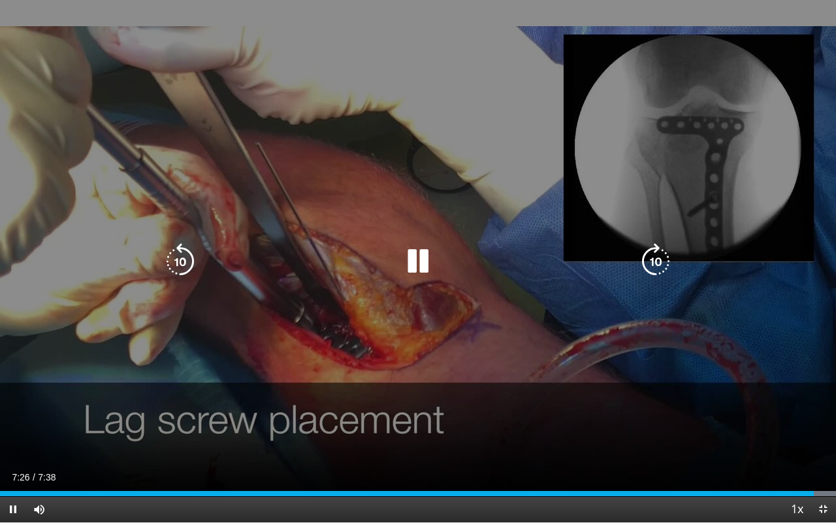
click at [801, 442] on div "10 seconds Tap to unmute" at bounding box center [418, 261] width 836 height 522
click at [683, 442] on div "10 seconds Tap to unmute" at bounding box center [418, 261] width 836 height 522
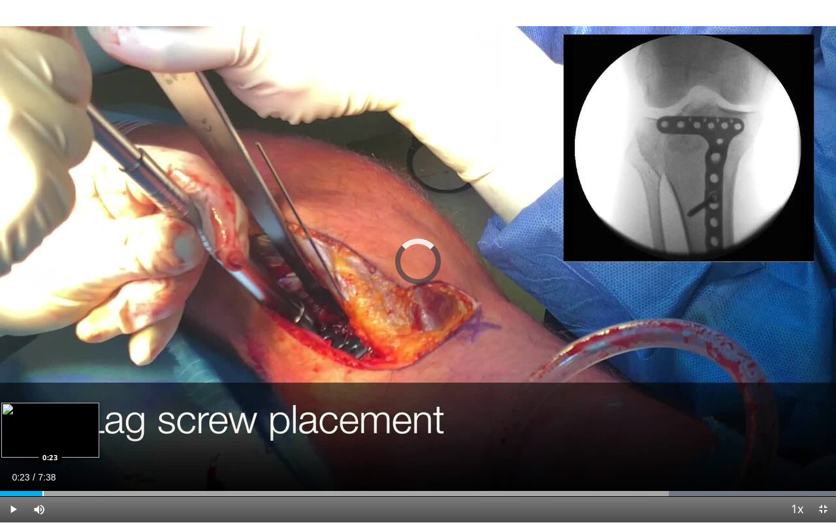
click at [42, 442] on div "Loaded : 100.00% 0:23 0:23" at bounding box center [418, 489] width 836 height 12
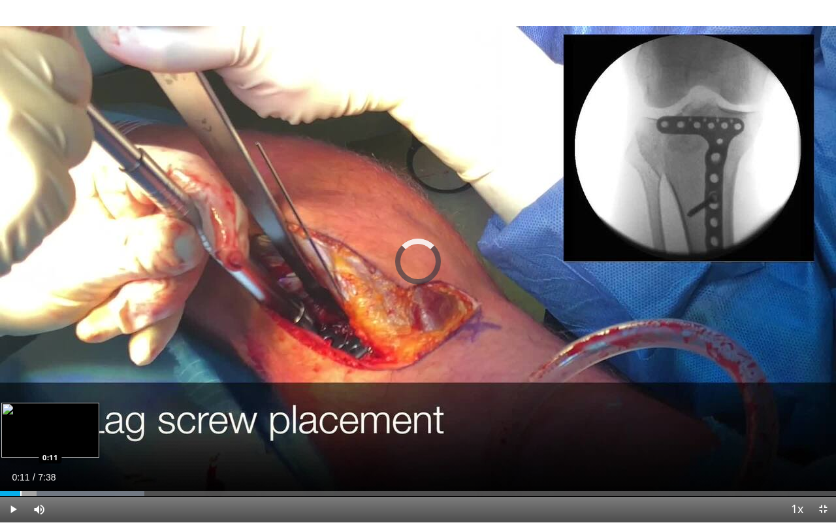
click at [20, 442] on div "Progress Bar" at bounding box center [20, 493] width 1 height 5
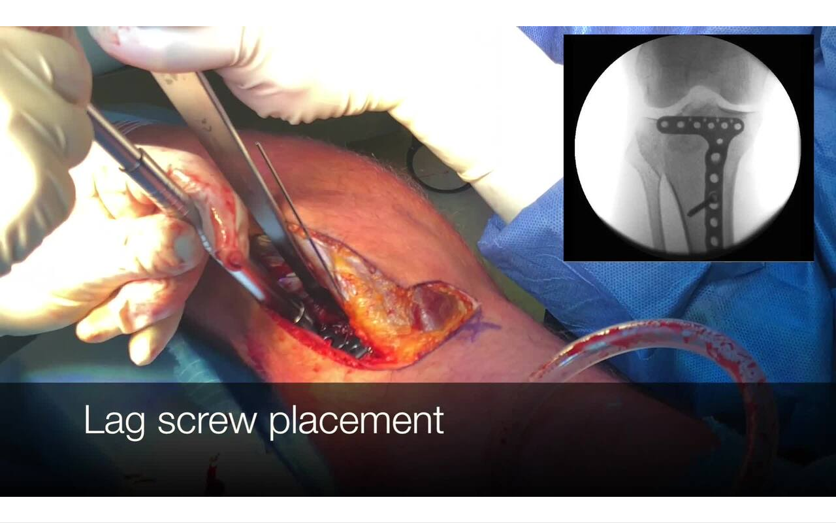
click at [14, 442] on video-js "**********" at bounding box center [418, 261] width 836 height 523
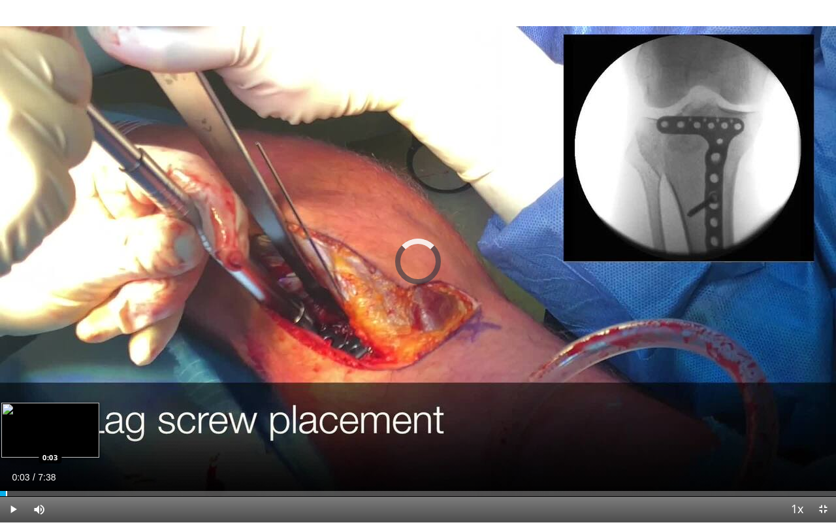
click at [6, 442] on div "Progress Bar" at bounding box center [6, 493] width 1 height 5
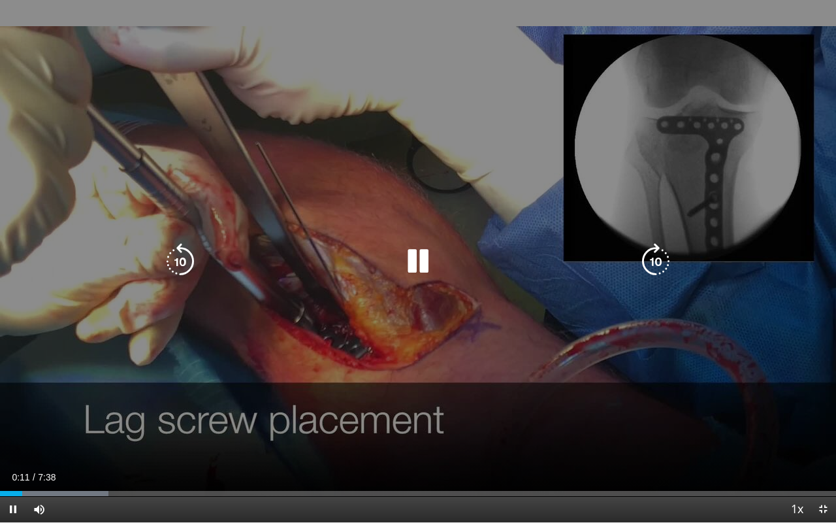
click at [35, 404] on div "10 seconds Tap to unmute" at bounding box center [418, 261] width 836 height 522
click at [23, 436] on div "10 seconds Tap to unmute" at bounding box center [418, 261] width 836 height 522
click at [417, 268] on icon "Video Player" at bounding box center [418, 261] width 37 height 37
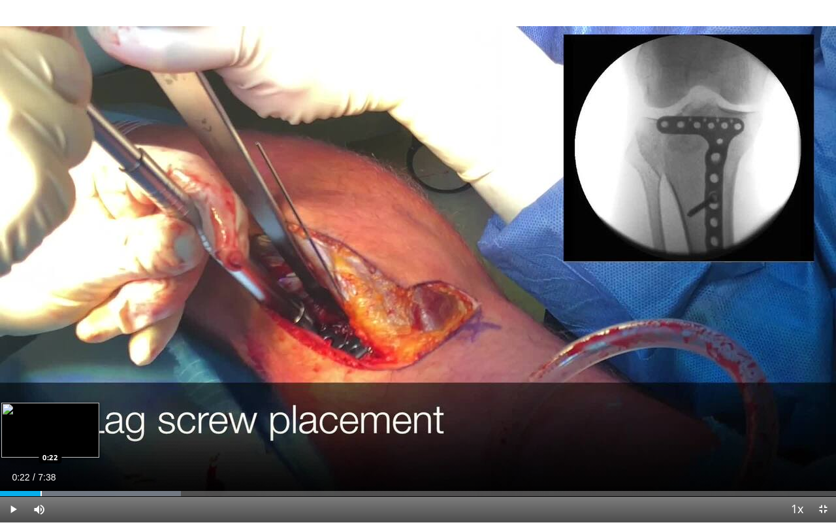
click at [40, 442] on div "Progress Bar" at bounding box center [40, 493] width 1 height 5
click at [35, 442] on div "Progress Bar" at bounding box center [35, 493] width 1 height 5
click at [29, 442] on div "Progress Bar" at bounding box center [29, 493] width 1 height 5
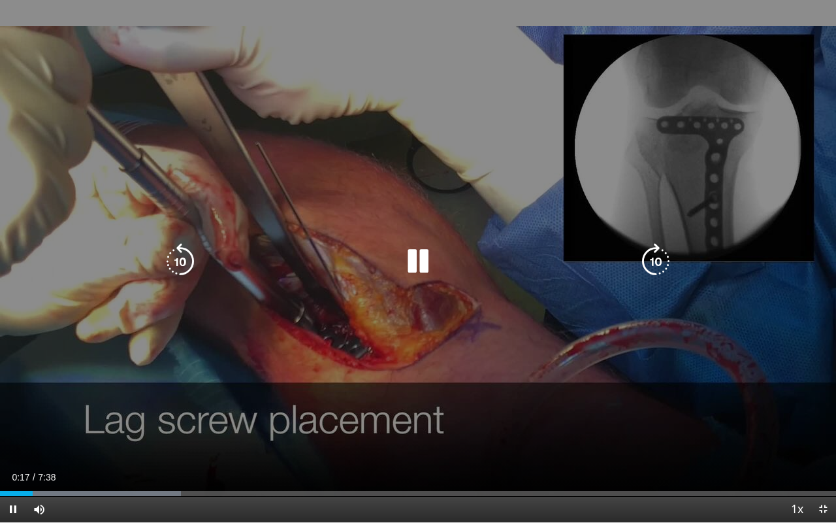
click at [61, 350] on div "10 seconds Tap to unmute" at bounding box center [418, 261] width 836 height 522
click at [156, 366] on div "10 seconds Tap to unmute" at bounding box center [418, 261] width 836 height 522
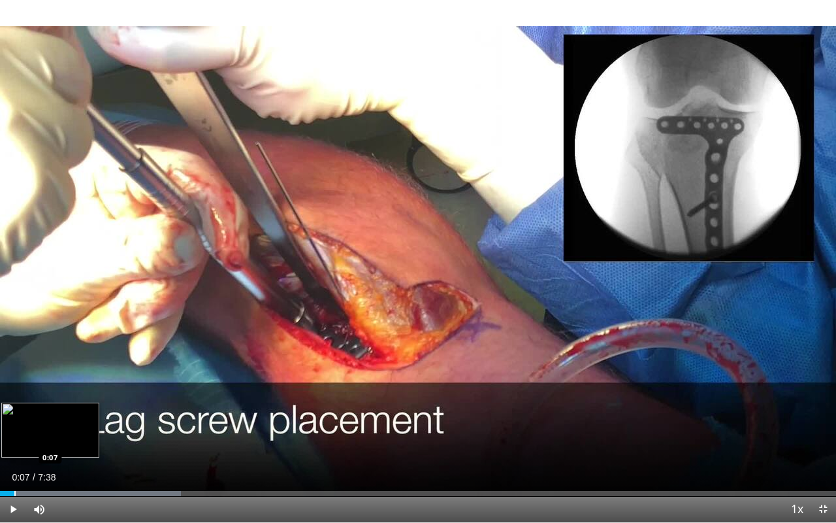
click at [14, 442] on div "Progress Bar" at bounding box center [14, 493] width 1 height 5
click at [20, 442] on div "Progress Bar" at bounding box center [20, 493] width 1 height 5
click at [822, 442] on span "Video Player" at bounding box center [823, 509] width 26 height 26
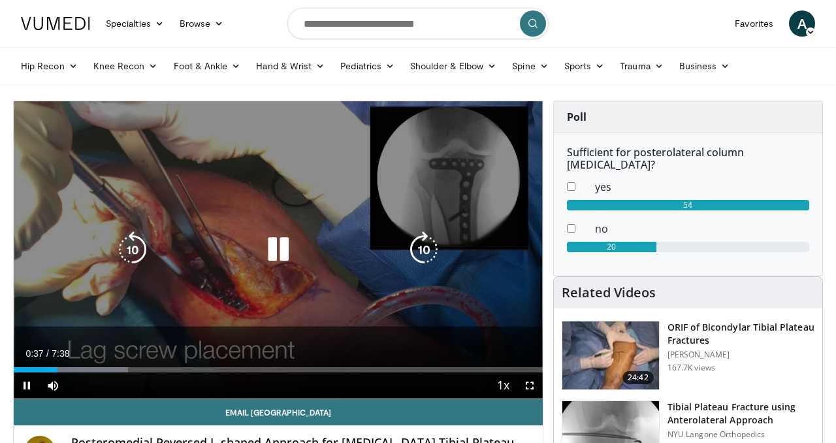
click at [323, 176] on div "10 seconds Tap to unmute" at bounding box center [278, 249] width 529 height 297
